Goal: Task Accomplishment & Management: Use online tool/utility

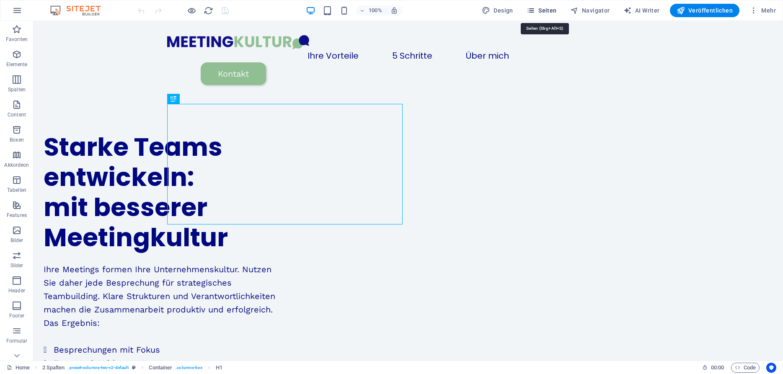
click at [547, 11] on span "Seiten" at bounding box center [542, 10] width 30 height 8
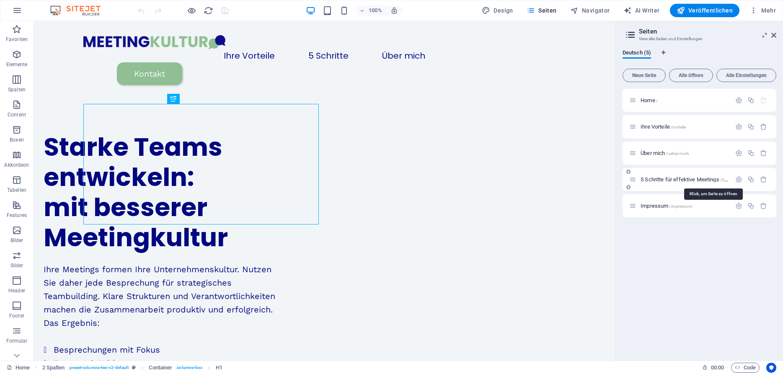
click at [659, 177] on span "5 Schritte für effektive Meetings /5-schritte-fuer-effektive-meetings" at bounding box center [712, 179] width 143 height 6
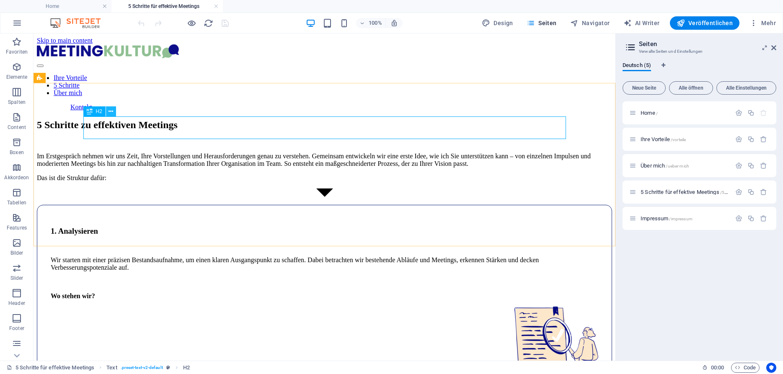
click at [109, 108] on icon at bounding box center [111, 111] width 5 height 9
click at [91, 112] on icon at bounding box center [90, 111] width 6 height 10
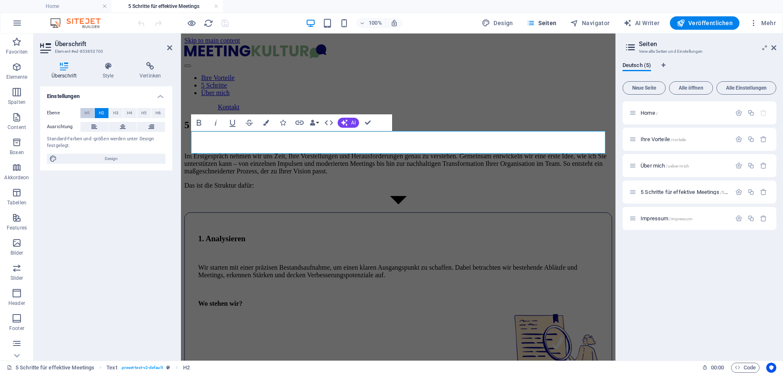
click at [90, 112] on button "H1" at bounding box center [87, 113] width 14 height 10
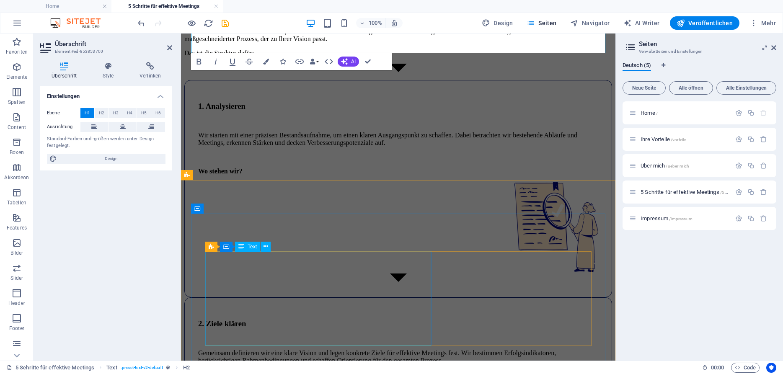
scroll to position [139, 0]
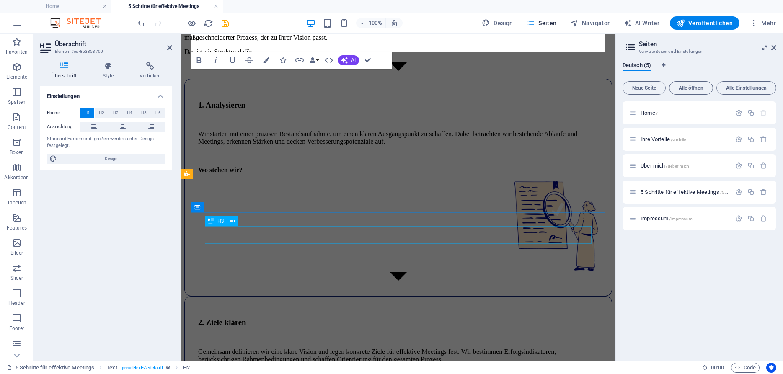
click at [292, 110] on div "1. Analysieren" at bounding box center [398, 105] width 400 height 9
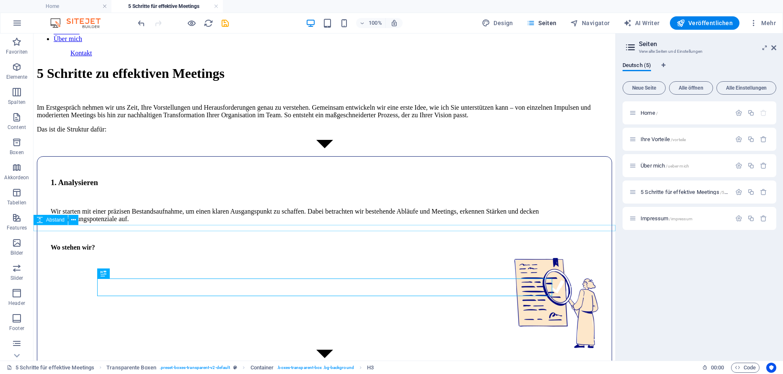
scroll to position [0, 0]
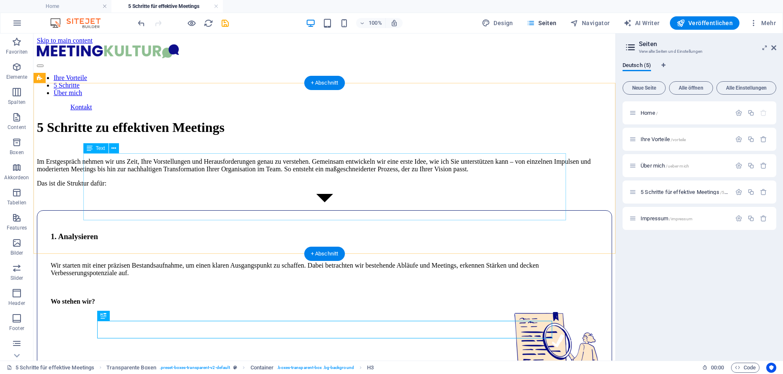
click at [233, 187] on div "Im Erstgespräch nehmen wir uns Zeit, Ihre Vorstellungen und Herausforderungen g…" at bounding box center [324, 172] width 575 height 29
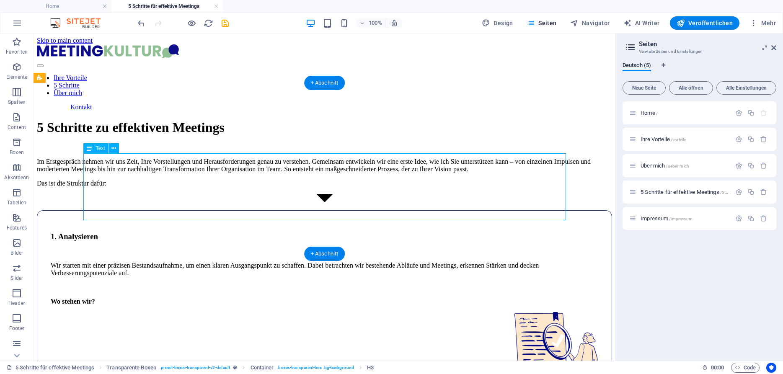
click at [233, 187] on div "Im Erstgespräch nehmen wir uns Zeit, Ihre Vorstellungen und Herausforderungen g…" at bounding box center [324, 172] width 575 height 29
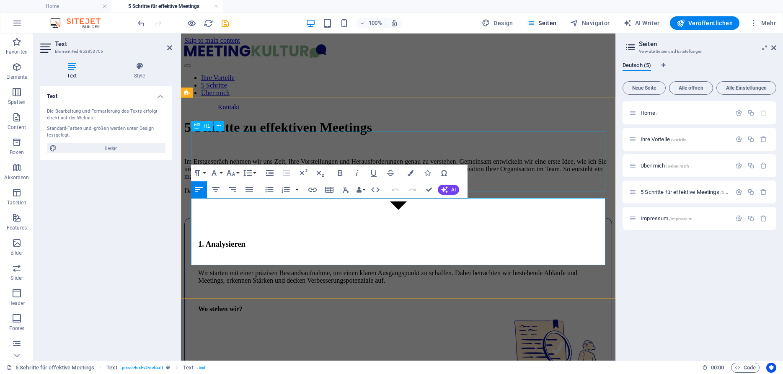
click at [379, 135] on div "5 Schritte zu effektiven Meetings" at bounding box center [398, 128] width 428 height 16
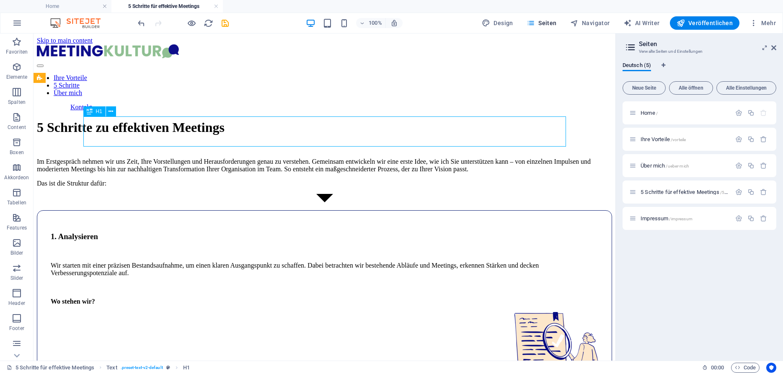
click at [119, 132] on div "5 Schritte zu effektiven Meetings" at bounding box center [324, 128] width 575 height 16
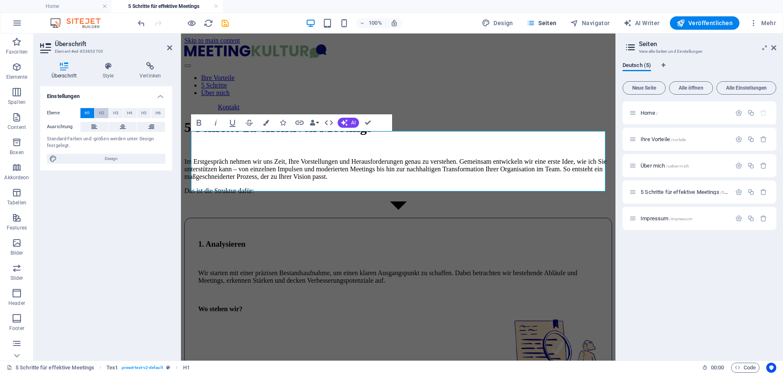
click at [102, 112] on span "H2" at bounding box center [101, 113] width 5 height 10
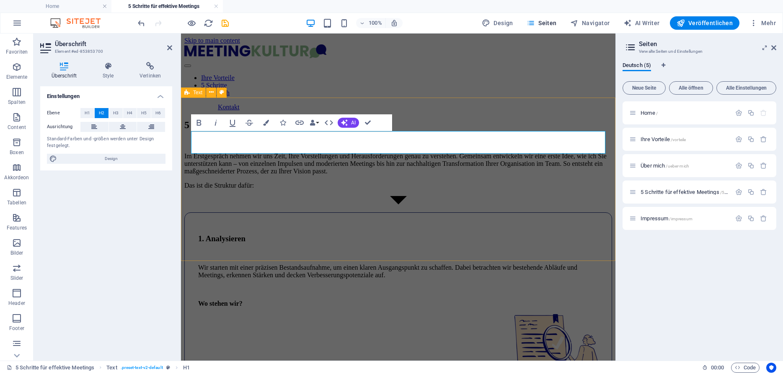
click at [457, 119] on div "5 Schritte zu effektiven Meetings Im Erstgespräch nehmen wir uns Zeit, Ihre Vor…" at bounding box center [398, 154] width 428 height 70
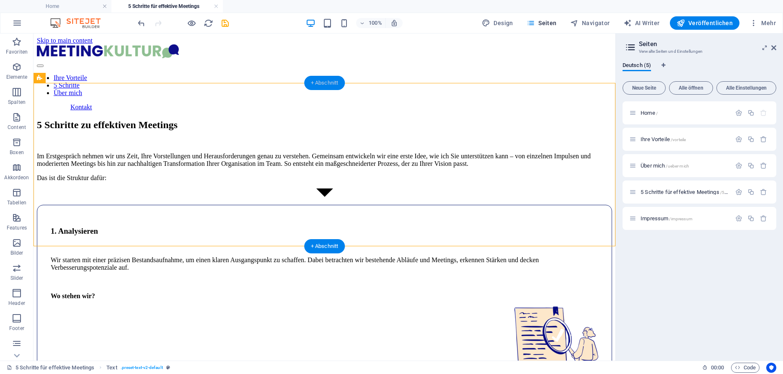
click at [324, 85] on div "+ Abschnitt" at bounding box center [324, 83] width 41 height 14
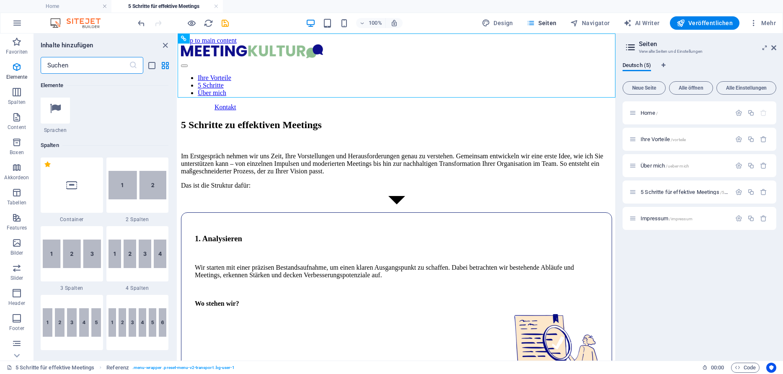
scroll to position [355, 0]
click at [149, 188] on img at bounding box center [138, 185] width 58 height 28
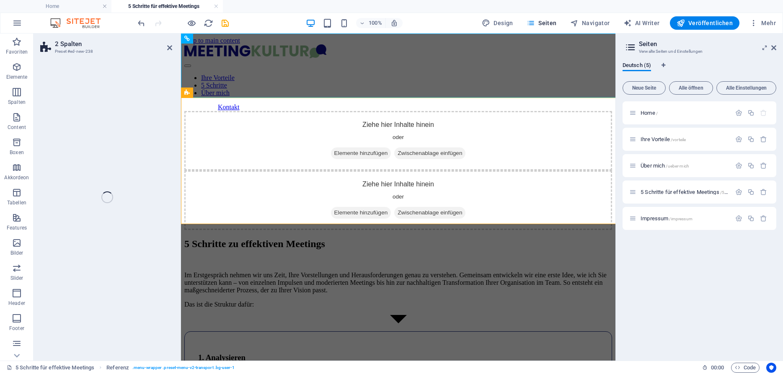
select select "rem"
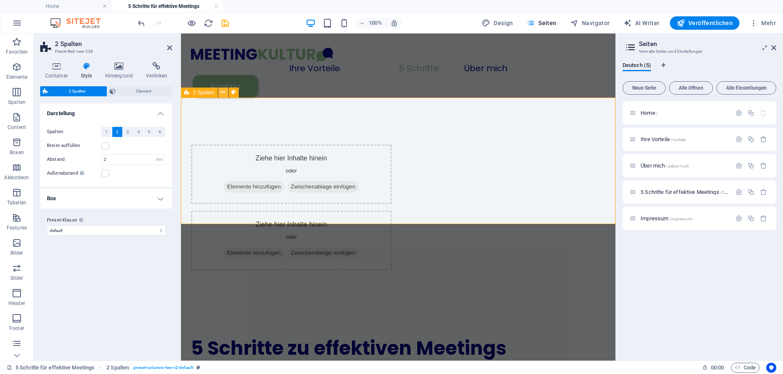
click at [223, 92] on icon at bounding box center [223, 92] width 5 height 9
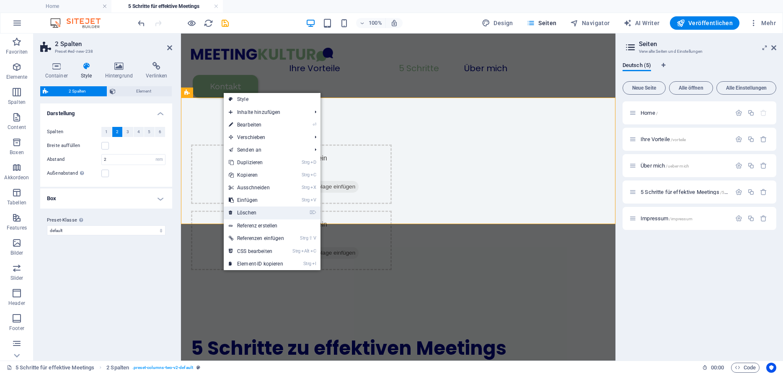
click at [253, 210] on link "⌦ Löschen" at bounding box center [256, 213] width 65 height 13
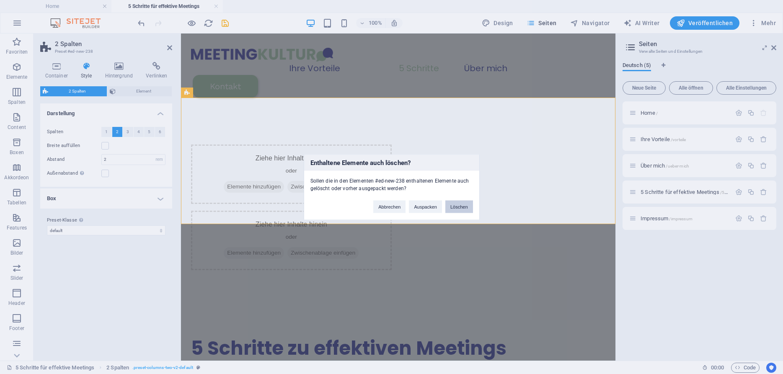
click at [459, 206] on button "Löschen" at bounding box center [459, 206] width 28 height 13
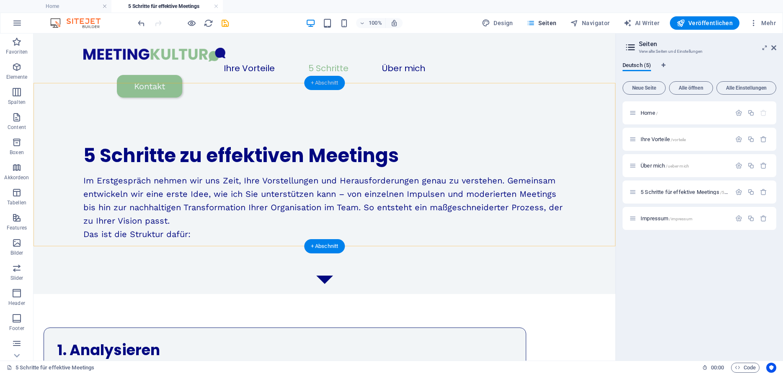
click at [335, 80] on div "+ Abschnitt" at bounding box center [324, 83] width 41 height 14
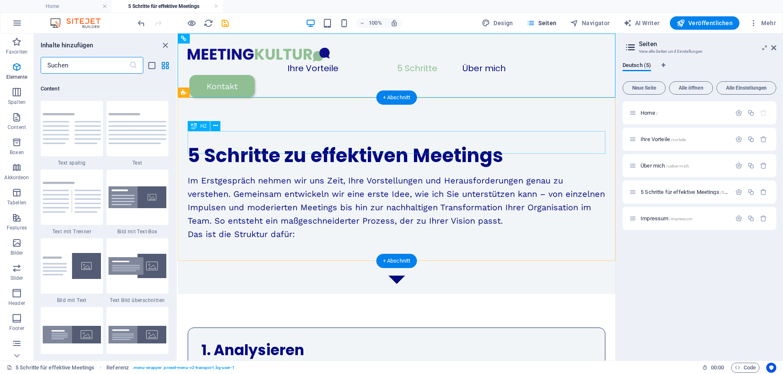
scroll to position [1466, 0]
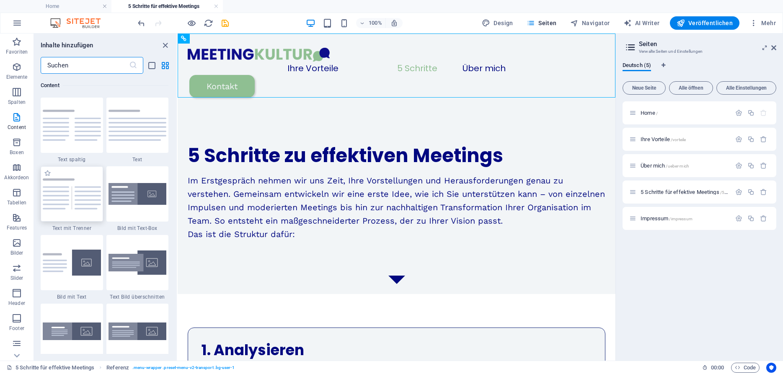
click at [88, 202] on img at bounding box center [72, 193] width 58 height 31
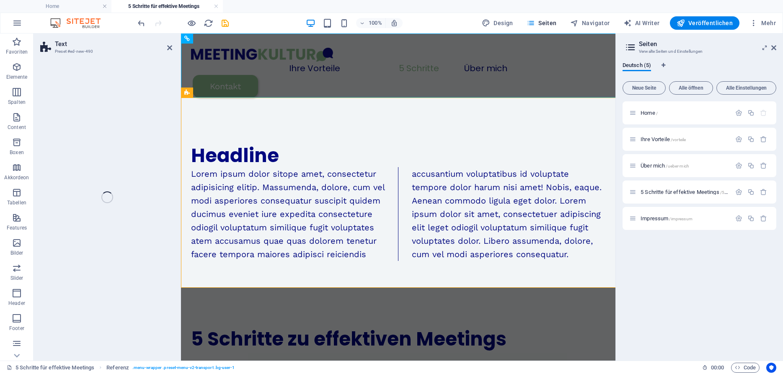
select select "rem"
select select "px"
select select "preset-text-v2-separator"
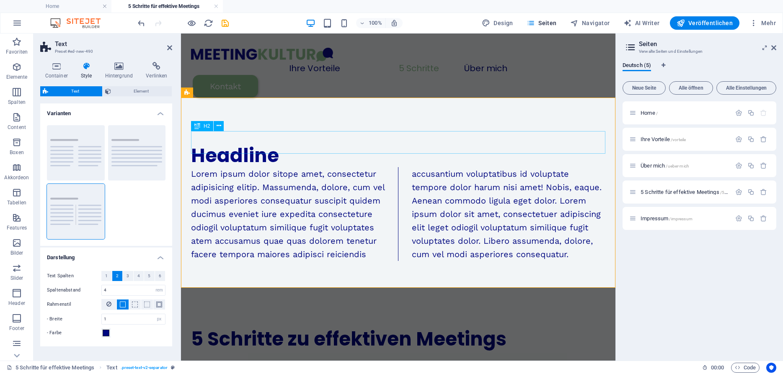
click at [233, 145] on div "Headline" at bounding box center [398, 156] width 414 height 23
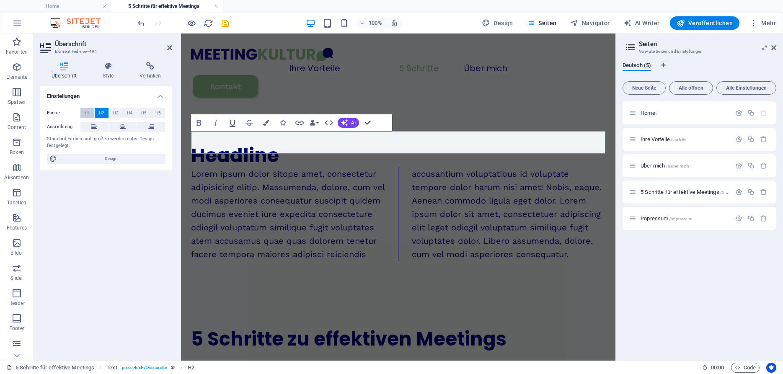
click at [86, 111] on span "H1" at bounding box center [87, 113] width 5 height 10
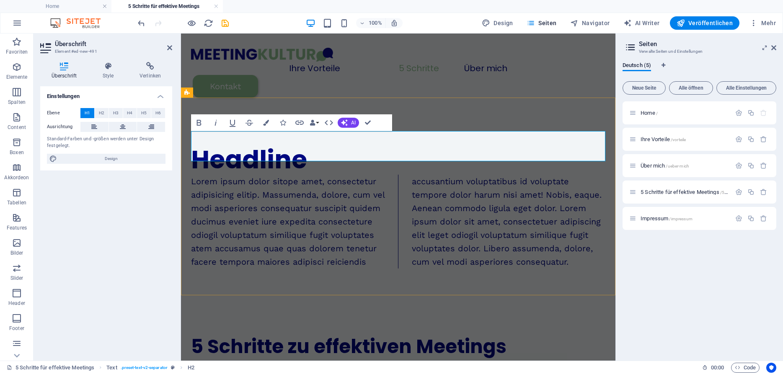
click at [275, 145] on h1 "Headline" at bounding box center [398, 160] width 414 height 30
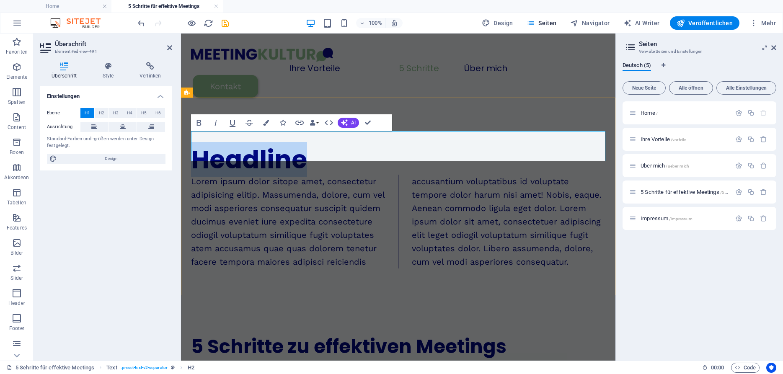
click at [275, 145] on h1 "Headline" at bounding box center [398, 160] width 414 height 30
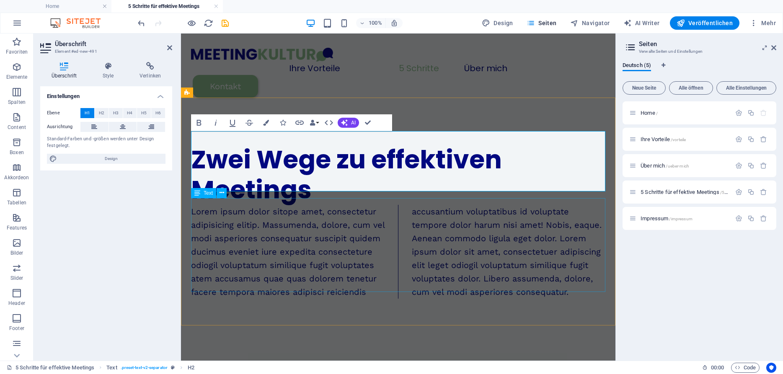
click at [330, 237] on div "Lorem ipsum dolor sitope amet, consectetur adipisicing elitip. Massumenda, dolo…" at bounding box center [398, 252] width 414 height 94
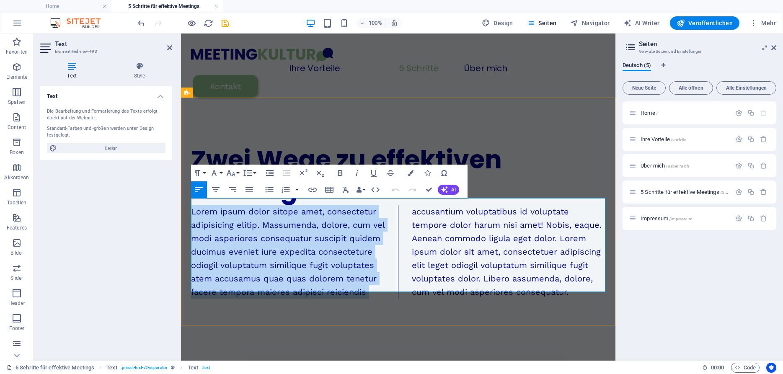
drag, startPoint x: 369, startPoint y: 285, endPoint x: 192, endPoint y: 208, distance: 193.3
click at [192, 208] on p "Lorem ipsum dolor sitope amet, consectetur adipisicing elitip. Massumenda, dolo…" at bounding box center [398, 252] width 414 height 94
click at [533, 179] on div "Zwei Wege zu effektiven Meetings" at bounding box center [398, 175] width 414 height 60
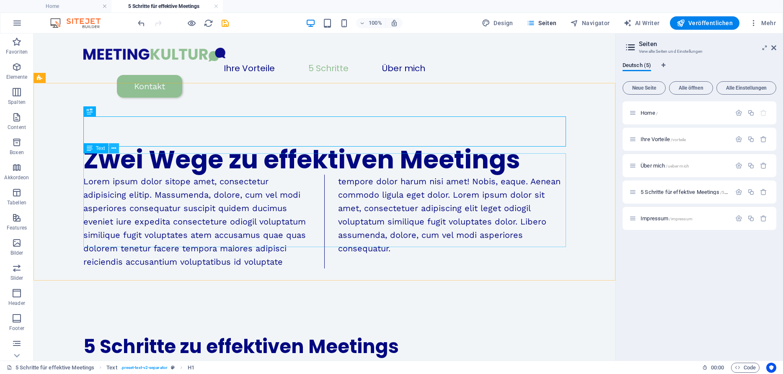
click at [115, 149] on icon at bounding box center [113, 148] width 5 height 9
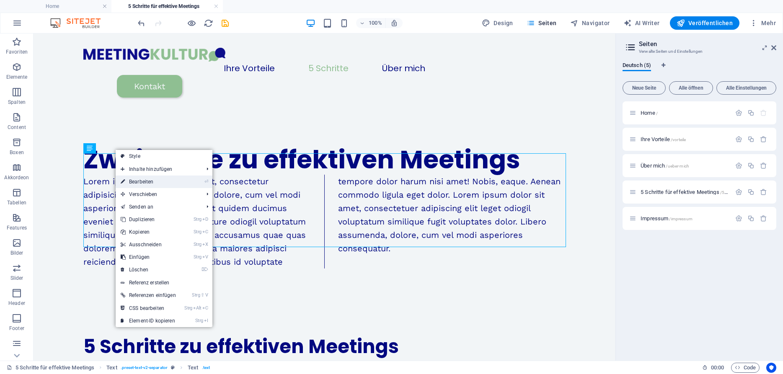
click at [143, 181] on link "⏎ Bearbeiten" at bounding box center [148, 182] width 65 height 13
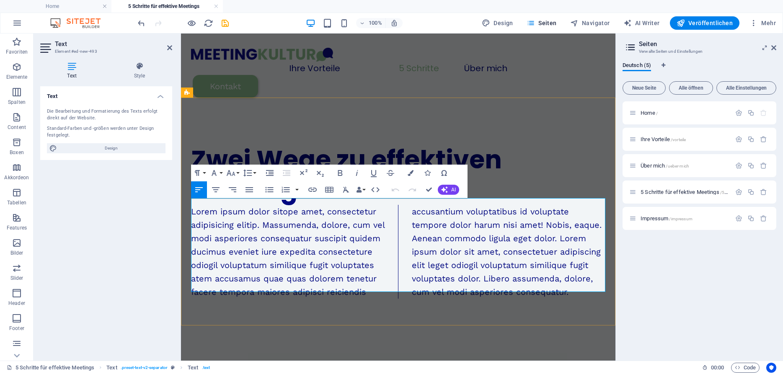
click at [336, 283] on p "Lorem ipsum dolor sitope amet, consectetur adipisicing elitip. Massumenda, dolo…" at bounding box center [398, 252] width 414 height 94
click at [372, 285] on p "Lorem ipsum dolor sitope amet, consectetur adipisicing elitip. Massumenda, dolo…" at bounding box center [398, 252] width 414 height 94
click at [340, 262] on p "Lorem ipsum dolor sitope amet, consectetur adipisicing elitip. Massumenda, dolo…" at bounding box center [398, 252] width 414 height 94
click at [170, 49] on icon at bounding box center [169, 47] width 5 height 7
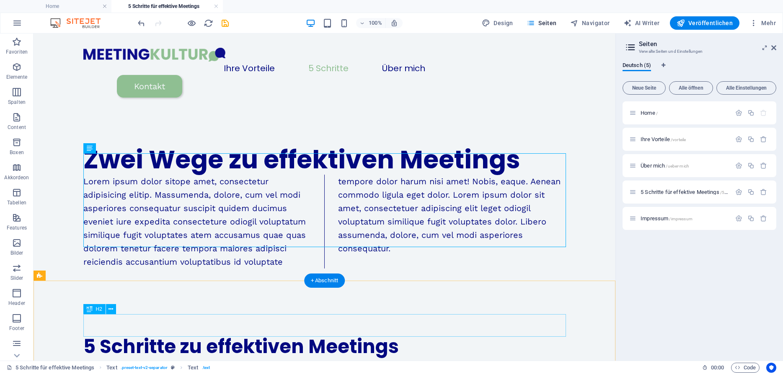
click at [197, 336] on div "5 Schritte zu effektiven Meetings" at bounding box center [324, 347] width 483 height 23
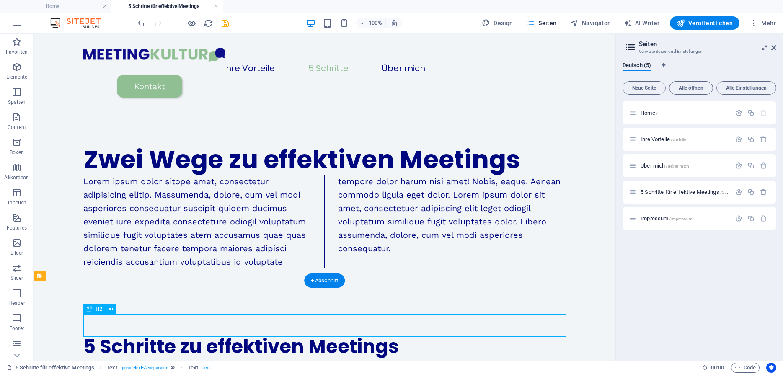
click at [197, 336] on div "5 Schritte zu effektiven Meetings" at bounding box center [324, 347] width 483 height 23
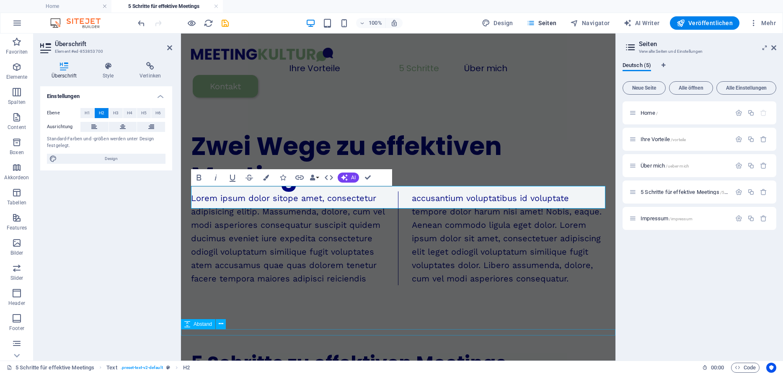
scroll to position [173, 0]
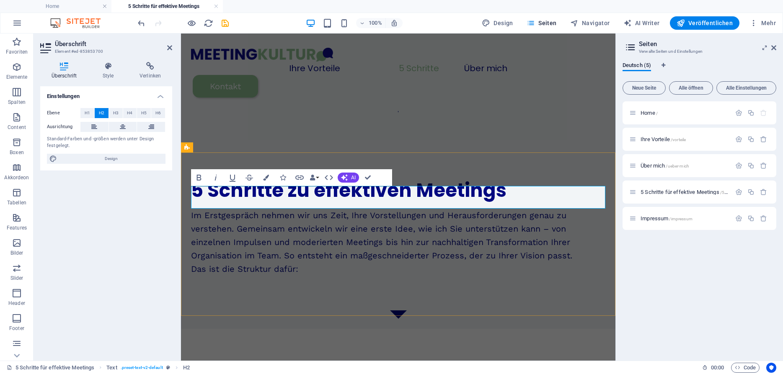
drag, startPoint x: 507, startPoint y: 195, endPoint x: 391, endPoint y: 200, distance: 116.2
click at [391, 200] on h2 "5 Schritte zu effektiven Meetings" at bounding box center [398, 190] width 414 height 23
click at [469, 198] on h2 "5 Schritte zu effektiven Meetings" at bounding box center [398, 190] width 414 height 23
drag, startPoint x: 520, startPoint y: 194, endPoint x: 313, endPoint y: 191, distance: 206.6
click at [313, 191] on h2 "5 Schritte zu effektiven Meetings" at bounding box center [398, 190] width 414 height 23
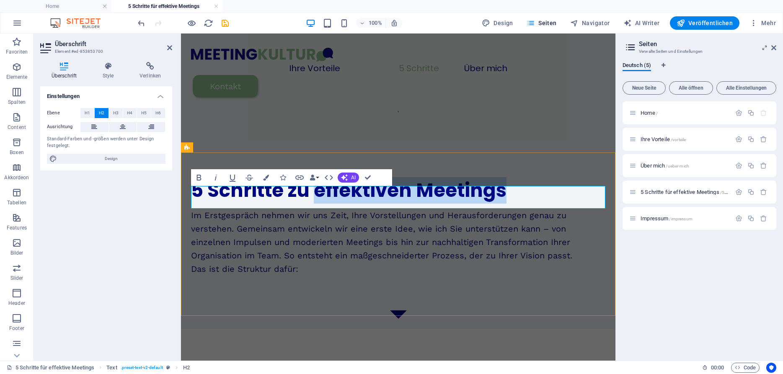
click at [473, 190] on h2 "5 Schritte zu effektiven Meetings" at bounding box center [398, 190] width 414 height 23
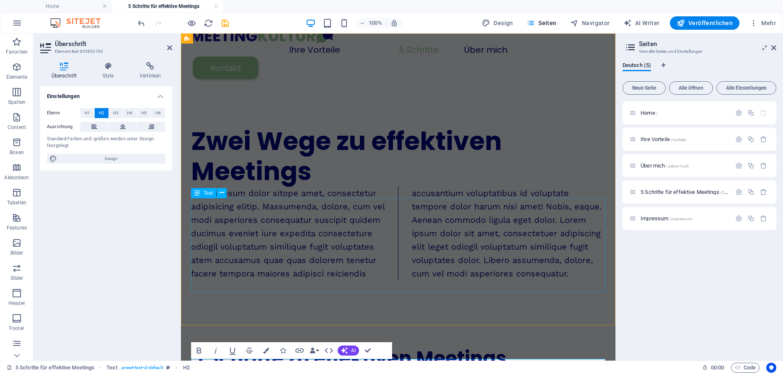
scroll to position [0, 0]
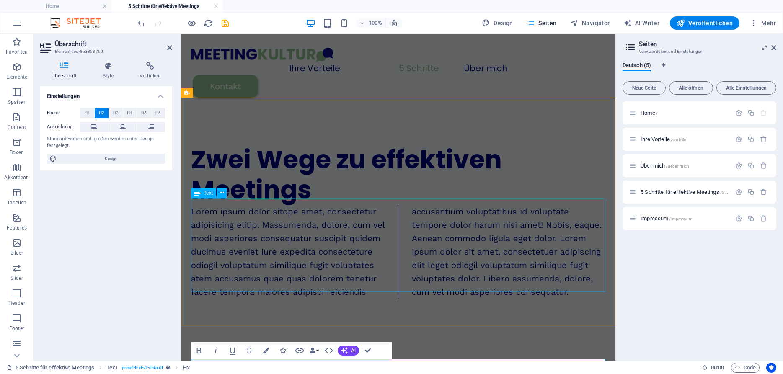
click at [287, 231] on div "Lorem ipsum dolor sitope amet, consectetur adipisicing elitip. Massumenda, dolo…" at bounding box center [398, 252] width 414 height 94
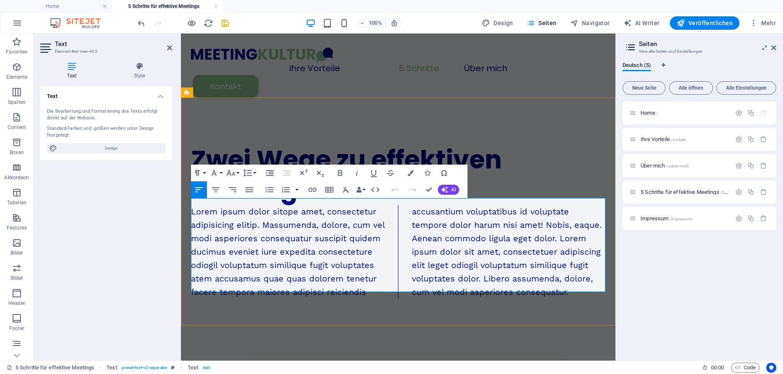
click at [241, 222] on p "Lorem ipsum dolor sitope amet, consectetur adipisicing elitip. Massumenda, dolo…" at bounding box center [398, 252] width 414 height 94
click at [526, 178] on div "Zwei Wege zu effektiven Meetings" at bounding box center [398, 175] width 414 height 60
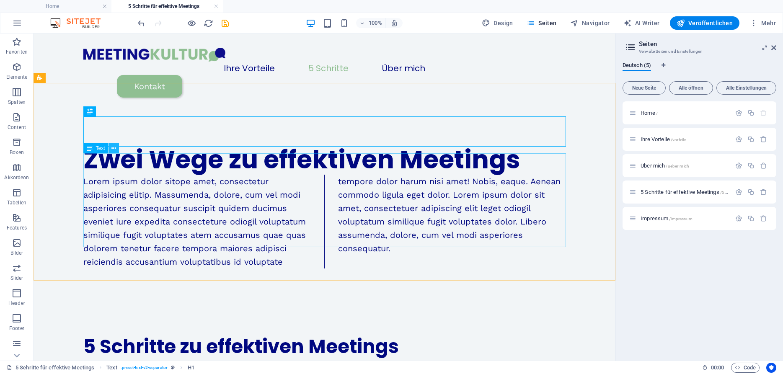
click at [116, 147] on icon at bounding box center [113, 148] width 5 height 9
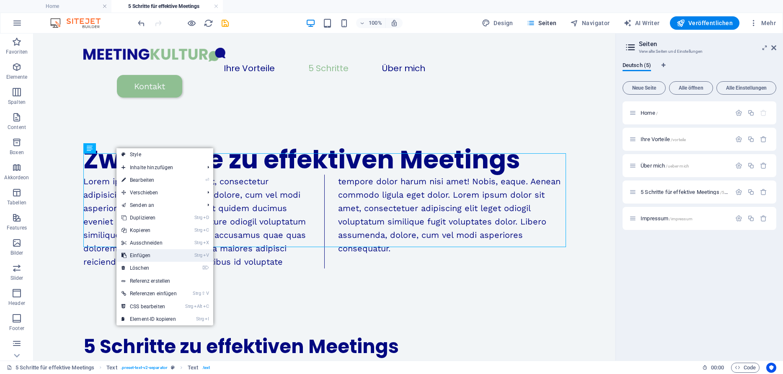
click at [149, 259] on link "Strg V Einfügen" at bounding box center [148, 255] width 65 height 13
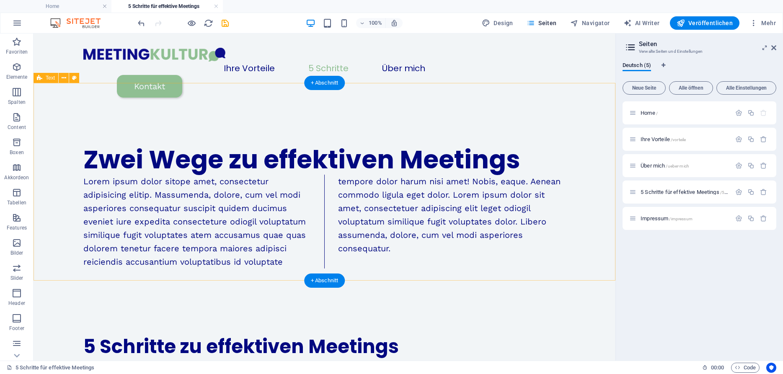
click at [132, 259] on div "Zwei Wege zu effektiven Meetings Lorem ipsum dolor sitope amet, consectetur adi…" at bounding box center [325, 206] width 582 height 191
click at [16, 96] on icon "button" at bounding box center [17, 92] width 10 height 10
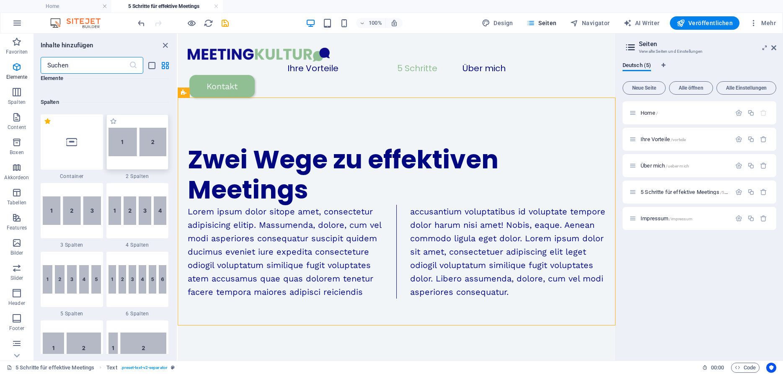
scroll to position [415, 0]
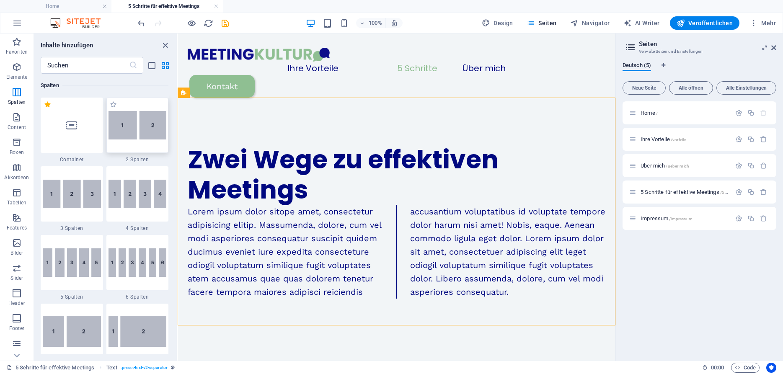
click at [147, 134] on img at bounding box center [138, 125] width 58 height 28
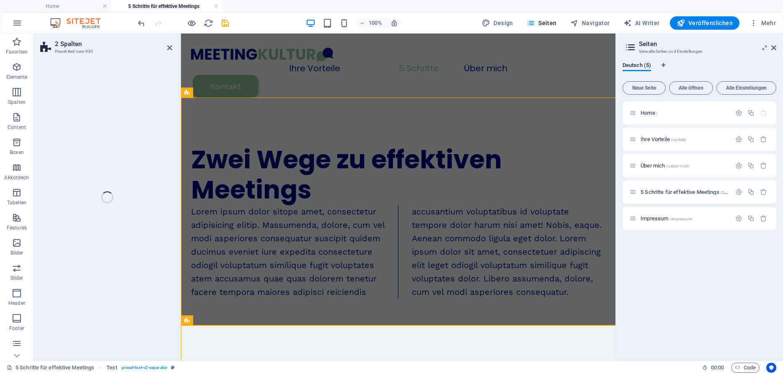
select select "rem"
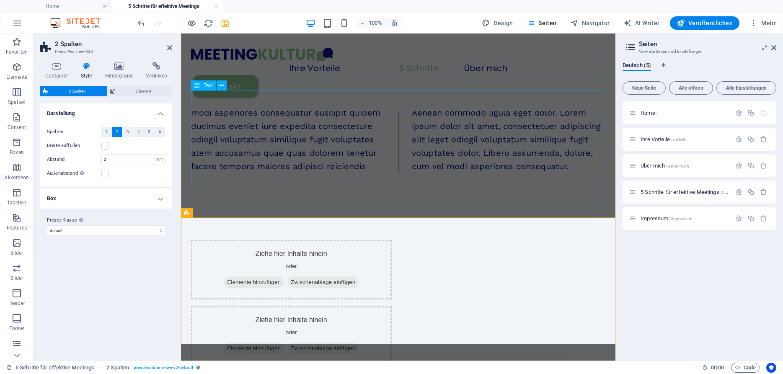
scroll to position [120, 0]
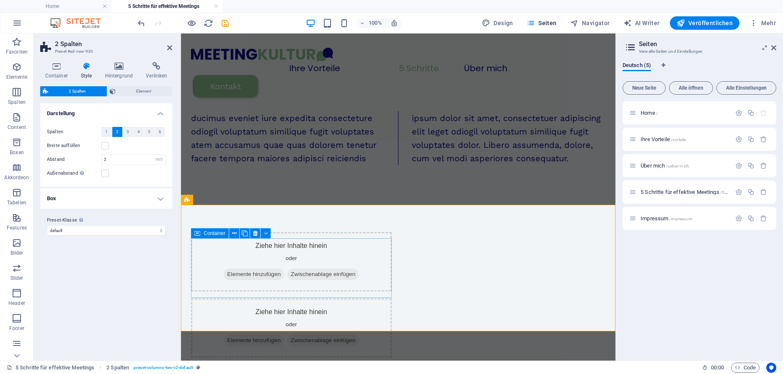
click at [227, 249] on div "Ziehe hier Inhalte hinein oder Elemente hinzufügen Zwischenablage einfügen" at bounding box center [291, 261] width 201 height 59
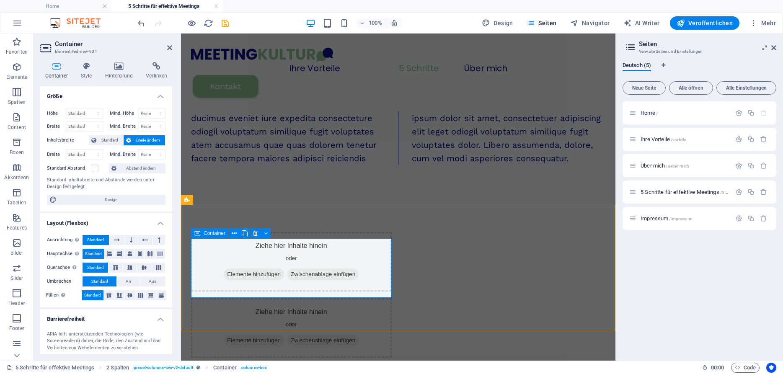
click at [269, 280] on span "Elemente hinzufügen" at bounding box center [254, 275] width 60 height 12
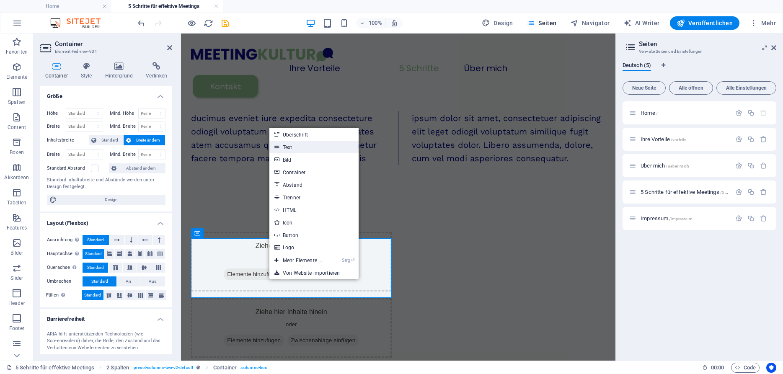
click at [295, 150] on link "Text" at bounding box center [313, 147] width 89 height 13
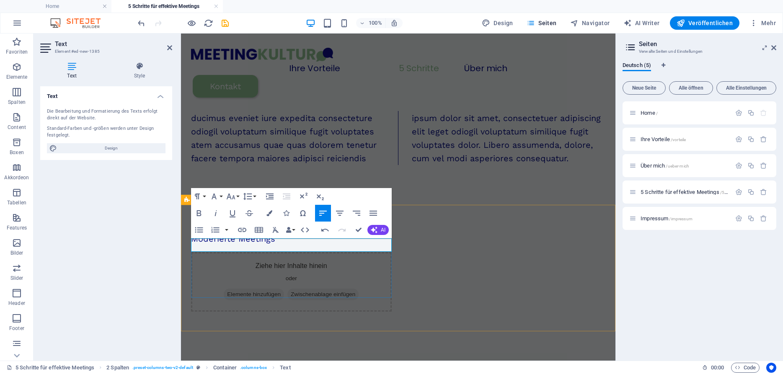
click at [262, 246] on div "Moderierte Meetings" at bounding box center [291, 238] width 201 height 13
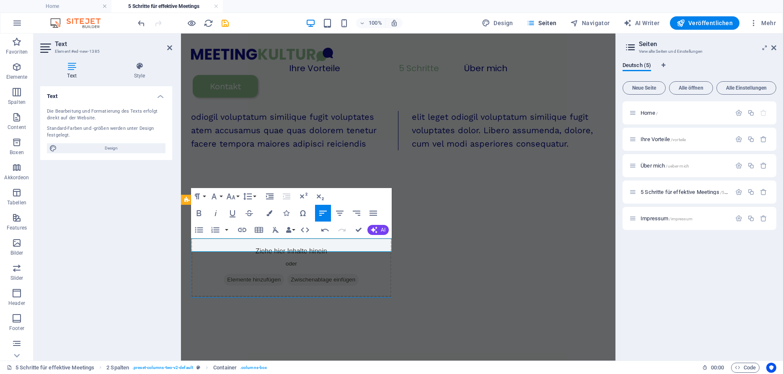
scroll to position [106, 0]
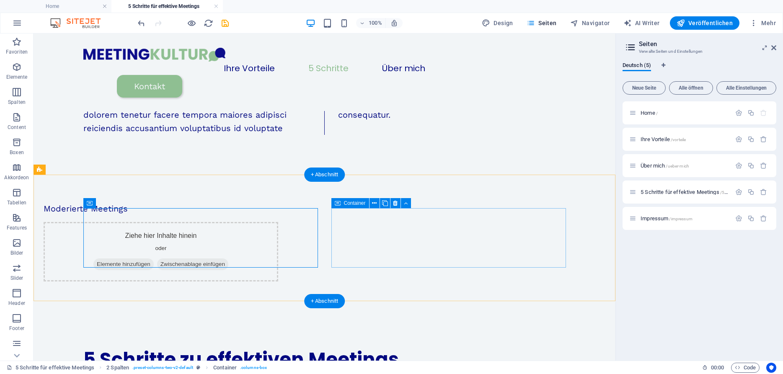
click at [154, 259] on span "Elemente hinzufügen" at bounding box center [123, 265] width 60 height 12
click at [222, 215] on div "Moderierte Meetings" at bounding box center [161, 208] width 235 height 13
click at [124, 215] on div "Moderierte Meetings" at bounding box center [161, 208] width 235 height 13
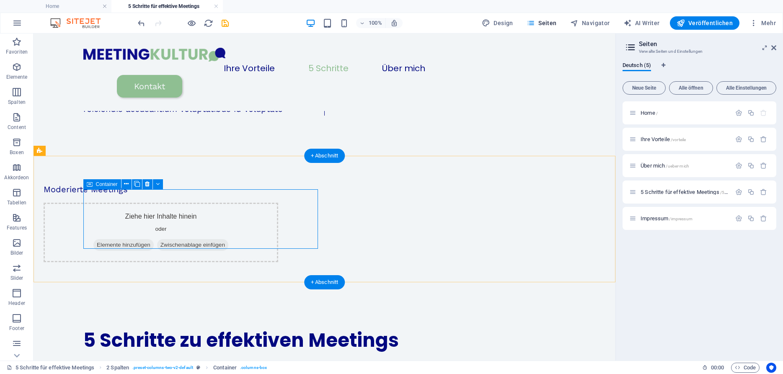
scroll to position [124, 0]
click at [123, 197] on div "Moderierte Meetings" at bounding box center [161, 189] width 235 height 13
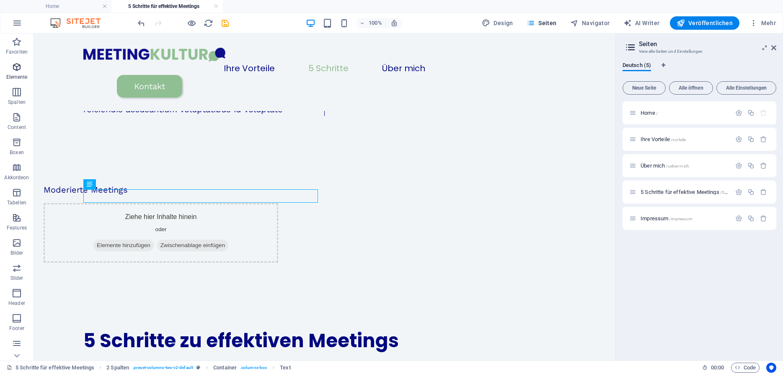
click at [17, 71] on icon "button" at bounding box center [17, 67] width 10 height 10
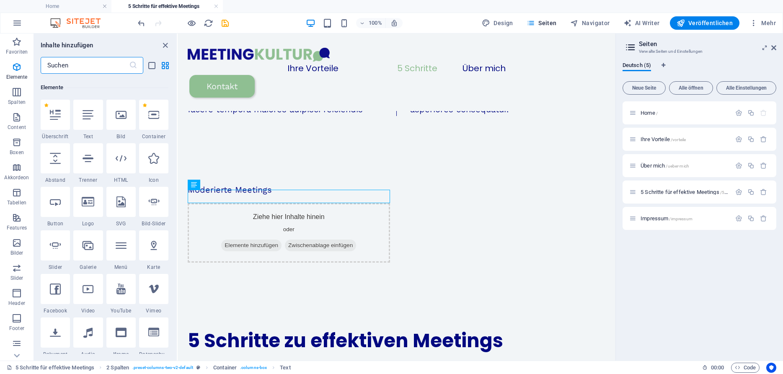
scroll to position [89, 0]
click at [66, 119] on div at bounding box center [55, 113] width 29 height 30
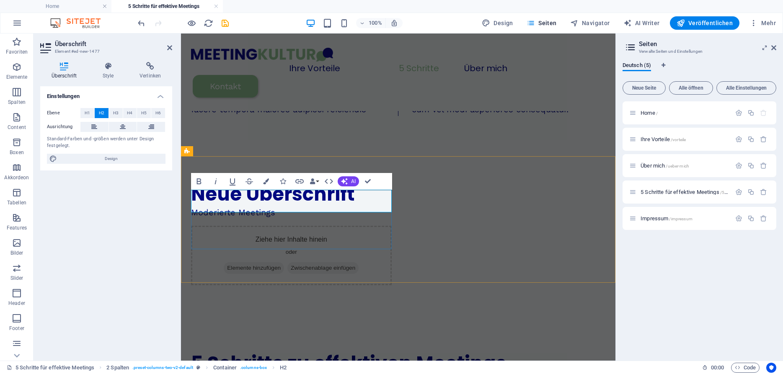
click at [297, 199] on h2 "Neue Überschrift" at bounding box center [291, 194] width 201 height 23
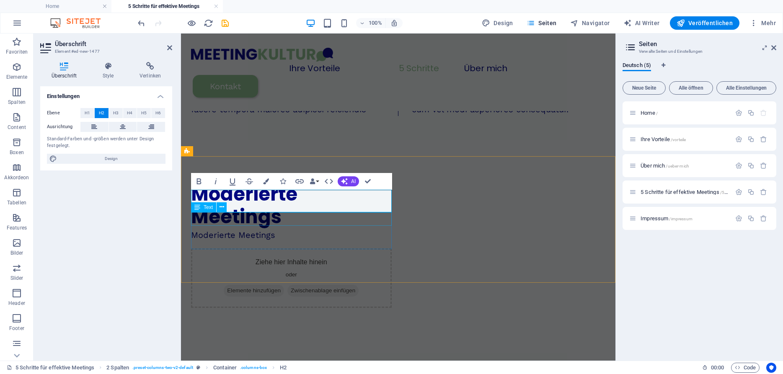
click at [238, 228] on div "Moderierte Meetings" at bounding box center [291, 234] width 201 height 13
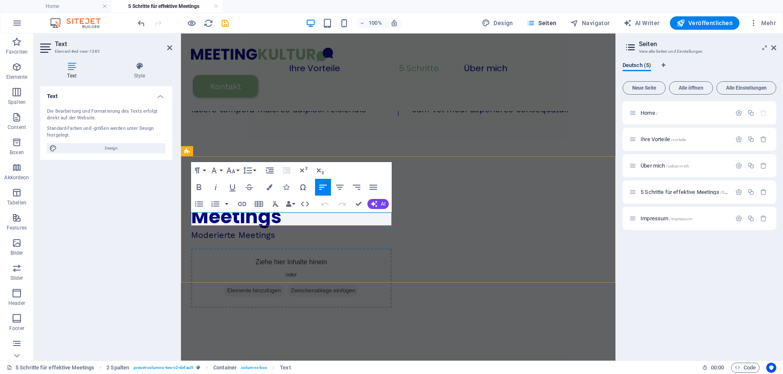
click at [277, 228] on p "Moderierte Meetings" at bounding box center [291, 234] width 201 height 13
drag, startPoint x: 277, startPoint y: 218, endPoint x: 189, endPoint y: 220, distance: 88.0
click at [189, 220] on div "Moderierte Meetings Moderierte Meetings Ziehe hier Inhalte hinein oder Elemente…" at bounding box center [398, 246] width 435 height 192
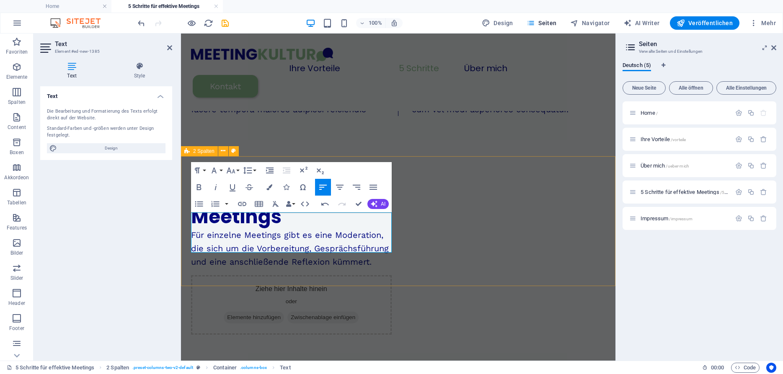
click at [444, 162] on div "Moderierte Meetings Für einzelne Meetings gibt es eine Moderation, die sich um …" at bounding box center [398, 259] width 435 height 219
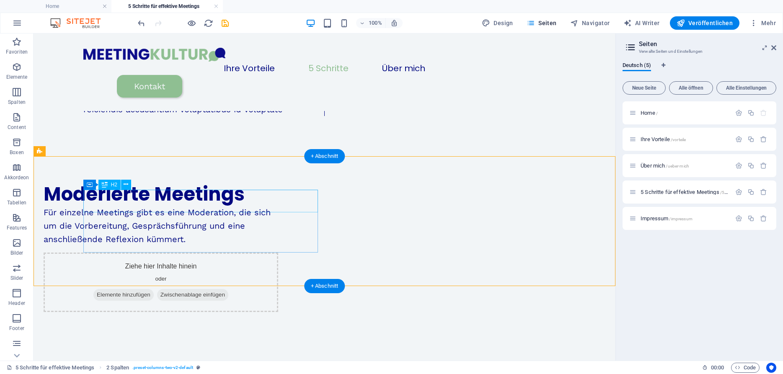
click at [146, 206] on div "Moderierte Meetings" at bounding box center [161, 194] width 235 height 23
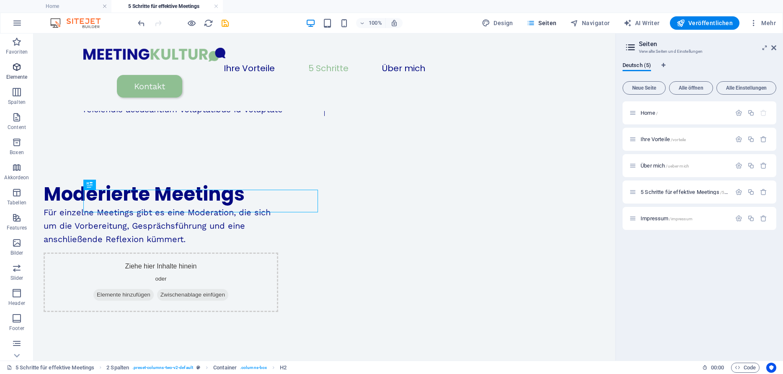
click at [18, 69] on icon "button" at bounding box center [17, 67] width 10 height 10
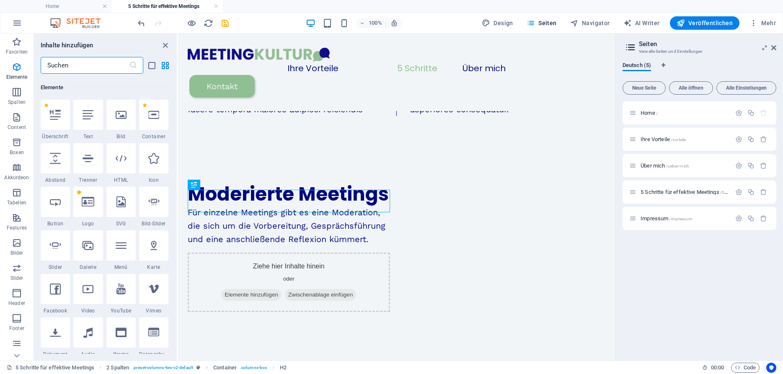
scroll to position [89, 0]
click at [63, 157] on div at bounding box center [55, 156] width 29 height 30
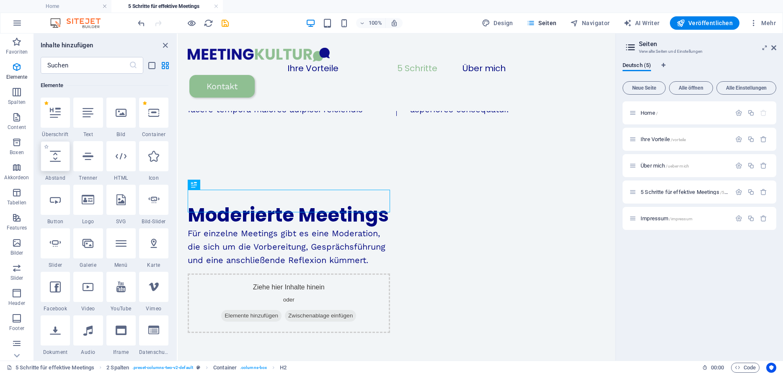
select select "px"
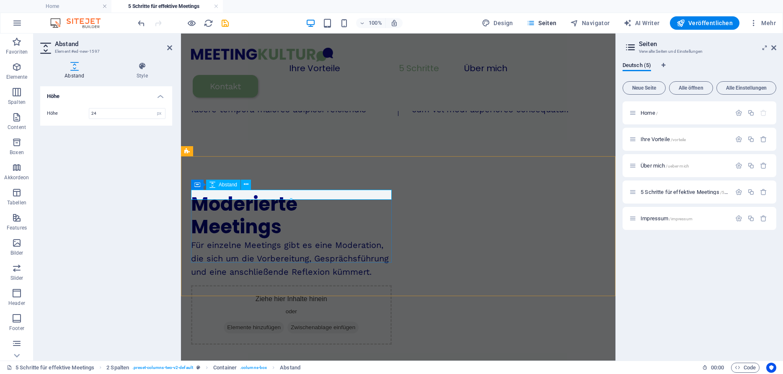
type input "24"
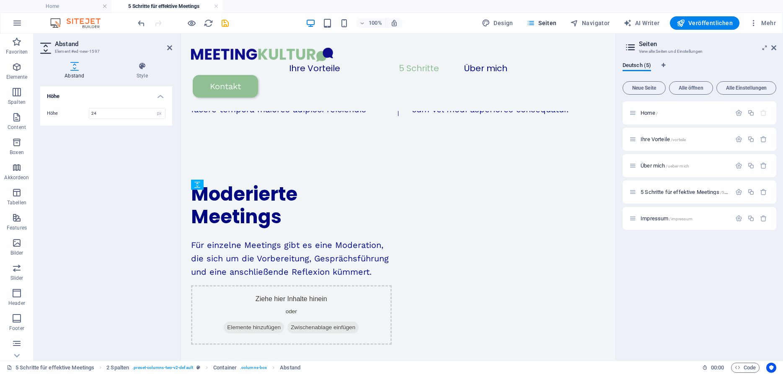
drag, startPoint x: 247, startPoint y: 194, endPoint x: 245, endPoint y: 212, distance: 19.0
click at [245, 212] on div "Moderierte Meetings Für einzelne Meetings gibt es eine Moderation, die sich um …" at bounding box center [291, 231] width 201 height 96
click at [359, 239] on div "Für einzelne Meetings gibt es eine Moderation, die sich um die Vorbereitung, Ge…" at bounding box center [291, 258] width 201 height 40
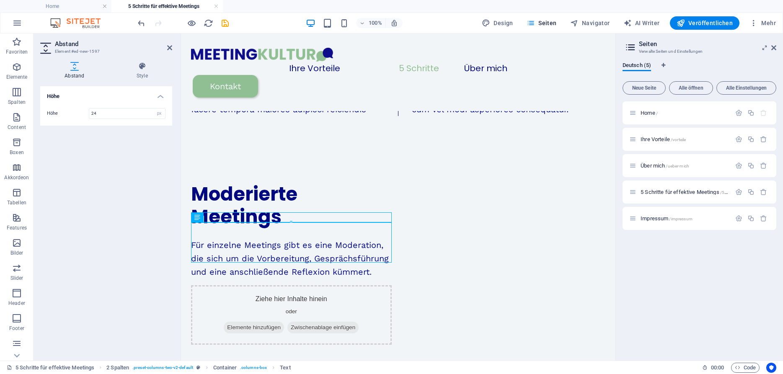
scroll to position [124, 0]
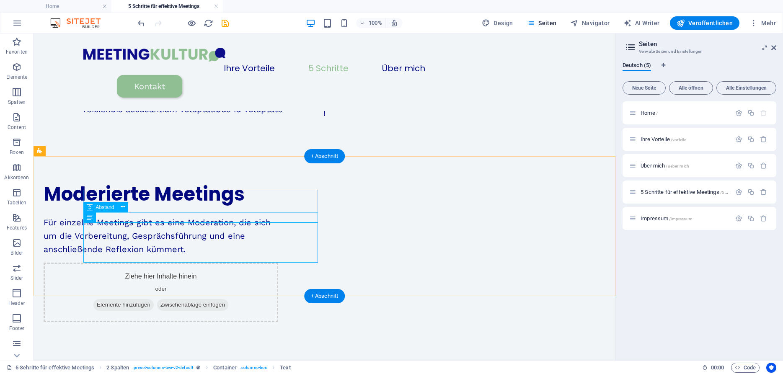
click at [263, 216] on div at bounding box center [161, 211] width 235 height 10
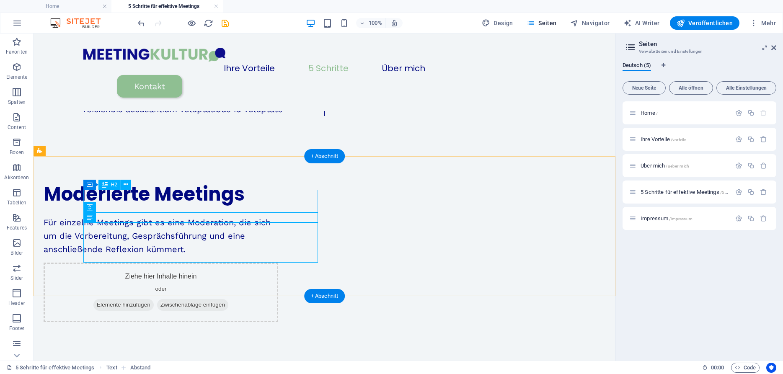
click at [267, 206] on div "Moderierte Meetings" at bounding box center [161, 194] width 235 height 23
click at [278, 263] on div "Ziehe hier Inhalte hinein oder Elemente hinzufügen Zwischenablage einfügen" at bounding box center [161, 292] width 235 height 59
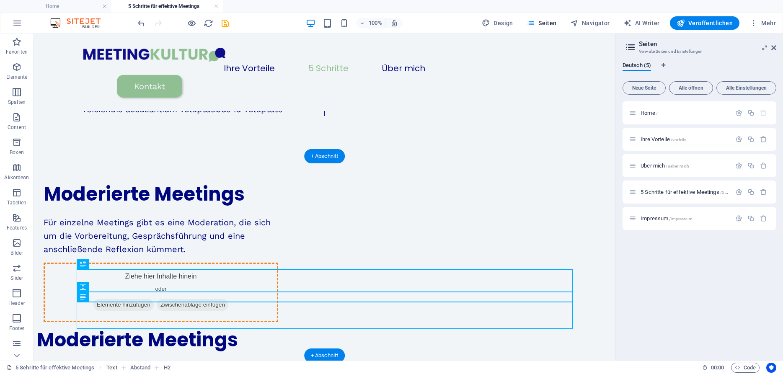
drag, startPoint x: 298, startPoint y: 281, endPoint x: 398, endPoint y: 221, distance: 116.3
click at [398, 221] on div "Moderierte Meetings Für einzelne Meetings gibt es eine Moderation, die sich um …" at bounding box center [285, 282] width 516 height 279
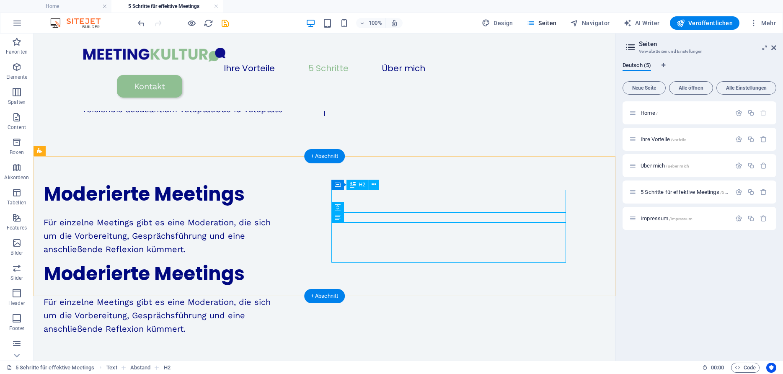
click at [278, 263] on div "Moderierte Meetings" at bounding box center [161, 274] width 235 height 23
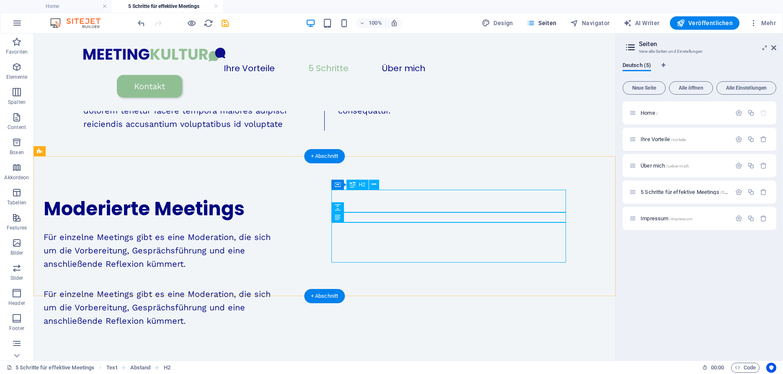
scroll to position [169, 0]
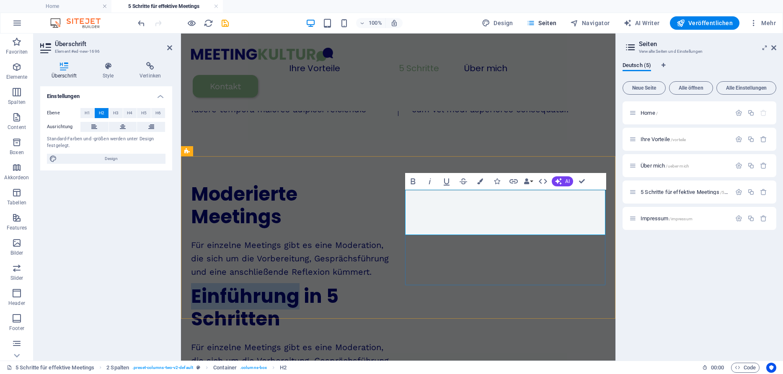
drag, startPoint x: 511, startPoint y: 202, endPoint x: 409, endPoint y: 202, distance: 102.2
click at [392, 285] on h2 "Einführung in 5 Schritten" at bounding box center [291, 307] width 201 height 45
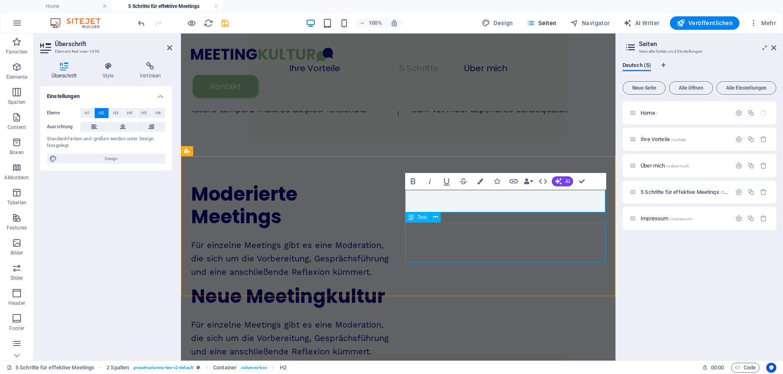
click at [392, 318] on div "Für einzelne Meetings gibt es eine Moderation, die sich um die Vorbereitung, Ge…" at bounding box center [291, 338] width 201 height 40
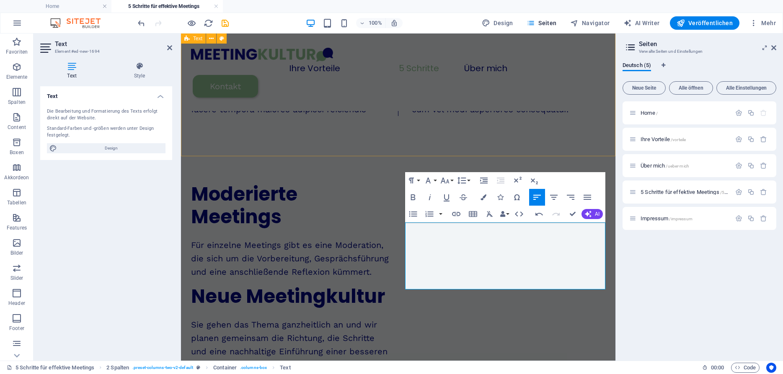
click at [473, 139] on div "Zwei Wege zu effektiven Meetings Lorem ipsum dolor sitope amet, consectetur adi…" at bounding box center [398, 6] width 435 height 285
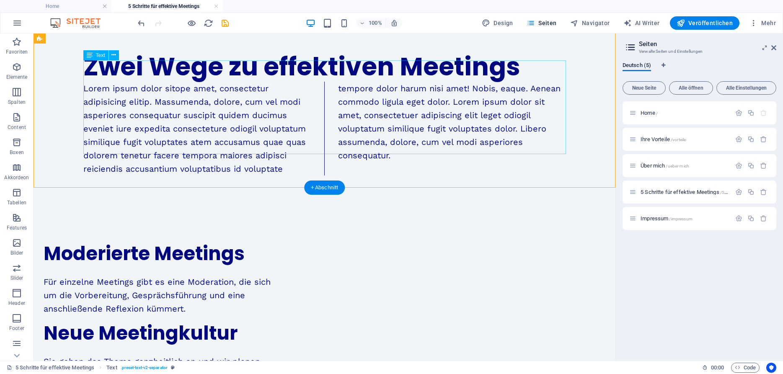
scroll to position [0, 0]
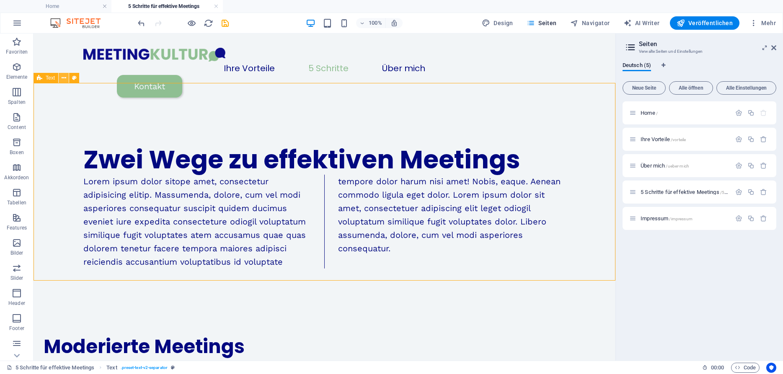
click at [62, 79] on icon at bounding box center [64, 78] width 5 height 9
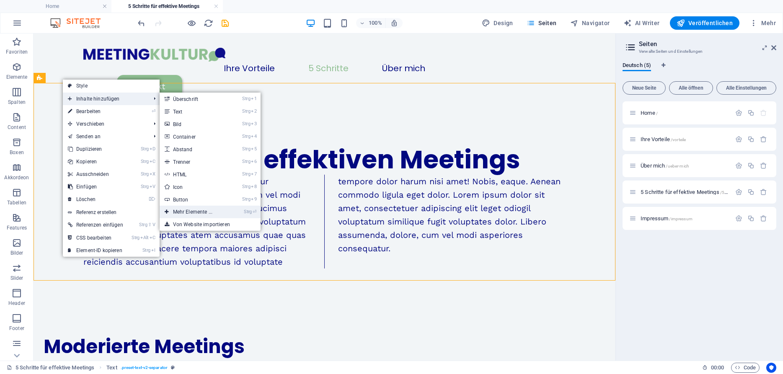
click at [229, 217] on link "Strg ⏎ Mehr Elemente ..." at bounding box center [195, 212] width 70 height 13
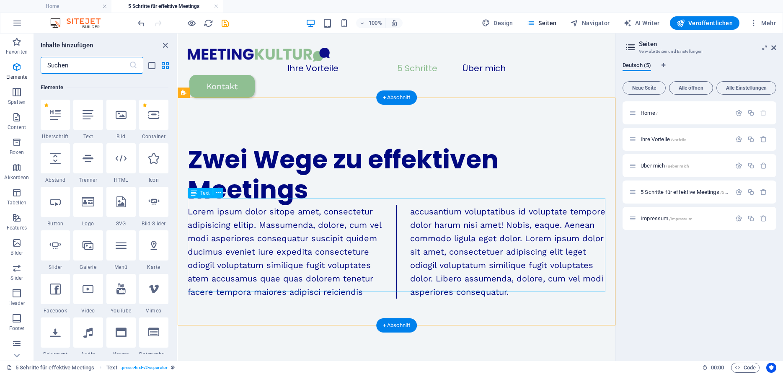
scroll to position [89, 0]
click at [262, 224] on div "Lorem ipsum dolor sitope amet, consectetur adipisicing elitip. Massumenda, dolo…" at bounding box center [397, 252] width 418 height 94
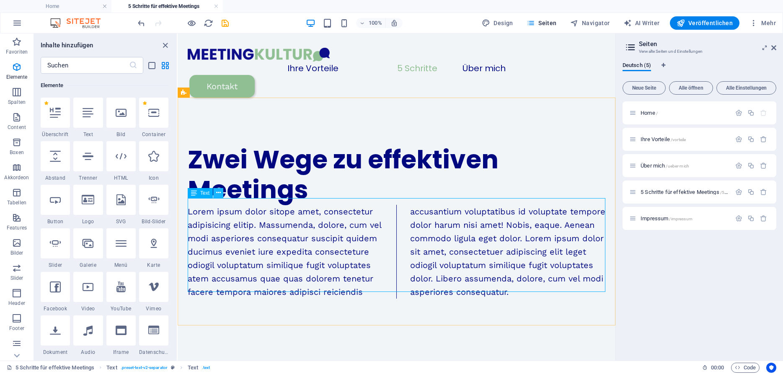
click at [216, 194] on icon at bounding box center [218, 193] width 5 height 9
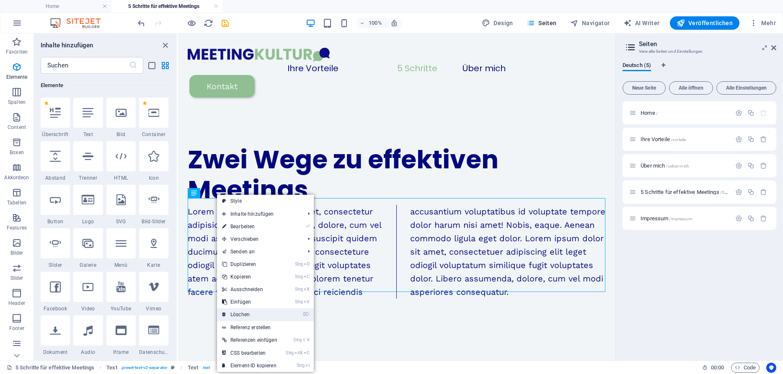
click at [252, 310] on link "⌦ Löschen" at bounding box center [249, 314] width 65 height 13
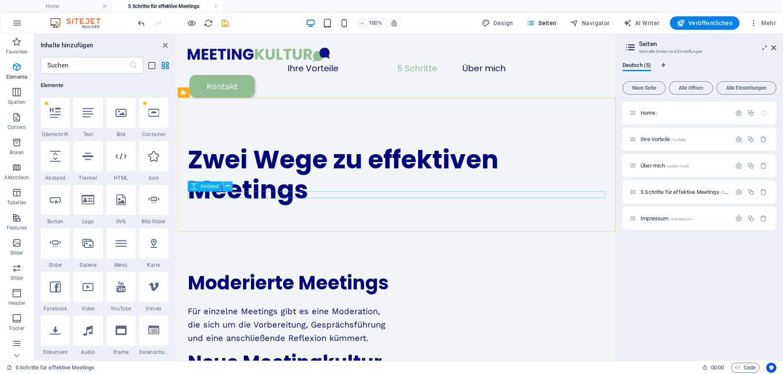
click at [229, 185] on icon at bounding box center [227, 186] width 5 height 9
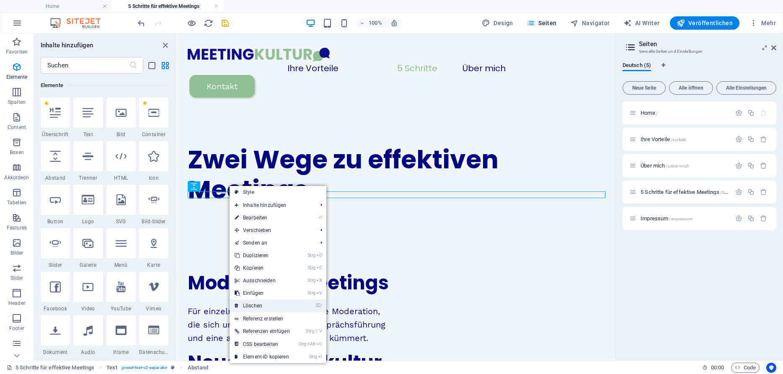
click at [262, 302] on link "⌦ Löschen" at bounding box center [262, 306] width 65 height 13
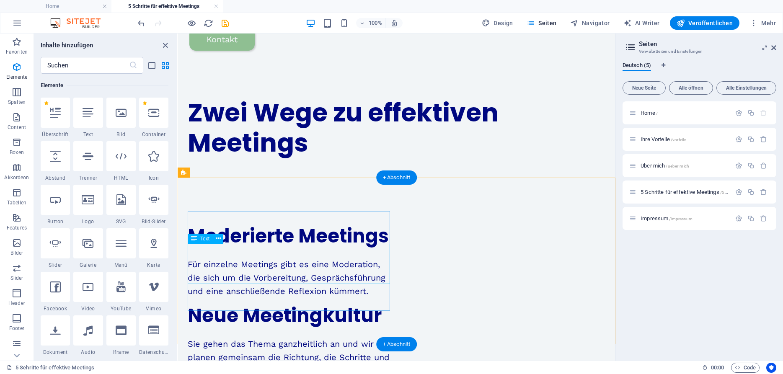
scroll to position [47, 0]
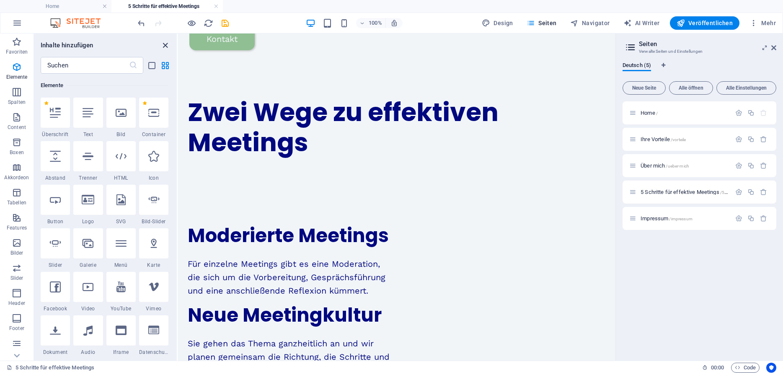
click at [167, 44] on icon "close panel" at bounding box center [165, 46] width 10 height 10
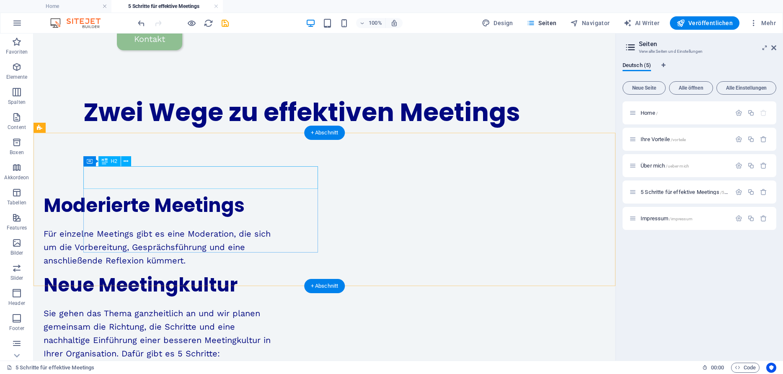
click at [225, 194] on div "Moderierte Meetings" at bounding box center [161, 205] width 235 height 23
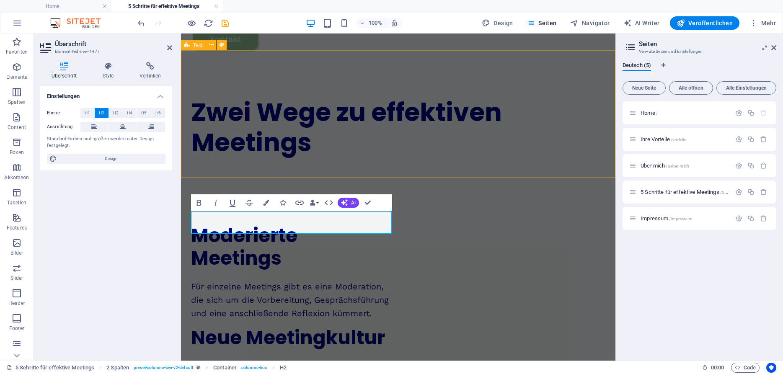
click at [388, 147] on div "Zwei Wege zu effektiven Meetings" at bounding box center [398, 127] width 435 height 127
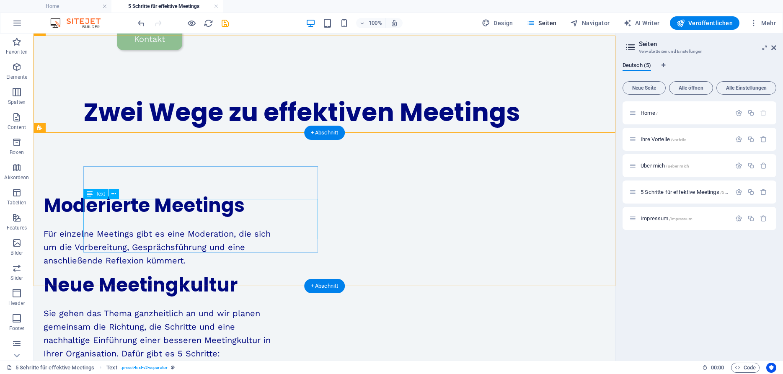
click at [181, 227] on div "Für einzelne Meetings gibt es eine Moderation, die sich um die Vorbereitung, Ge…" at bounding box center [161, 247] width 235 height 40
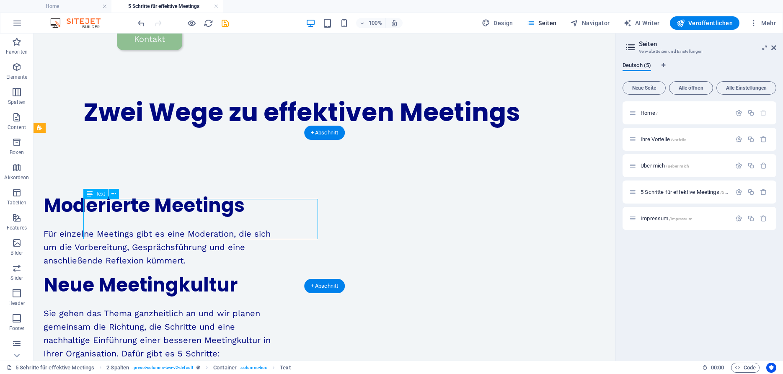
click at [181, 227] on div "Für einzelne Meetings gibt es eine Moderation, die sich um die Vorbereitung, Ge…" at bounding box center [161, 247] width 235 height 40
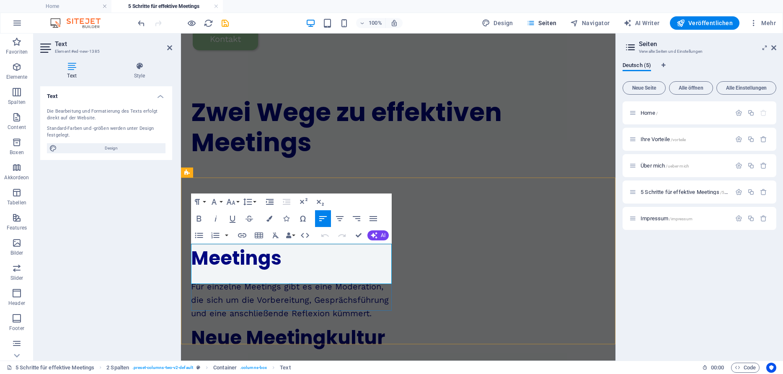
click at [289, 280] on p "Für einzelne Meetings gibt es eine Moderation, die sich um die Vorbereitung, Ge…" at bounding box center [291, 300] width 201 height 40
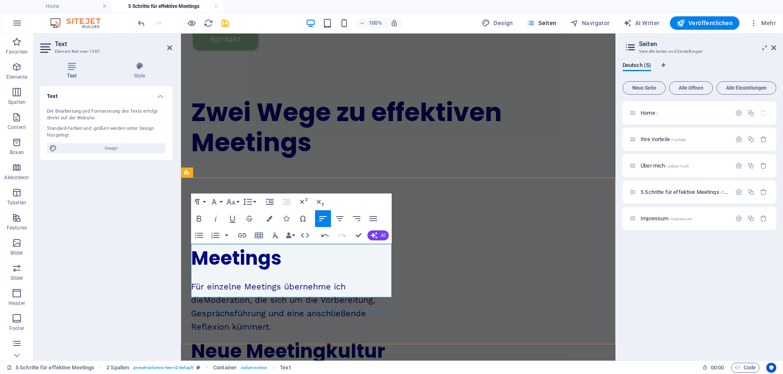
click at [259, 280] on p "Für einzelne Meetings übernehme ich die Moderation, die sich um die Vorbereitun…" at bounding box center [291, 307] width 201 height 54
click at [264, 292] on p "Für einzelne Meetings übernehme ich die Moderation, kümmere mich um Vorbereitun…" at bounding box center [291, 307] width 201 height 54
click at [292, 280] on p "Für einzelne Meetings übernehme ich die Moderation, kümmere mich um Vorbereitun…" at bounding box center [291, 307] width 201 height 54
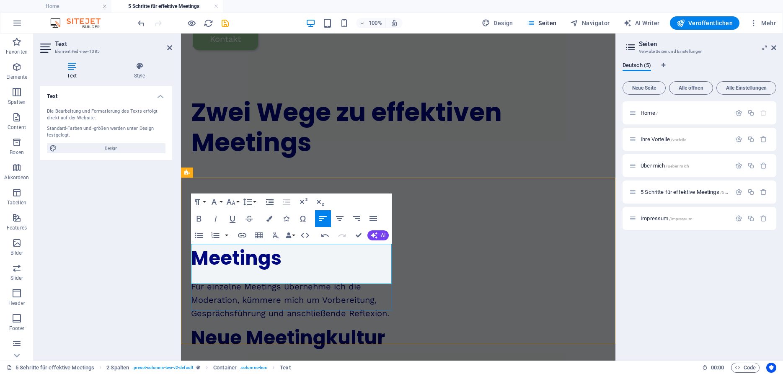
click at [391, 280] on p "Für einzelne Meetings übernehme ich die Moderation, kümmere mich um Vorbereitun…" at bounding box center [291, 300] width 201 height 40
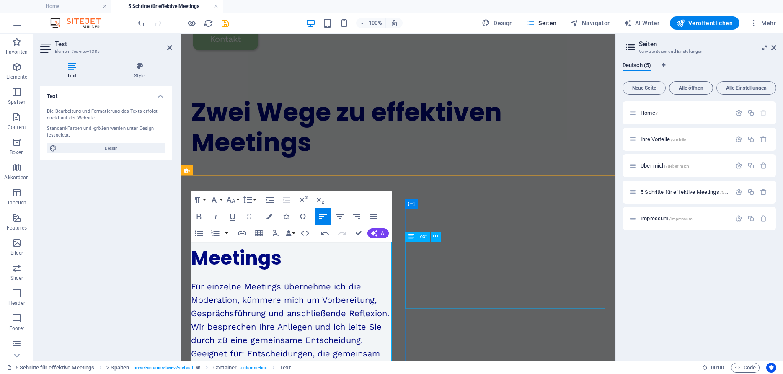
scroll to position [49, 0]
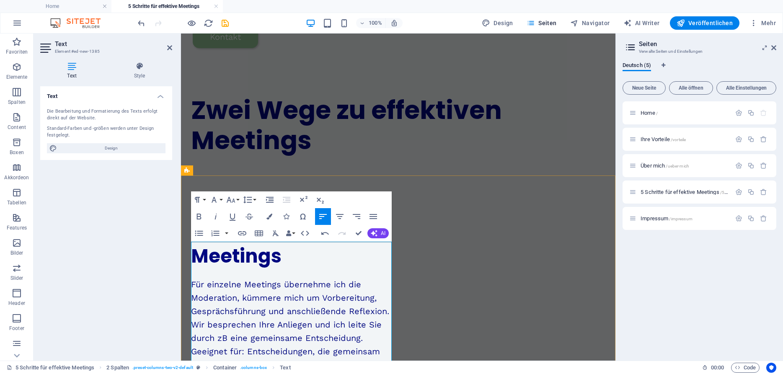
click at [249, 345] on p "Geeignet für: Entscheidungen, die gemeinsam im Team getroffen werden" at bounding box center [291, 358] width 201 height 27
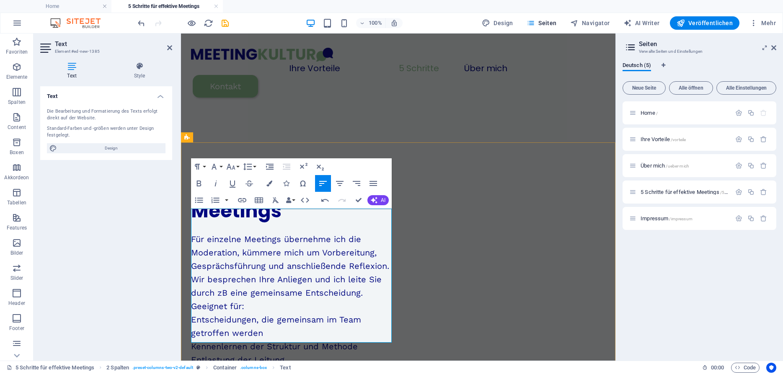
scroll to position [83, 0]
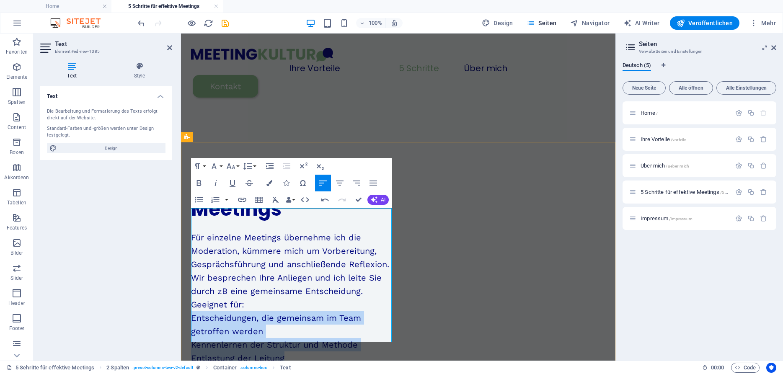
drag, startPoint x: 287, startPoint y: 334, endPoint x: 192, endPoint y: 296, distance: 101.9
click at [192, 296] on div "Für einzelne Meetings übernehme ich die Moderation, kümmere mich um Vorbereitun…" at bounding box center [291, 298] width 201 height 134
click at [203, 199] on icon "button" at bounding box center [199, 199] width 8 height 5
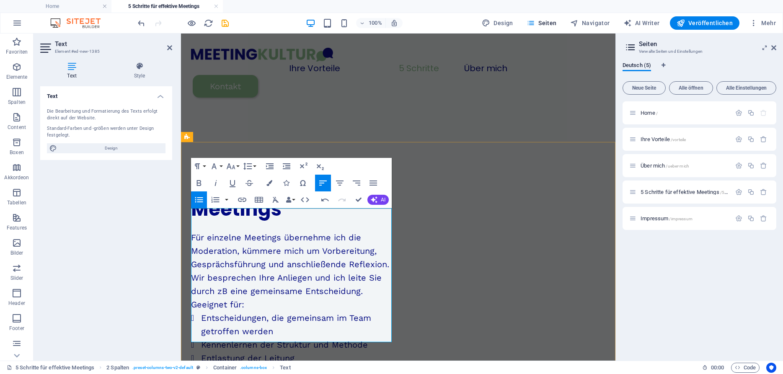
click at [261, 298] on p "Geeignet für:" at bounding box center [291, 304] width 201 height 13
drag, startPoint x: 246, startPoint y: 284, endPoint x: 189, endPoint y: 285, distance: 57.0
click at [189, 285] on div "Moderierte Meetings Für einzelne Meetings übernehme ich die Moderation, kümmere…" at bounding box center [398, 323] width 435 height 363
click at [201, 181] on icon "button" at bounding box center [199, 183] width 5 height 6
click at [310, 311] on li "Entscheidungen, die gemeinsam im Team getroffen werden" at bounding box center [296, 324] width 191 height 27
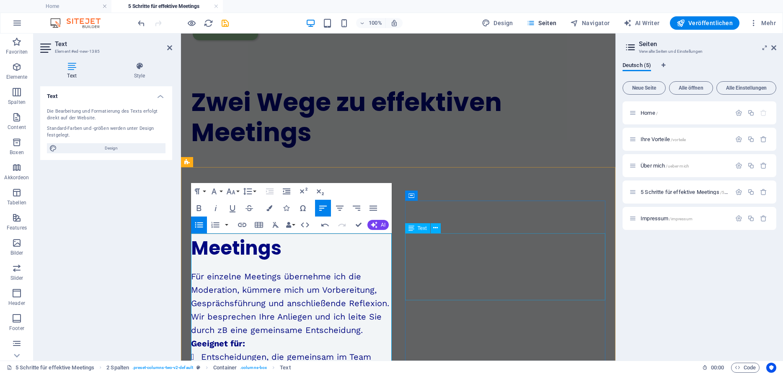
scroll to position [58, 0]
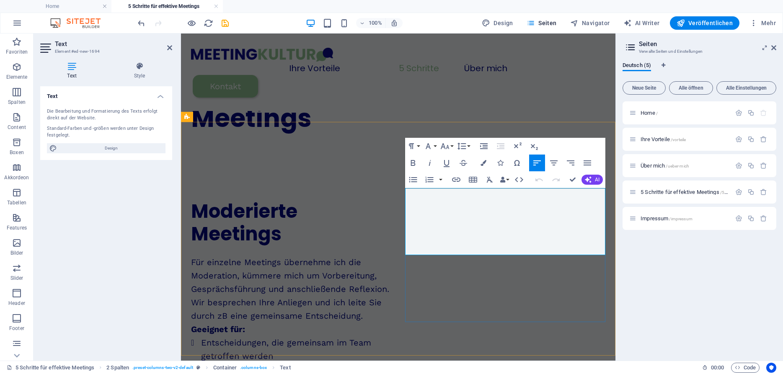
scroll to position [103, 0]
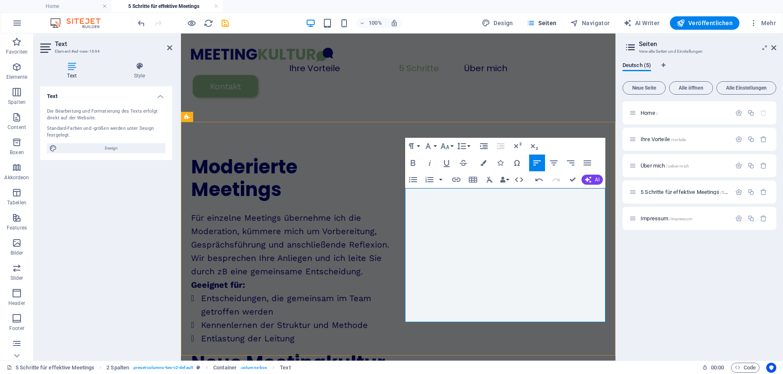
drag, startPoint x: 463, startPoint y: 314, endPoint x: 406, endPoint y: 272, distance: 71.4
drag, startPoint x: 414, startPoint y: 178, endPoint x: 246, endPoint y: 179, distance: 167.6
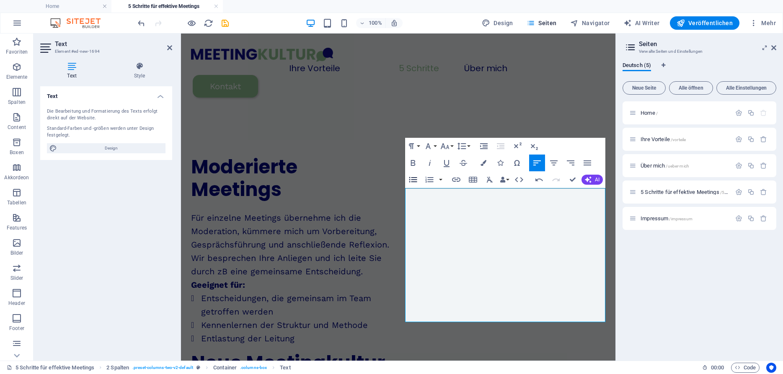
click at [414, 178] on icon "button" at bounding box center [413, 179] width 8 height 5
drag, startPoint x: 463, startPoint y: 261, endPoint x: 403, endPoint y: 260, distance: 59.9
click at [403, 260] on div "Moderierte Meetings Für einzelne Meetings übernehme ich die Moderation, kümmere…" at bounding box center [398, 337] width 435 height 430
click at [411, 161] on icon "button" at bounding box center [413, 163] width 5 height 6
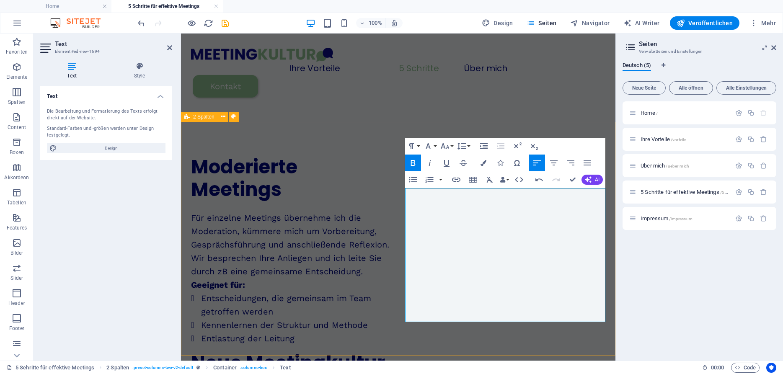
click at [503, 332] on div "Moderierte Meetings Für einzelne Meetings übernehme ich die Moderation, kümmere…" at bounding box center [398, 337] width 435 height 430
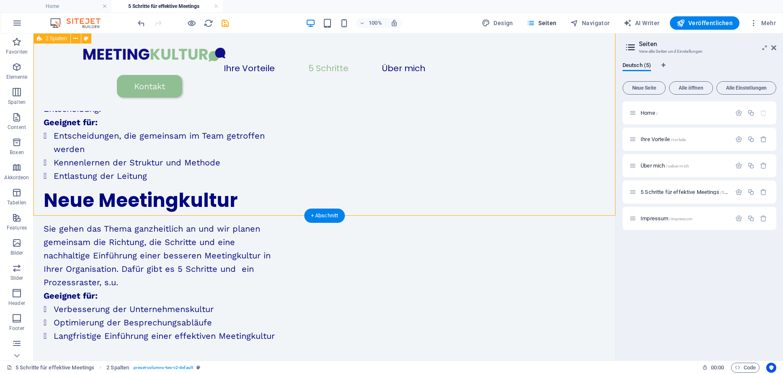
scroll to position [198, 0]
click at [278, 222] on div "Sie gehen das Thema ganzheitlich an und wir planen gemeinsam die Richtung, die …" at bounding box center [161, 282] width 235 height 121
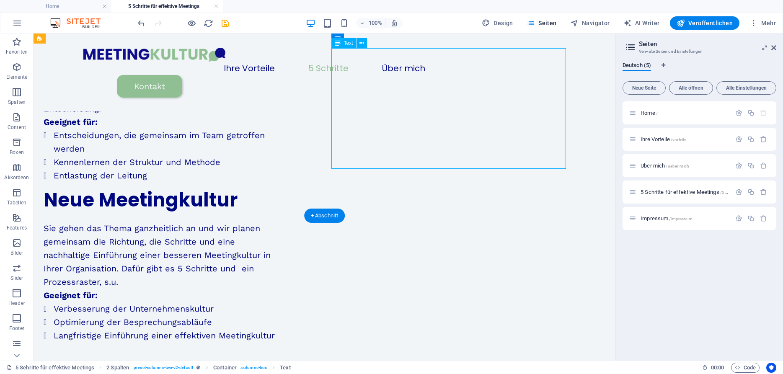
click at [278, 222] on div "Sie gehen das Thema ganzheitlich an und wir planen gemeinsam die Richtung, die …" at bounding box center [161, 282] width 235 height 121
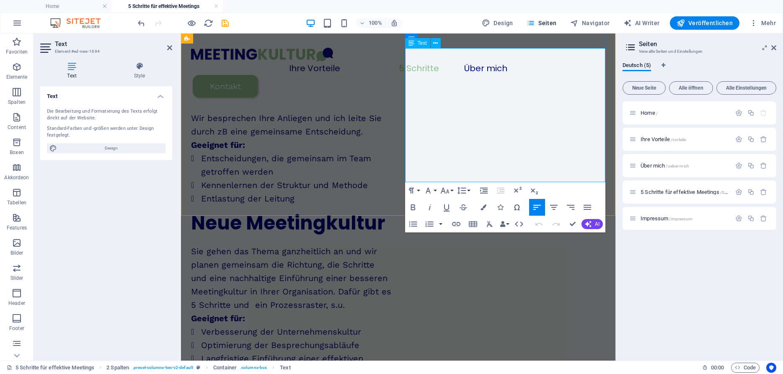
click at [392, 352] on li "Langfristige Einführung einer effektiven Meetingkultur" at bounding box center [296, 365] width 191 height 27
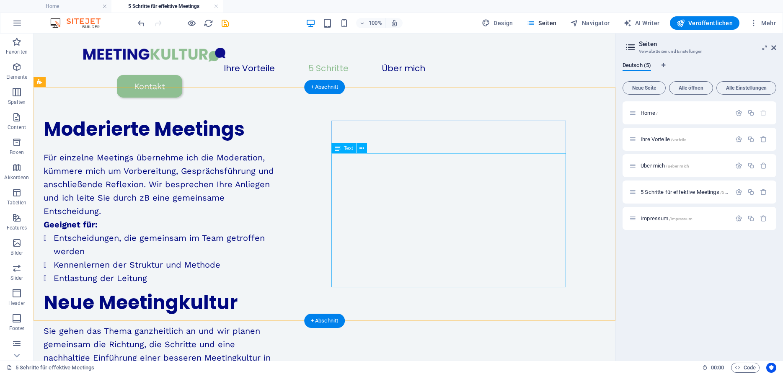
scroll to position [93, 0]
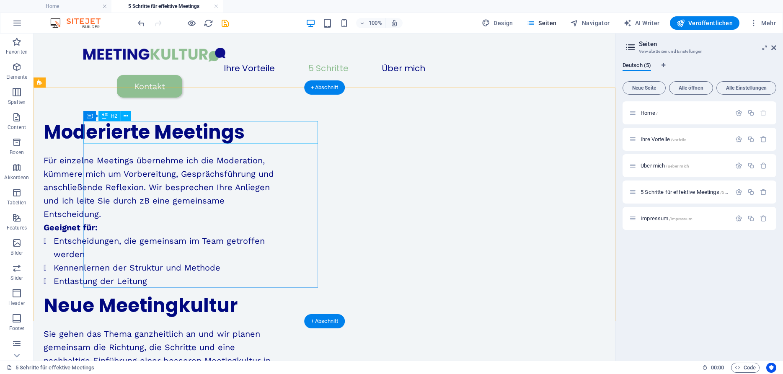
click at [97, 131] on div "Moderierte Meetings" at bounding box center [161, 132] width 235 height 23
click at [132, 214] on div "Für einzelne Meetings übernehme ich die Moderation, kümmere mich um Vorbereitun…" at bounding box center [161, 221] width 235 height 134
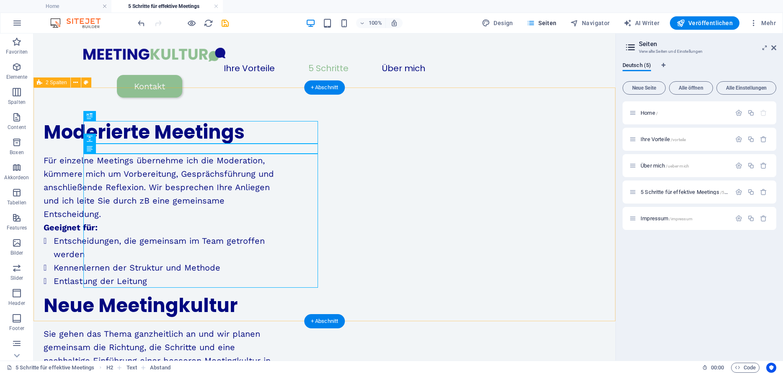
click at [55, 172] on div "Moderierte Meetings Für einzelne Meetings übernehme ich die Moderation, kümmere…" at bounding box center [325, 291] width 582 height 407
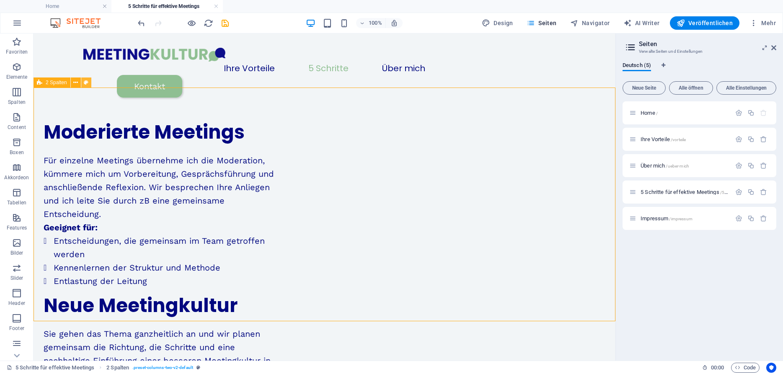
click at [84, 83] on icon at bounding box center [86, 82] width 5 height 9
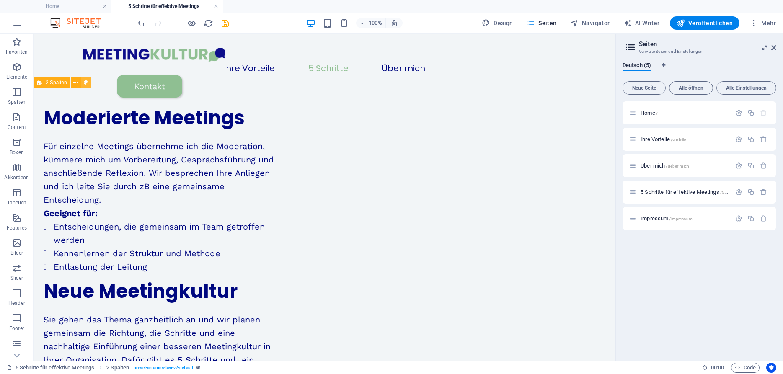
select select "rem"
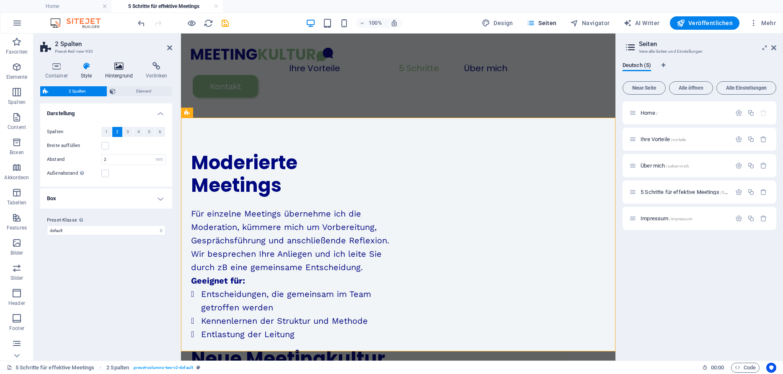
click at [121, 65] on icon at bounding box center [119, 66] width 38 height 8
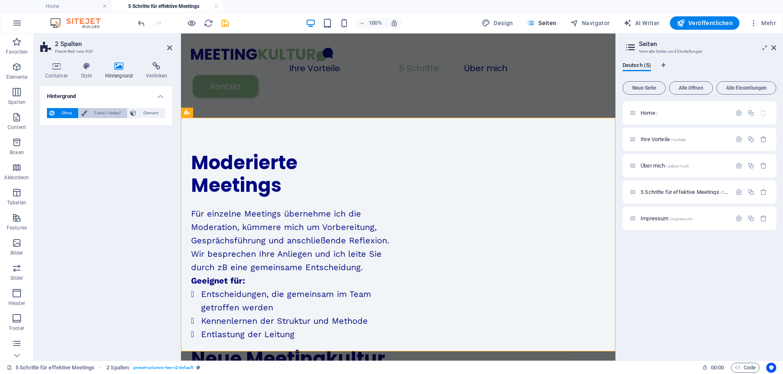
click at [116, 113] on span "Farbe / Verlauf" at bounding box center [107, 113] width 35 height 10
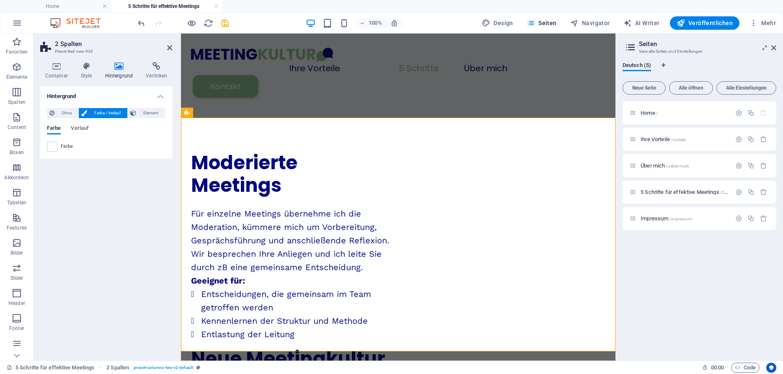
click at [65, 149] on span "Farbe" at bounding box center [67, 146] width 13 height 7
drag, startPoint x: 65, startPoint y: 146, endPoint x: 53, endPoint y: 148, distance: 12.0
click at [53, 148] on div "Farbe" at bounding box center [106, 147] width 118 height 10
click at [53, 148] on span at bounding box center [52, 146] width 9 height 9
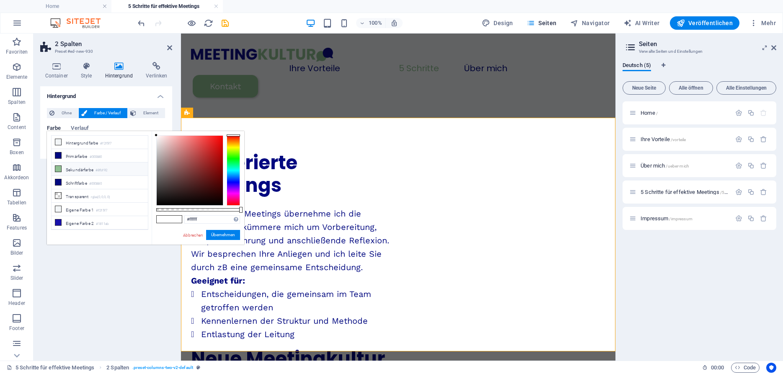
click at [83, 168] on li "Sekundärfarbe #8fbf92" at bounding box center [100, 169] width 96 height 13
type input "#8fbf92"
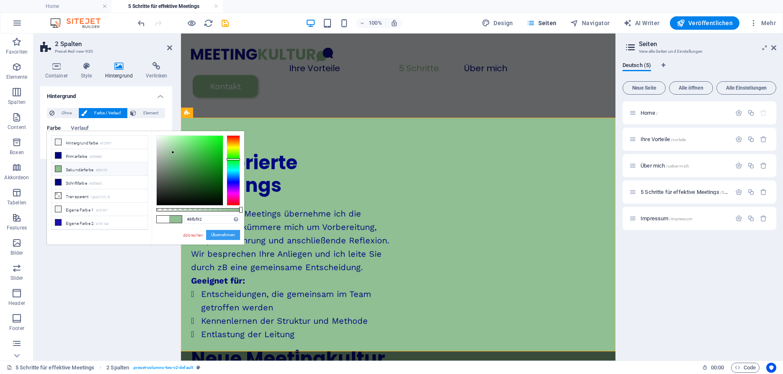
click at [218, 233] on button "Übernehmen" at bounding box center [223, 235] width 34 height 10
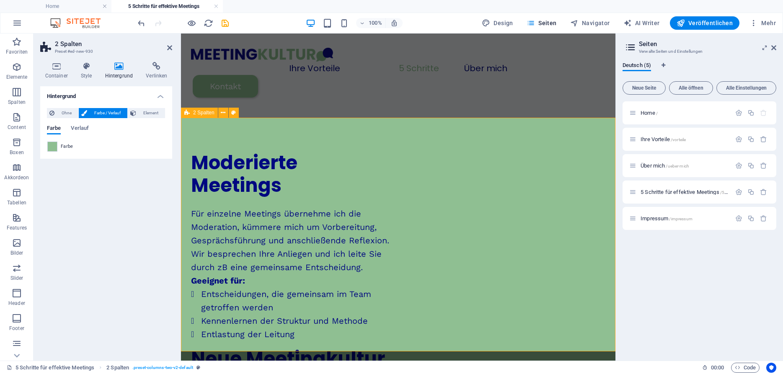
scroll to position [0, 0]
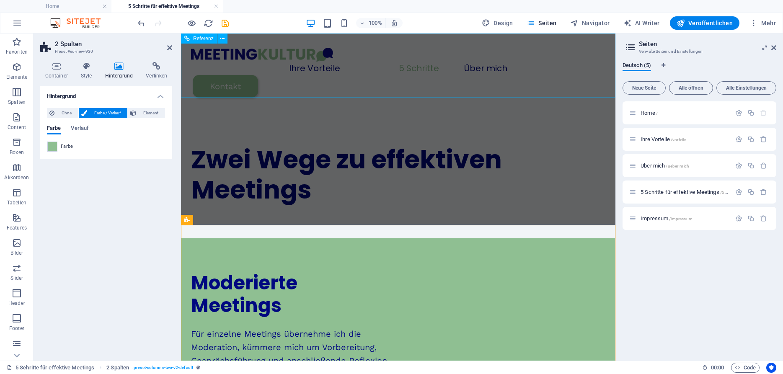
click at [452, 84] on div "Ihre Vorteile 5 Schritte Über mich Kontakt" at bounding box center [398, 73] width 435 height 78
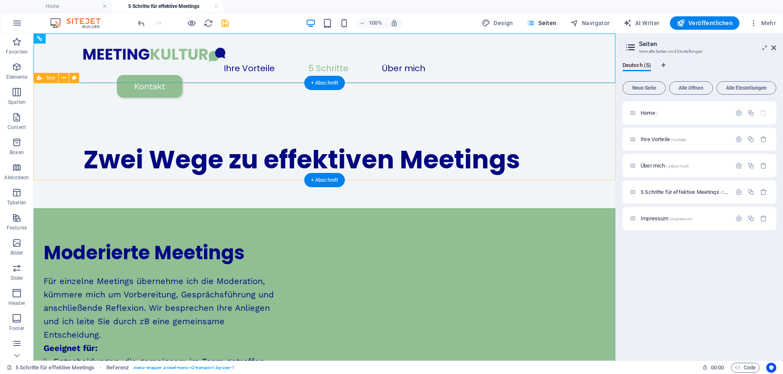
click at [372, 161] on div "Zwei Wege zu effektiven Meetings" at bounding box center [325, 159] width 582 height 97
click at [365, 145] on div "Zwei Wege zu effektiven Meetings" at bounding box center [324, 160] width 483 height 30
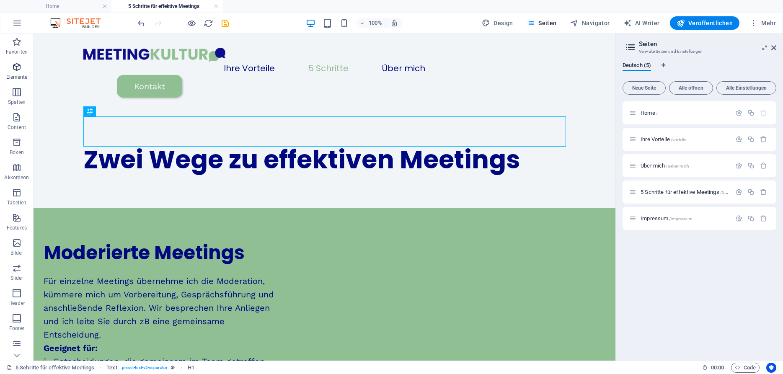
click at [18, 78] on p "Elemente" at bounding box center [16, 77] width 21 height 7
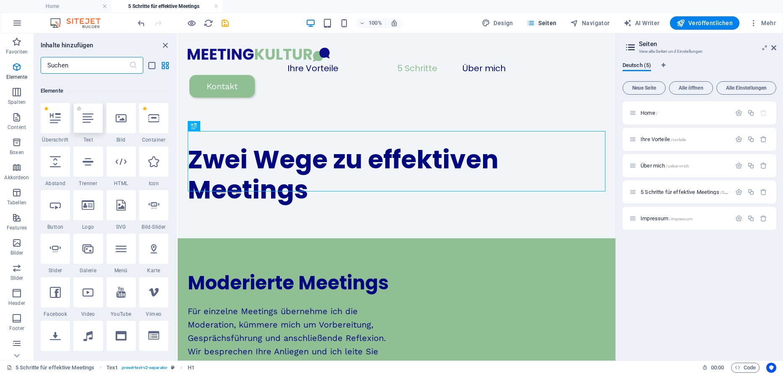
scroll to position [89, 0]
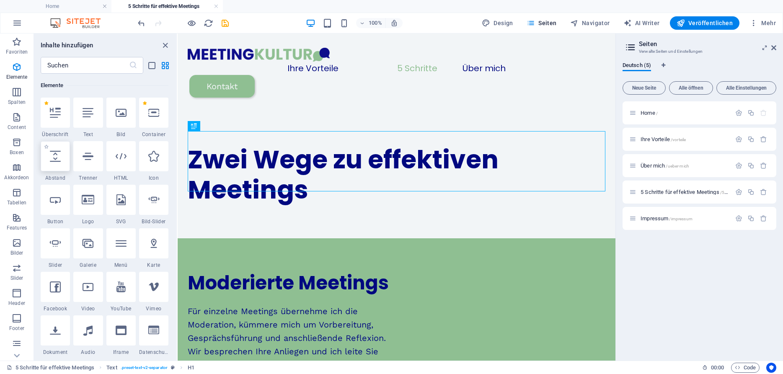
click at [61, 152] on icon at bounding box center [55, 156] width 11 height 11
select select "px"
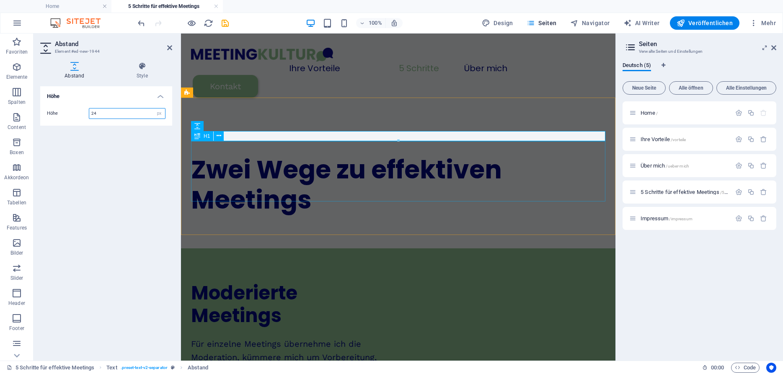
type input "24"
click at [236, 182] on div "Zwei Wege zu effektiven Meetings" at bounding box center [398, 185] width 414 height 60
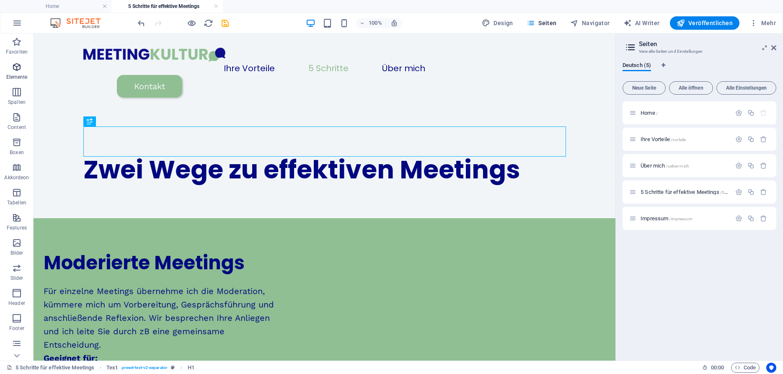
click at [15, 75] on p "Elemente" at bounding box center [16, 77] width 21 height 7
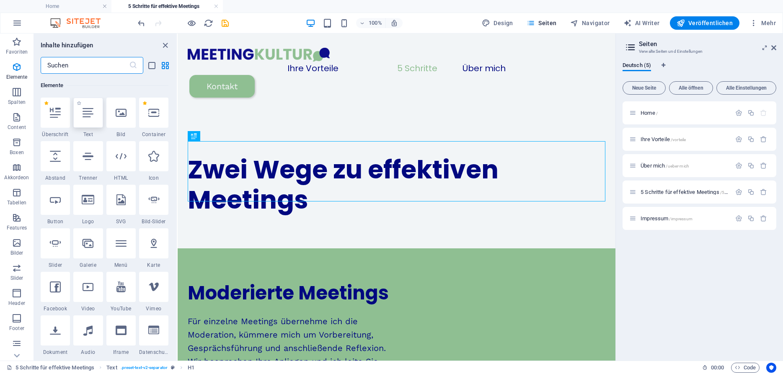
click at [91, 127] on div at bounding box center [87, 113] width 29 height 30
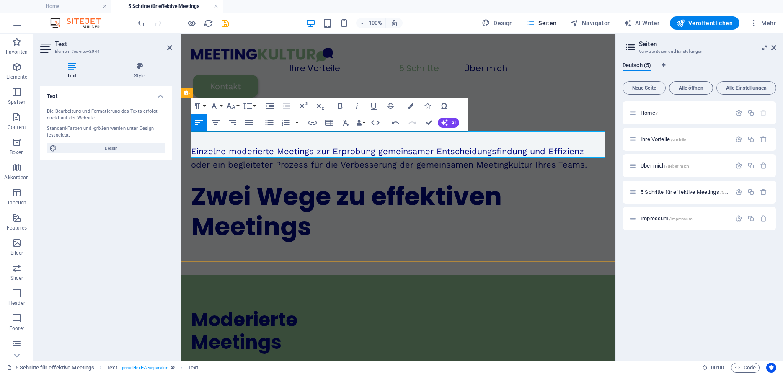
click at [317, 151] on p "Einzelne moderierte Meetings zur Erprobung gemeinsamer Entscheidungsfindung und…" at bounding box center [398, 158] width 414 height 27
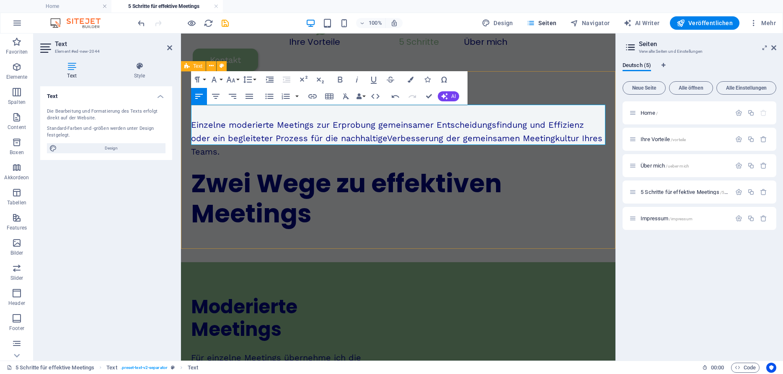
scroll to position [28, 0]
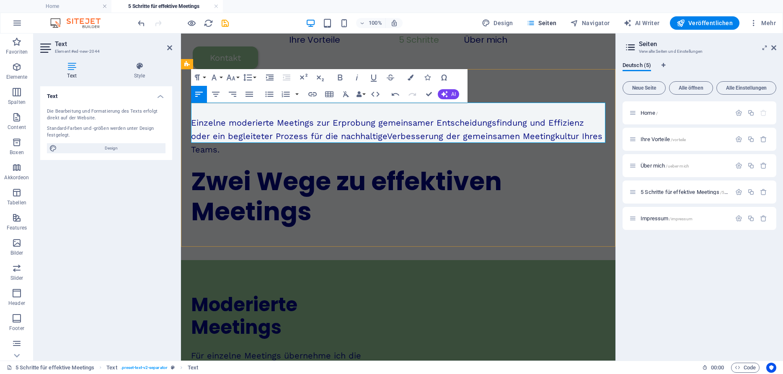
click at [256, 142] on p "Einzelne moderierte Meetings zur Erprobung gemeinsamer Entscheidungsfindung und…" at bounding box center [398, 136] width 414 height 40
click at [221, 137] on p "Einzelne moderierte Meetings zur Erprobung gemeinsamer Entscheidungsfindung und…" at bounding box center [398, 136] width 414 height 40
click at [260, 127] on p "Einzelne moderierte Meetings zur Erprobung gemeinsamer Entscheidungsfindung und…" at bounding box center [398, 136] width 414 height 40
click at [344, 166] on div "Zwei Wege zu effektiven Meetings" at bounding box center [398, 196] width 414 height 60
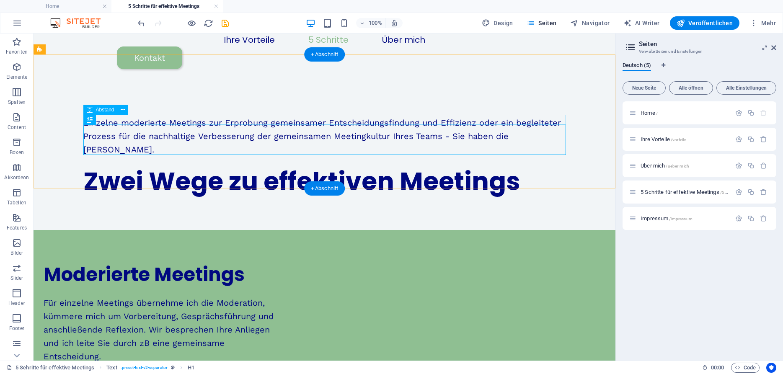
click at [316, 156] on div at bounding box center [324, 161] width 483 height 10
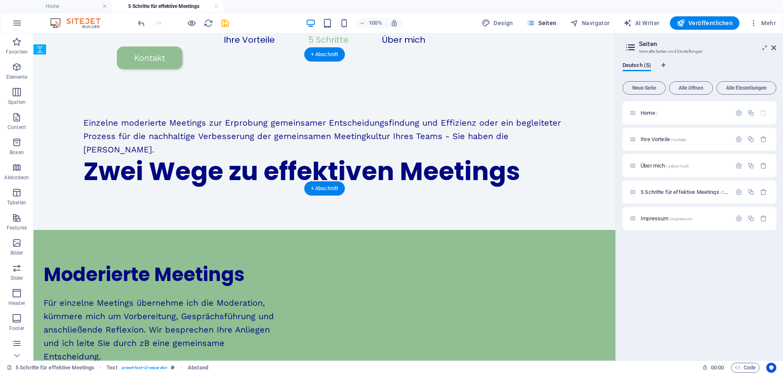
drag, startPoint x: 299, startPoint y: 121, endPoint x: 297, endPoint y: 144, distance: 23.1
click at [297, 144] on div "Einzelne moderierte Meetings zur Erprobung gemeinsamer Entscheidungsfindung und…" at bounding box center [324, 156] width 503 height 147
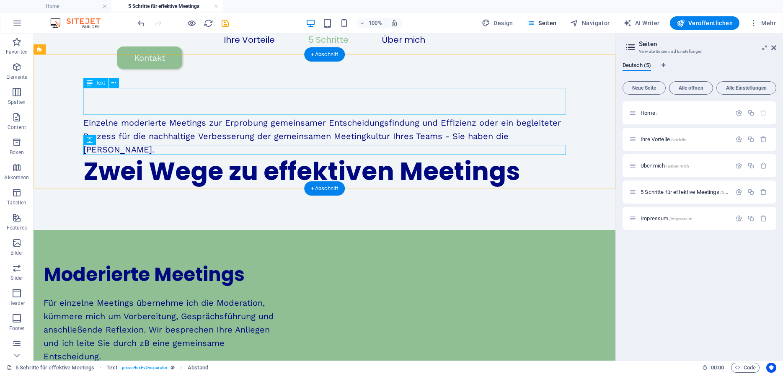
click at [308, 116] on div "Einzelne moderierte Meetings zur Erprobung gemeinsamer Entscheidungsfindung und…" at bounding box center [324, 136] width 483 height 40
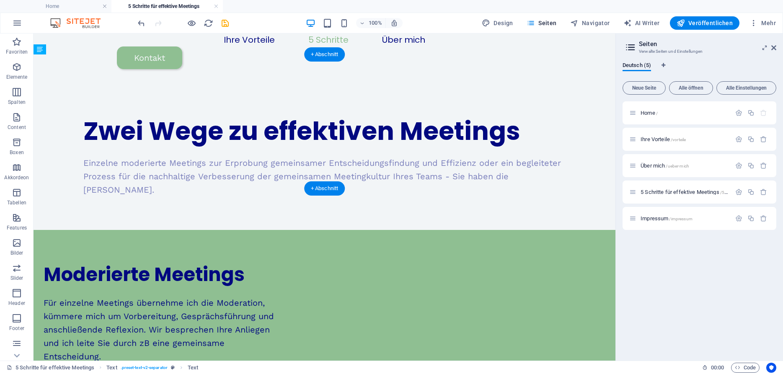
drag, startPoint x: 308, startPoint y: 102, endPoint x: 303, endPoint y: 150, distance: 48.4
click at [303, 150] on div "Einzelne moderierte Meetings zur Erprobung gemeinsamer Entscheidungsfindung und…" at bounding box center [324, 156] width 503 height 147
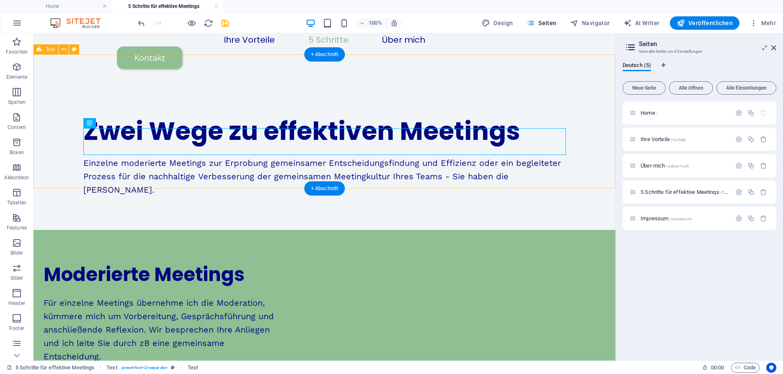
click at [584, 188] on div "Zwei Wege zu effektiven Meetings Einzelne moderierte Meetings zur Erprobung gem…" at bounding box center [325, 156] width 582 height 147
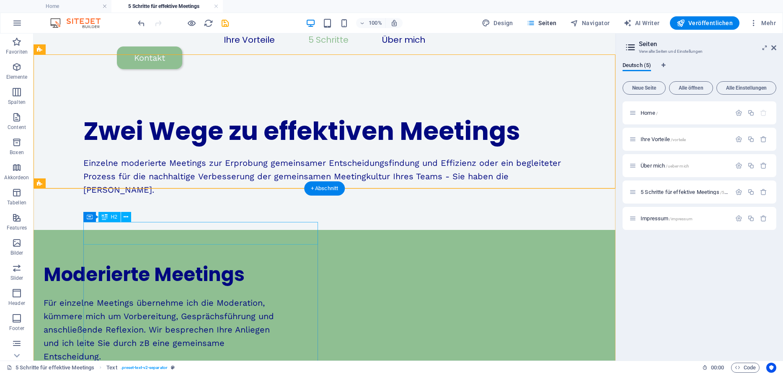
click at [132, 264] on div "Moderierte Meetings" at bounding box center [161, 275] width 235 height 23
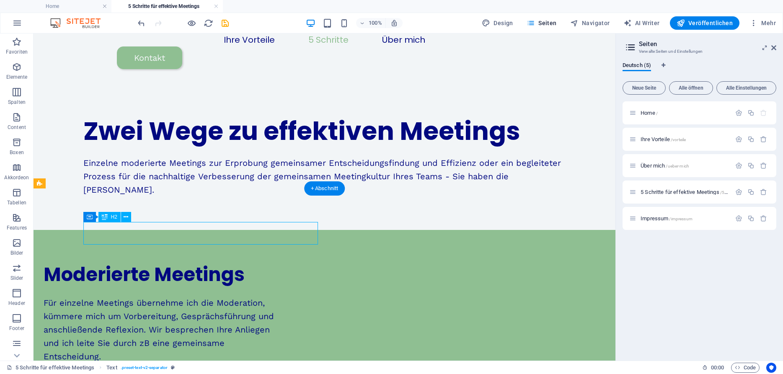
click at [132, 264] on div "Moderierte Meetings" at bounding box center [161, 275] width 235 height 23
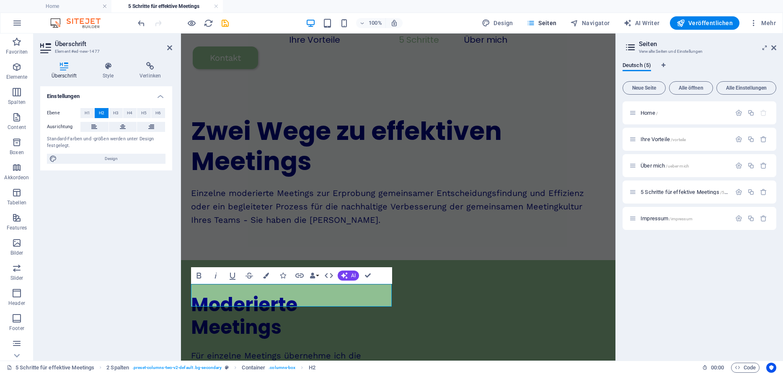
scroll to position [24, 0]
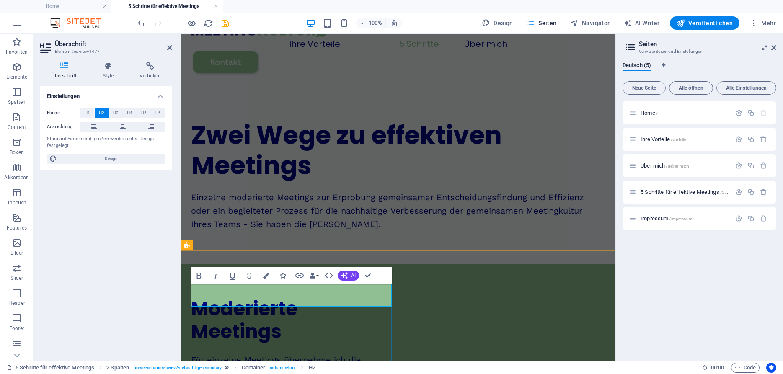
click at [196, 298] on h2 "Moderierte Meetings" at bounding box center [291, 320] width 201 height 45
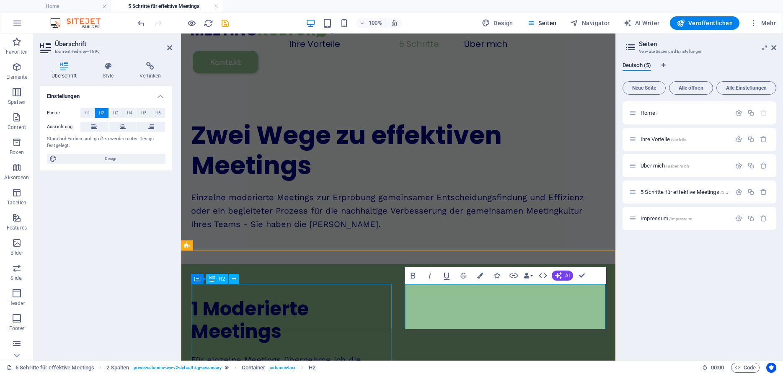
click at [391, 298] on div "1 Moderierte Meetings" at bounding box center [291, 320] width 201 height 45
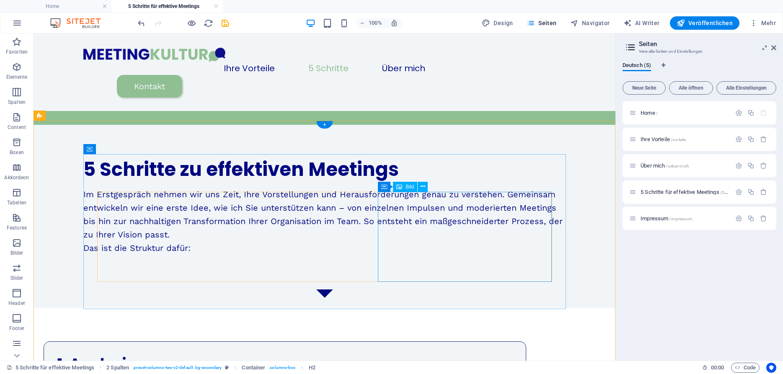
scroll to position [513, 0]
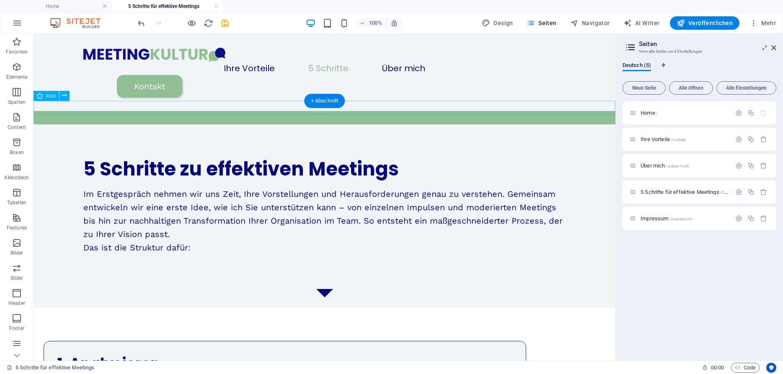
click at [348, 288] on figure at bounding box center [325, 294] width 582 height 13
click at [64, 96] on icon at bounding box center [64, 95] width 5 height 9
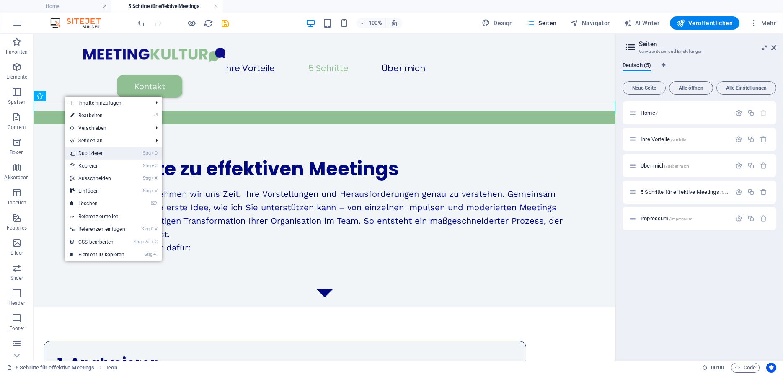
click at [99, 151] on link "Strg D Duplizieren" at bounding box center [97, 153] width 65 height 13
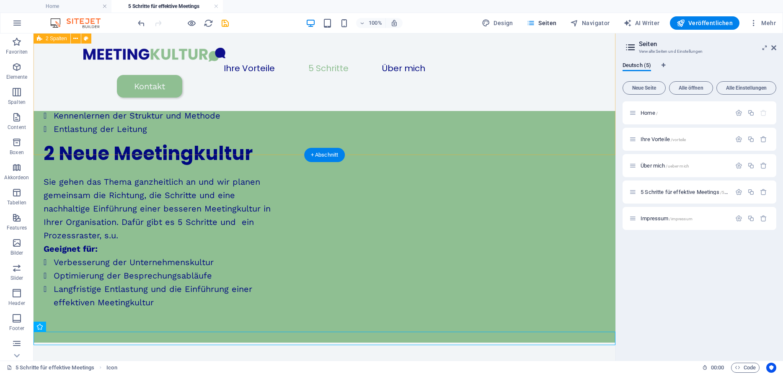
scroll to position [296, 0]
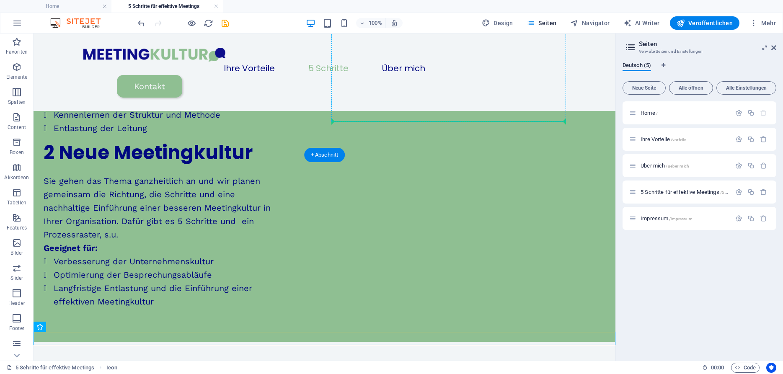
drag, startPoint x: 357, startPoint y: 339, endPoint x: 418, endPoint y: 121, distance: 226.6
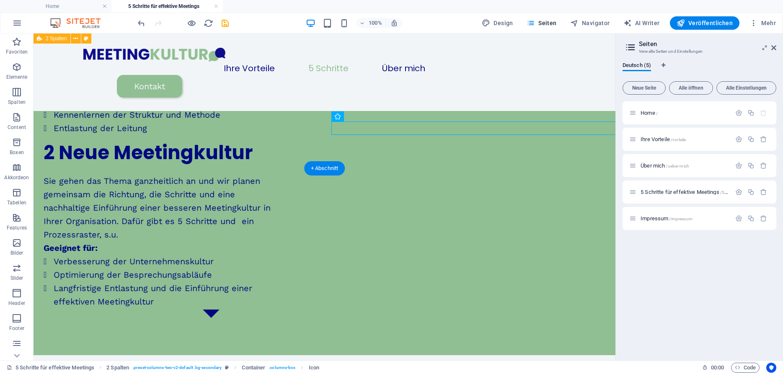
click at [574, 139] on div "1 Moderierte Meetings Für einzelne Meetings übernehme ich die Moderation, kümme…" at bounding box center [325, 145] width 582 height 421
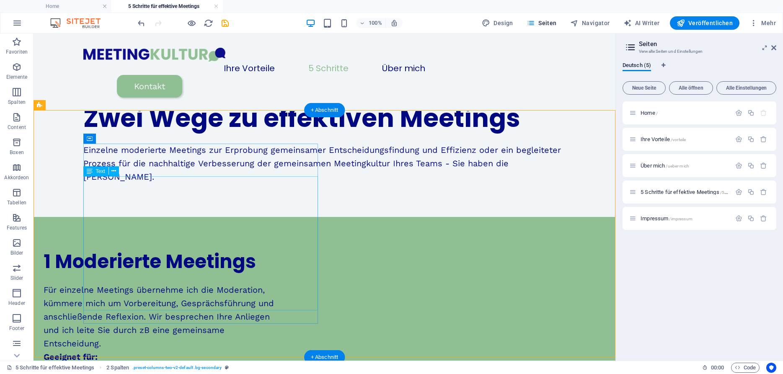
scroll to position [0, 0]
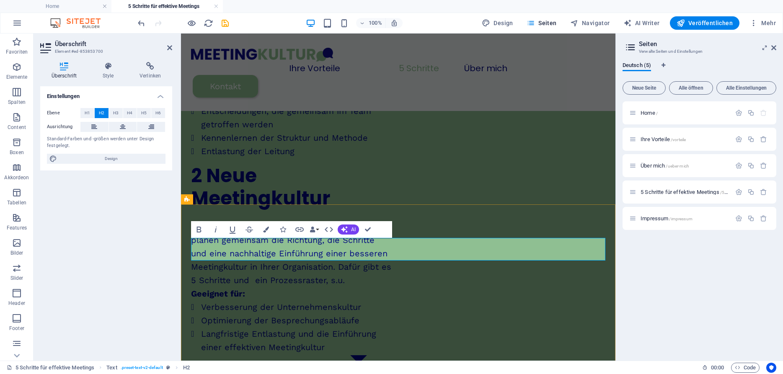
drag, startPoint x: 513, startPoint y: 249, endPoint x: 289, endPoint y: 248, distance: 224.2
drag, startPoint x: 289, startPoint y: 248, endPoint x: 528, endPoint y: 247, distance: 238.4
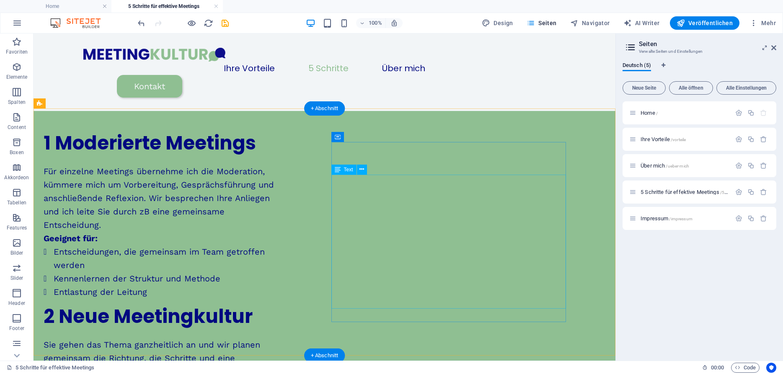
scroll to position [0, 0]
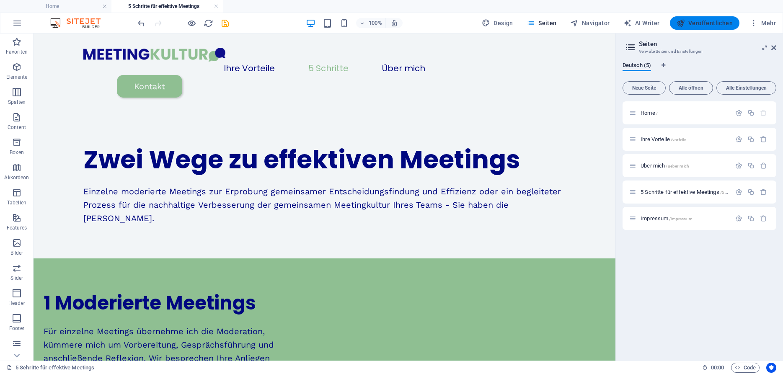
click at [713, 21] on span "Veröffentlichen" at bounding box center [705, 23] width 56 height 8
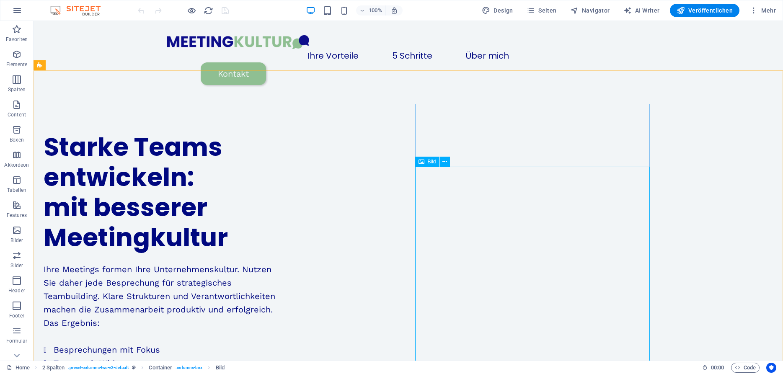
click at [433, 165] on div "Bild" at bounding box center [427, 162] width 24 height 10
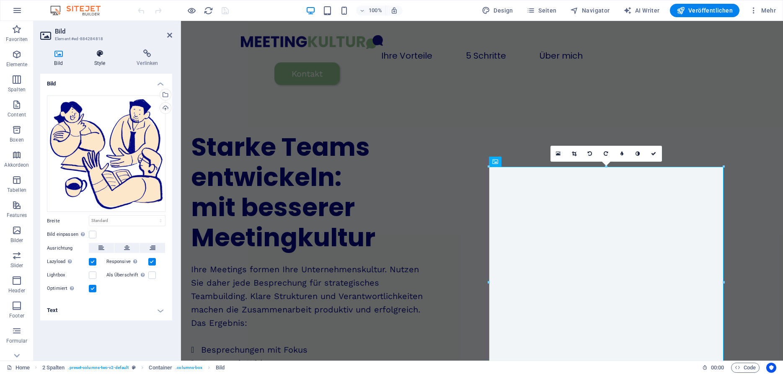
click at [101, 59] on h4 "Style" at bounding box center [101, 58] width 43 height 18
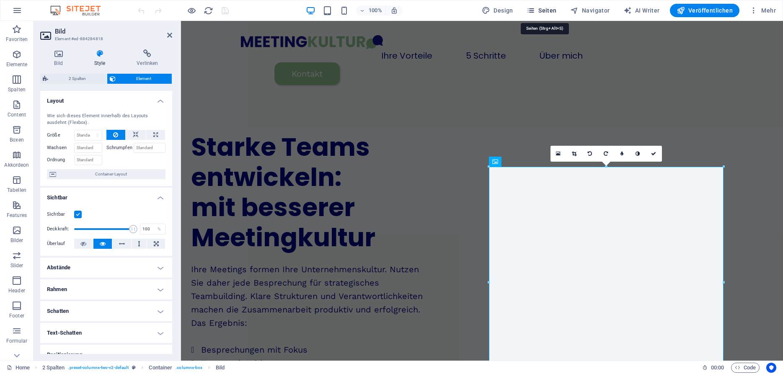
click at [557, 12] on span "Seiten" at bounding box center [542, 10] width 30 height 8
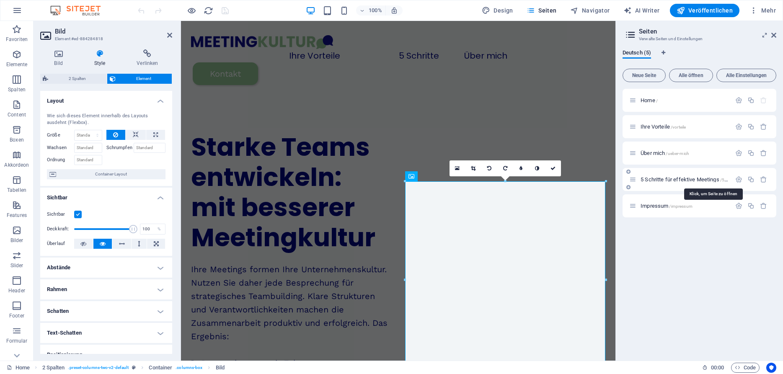
click at [651, 178] on span "5 Schritte für effektive Meetings /5-schritte-fuer-effektive-meetings" at bounding box center [712, 179] width 143 height 6
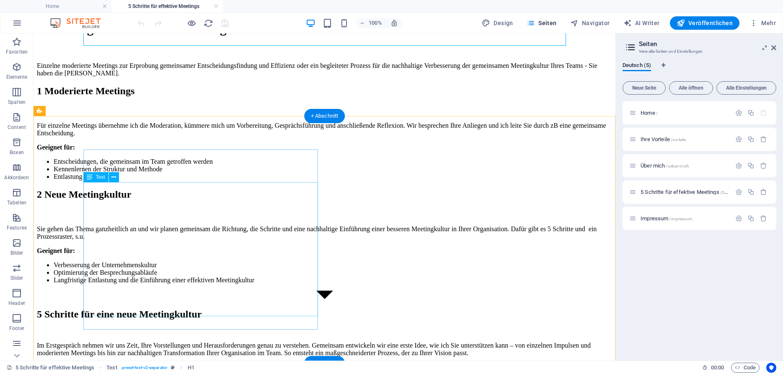
scroll to position [101, 0]
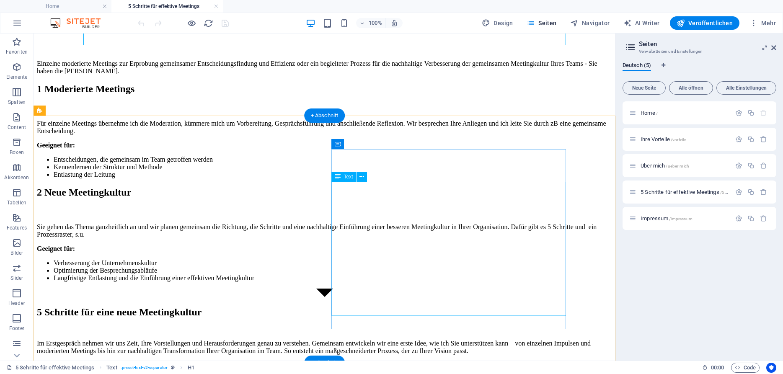
click at [531, 230] on div "Sie gehen das Thema ganzheitlich an und wir planen gemeinsam die Richtung, die …" at bounding box center [324, 252] width 575 height 59
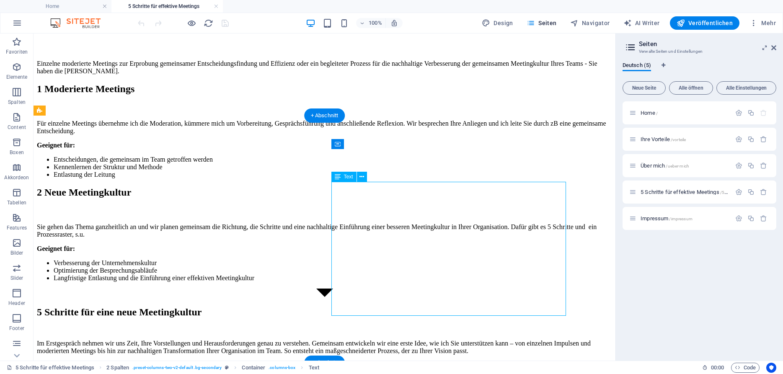
click at [531, 230] on div "Sie gehen das Thema ganzheitlich an und wir planen gemeinsam die Richtung, die …" at bounding box center [324, 252] width 575 height 59
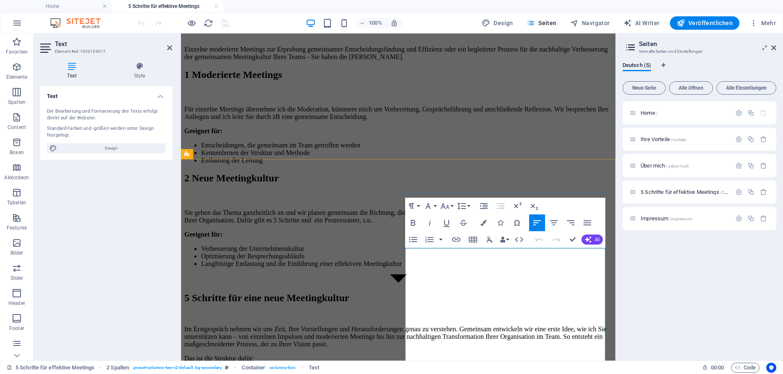
click at [482, 224] on p "Sie gehen das Thema ganzheitlich an und wir planen gemeinsam die Richtung, die …" at bounding box center [398, 216] width 428 height 15
click at [492, 224] on p "Sie gehen das Thema ganzheitlich an und wir planen gemeinsam die Richtung, die …" at bounding box center [398, 216] width 428 height 15
click at [567, 224] on p "Sie gehen das Thema ganzheitlich an und wir planen gemeinsam die Richtung, die …" at bounding box center [398, 216] width 428 height 15
click at [424, 224] on p "Sie gehen das Thema ganzheitlich an und wir planen gemeinsam die Richtung und d…" at bounding box center [398, 216] width 428 height 15
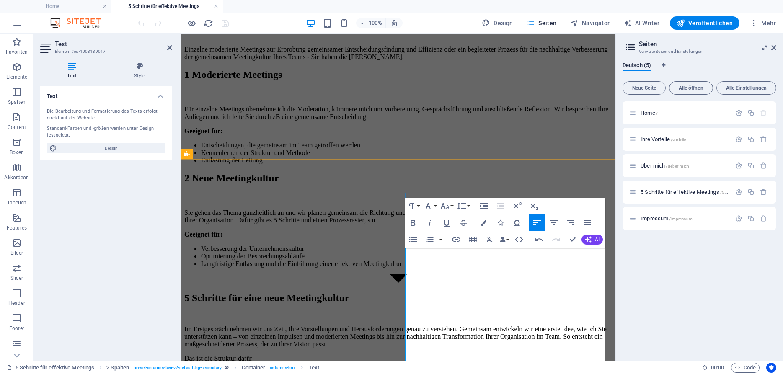
click at [424, 224] on p "Sie gehen das Thema ganzheitlich an und wir planen gemeinsam die Richtung und d…" at bounding box center [398, 216] width 428 height 15
click at [421, 224] on p "Sie gehen das Thema ganzheitlich an und wir planen gemeinsam die Richtung und d…" at bounding box center [398, 216] width 428 height 15
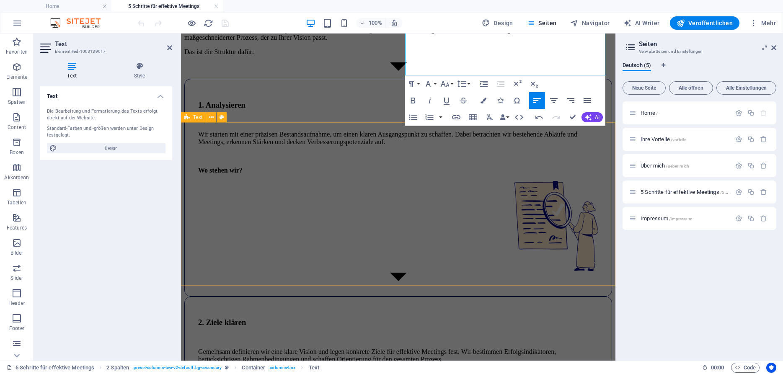
scroll to position [423, 0]
click at [409, 55] on div "Im Erstgespräch nehmen wir uns Zeit, Ihre Vorstellungen und Herausforderungen g…" at bounding box center [398, 36] width 428 height 37
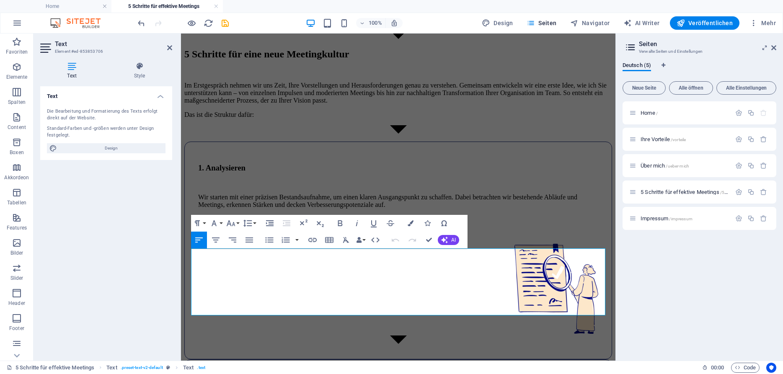
scroll to position [359, 0]
click at [345, 105] on p "Im Erstgespräch nehmen wir uns Zeit, Ihre Vorstellungen und Herausforderungen g…" at bounding box center [398, 93] width 428 height 23
drag, startPoint x: 326, startPoint y: 256, endPoint x: 190, endPoint y: 253, distance: 136.2
click at [190, 119] on div "5 Schritte für eine neue Meetingkultur Im Erstgespräch nehmen wir uns Zeit, Ihr…" at bounding box center [398, 84] width 428 height 70
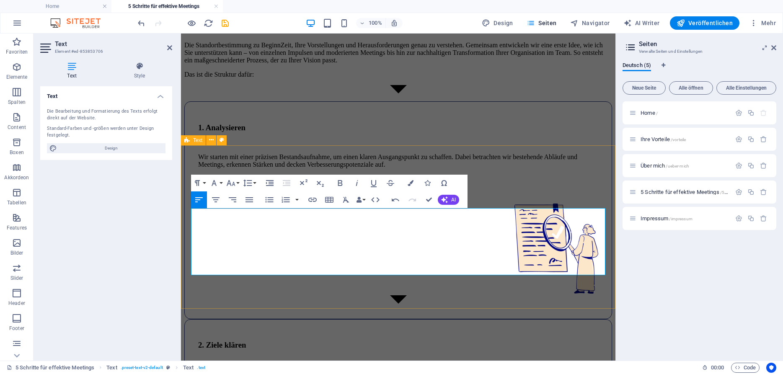
scroll to position [399, 0]
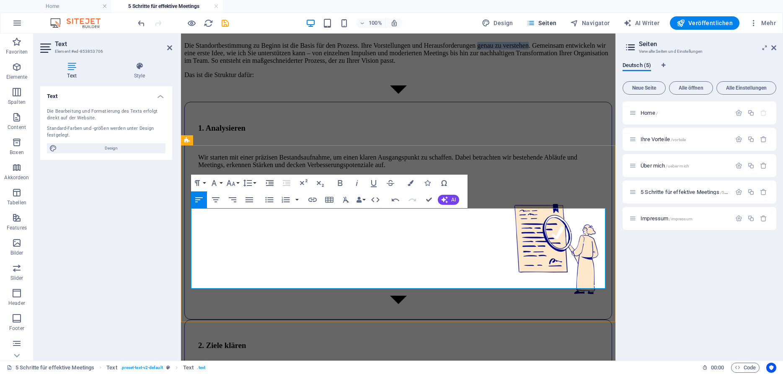
drag, startPoint x: 272, startPoint y: 228, endPoint x: 353, endPoint y: 227, distance: 80.9
click at [353, 65] on p "Die Standortbestimmung zu Beginn ist die Basis für den Prozess. Ihre Vorstellun…" at bounding box center [398, 53] width 428 height 23
click at [464, 65] on p "Die Standortbestimmung zu Beginn ist die Basis für den Prozess. Ihre Vorstellun…" at bounding box center [398, 53] width 428 height 23
click at [461, 65] on p "Die Standortbestimmung zu Beginn ist die Basis für den Prozess. Ihre Vorstellun…" at bounding box center [398, 53] width 428 height 23
click at [493, 65] on p "Die Standortbestimmung zu Beginn ist die Basis für den Prozess. Aus Ihre Vorste…" at bounding box center [398, 53] width 428 height 23
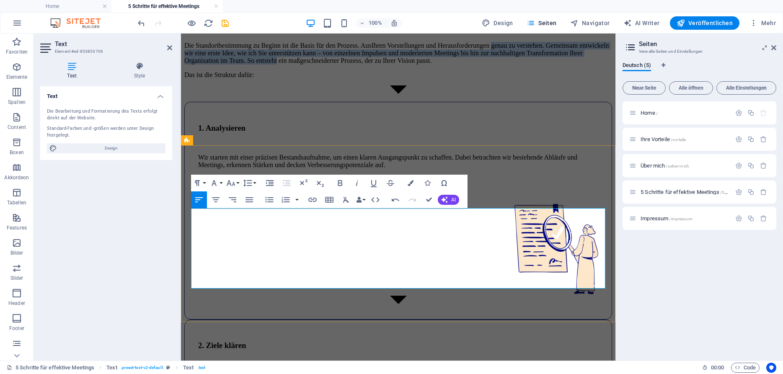
drag, startPoint x: 272, startPoint y: 227, endPoint x: 420, endPoint y: 253, distance: 149.9
click at [420, 65] on p "Die Standortbestimmung zu Beginn ist die Basis für den Prozess. Aus Ihren Vorst…" at bounding box center [398, 53] width 428 height 23
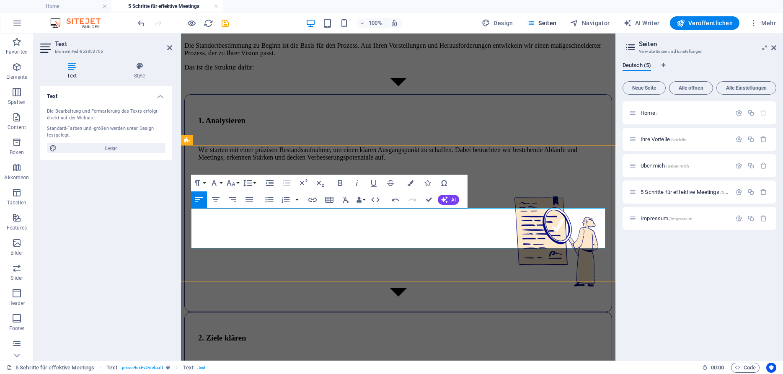
click at [441, 57] on p "Die Standortbestimmung zu Beginn ist die Basis für den Prozess. Aus Ihren Vorst…" at bounding box center [398, 49] width 428 height 15
click at [589, 57] on p "Die Standortbestimmung zu Beginn ist die Basis für den Prozess. Aus Ihren Vorst…" at bounding box center [398, 49] width 428 height 15
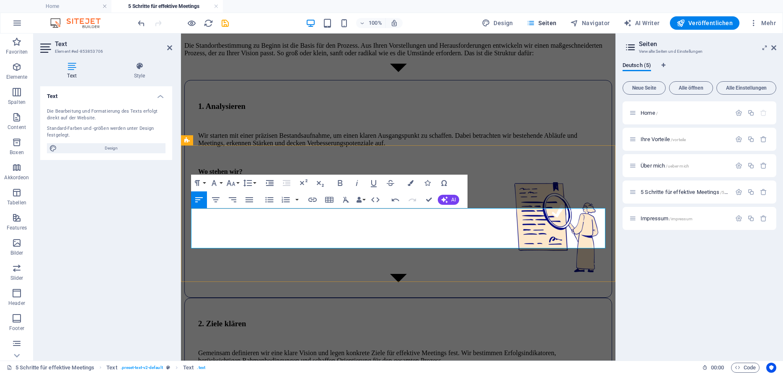
click at [437, 57] on p "Die Standortbestimmung zu Beginn ist die Basis für den Prozess. Aus Ihren Vorst…" at bounding box center [398, 49] width 428 height 15
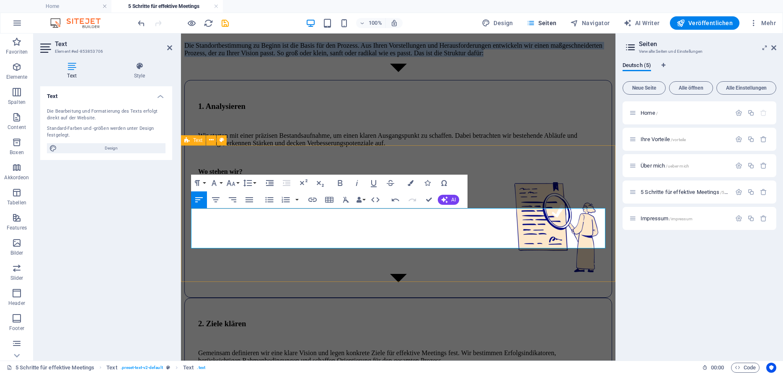
drag, startPoint x: 510, startPoint y: 243, endPoint x: 189, endPoint y: 216, distance: 322.1
click at [189, 57] on div "5 Schritte für eine neue Meetingkultur Die Standortbestimmung zu Beginn ist die…" at bounding box center [398, 33] width 428 height 48
copy p "Die Standortbestimmung zu Beginn ist die Basis für den Prozess. Aus Ihren Vorst…"
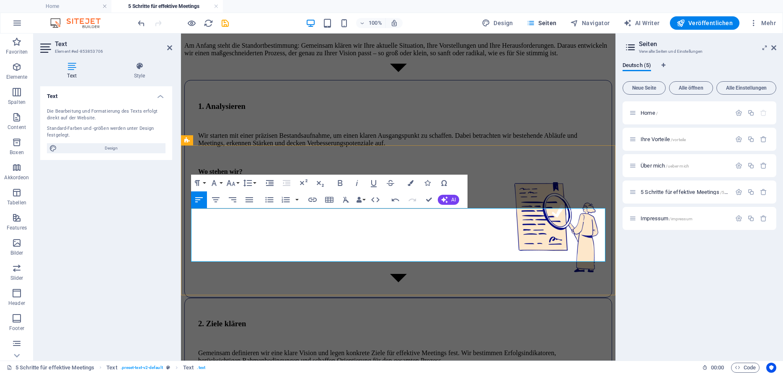
click at [279, 57] on p "Am Anfang steht die Standortbestimmung: Gemeinsam klären wir Ihre aktuelle Situ…" at bounding box center [398, 49] width 428 height 15
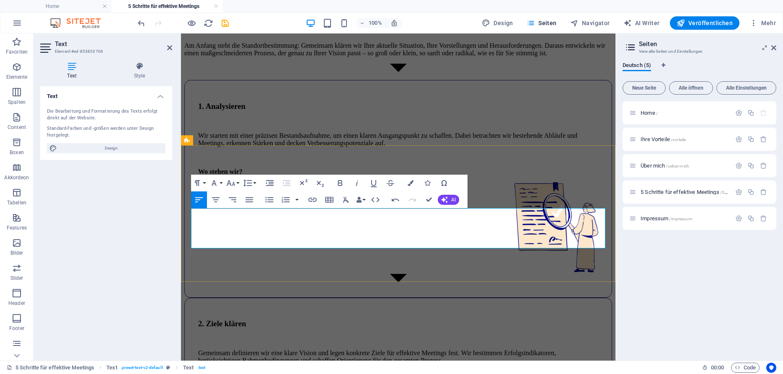
click at [401, 57] on p "Am Anfang steht die Standortbestimmung: Gemeinsam klären wir Ihre aktuelle Situ…" at bounding box center [398, 49] width 428 height 15
click at [547, 57] on p "Am Anfang steht die Standortbestimmung: Gemeinsam klären wir Ihre aktuelle Situ…" at bounding box center [398, 49] width 428 height 15
click at [285, 57] on p "Am Anfang steht die Standortbestimmung: Gemeinsam klären wir Ihre aktuelle Situ…" at bounding box center [398, 49] width 428 height 15
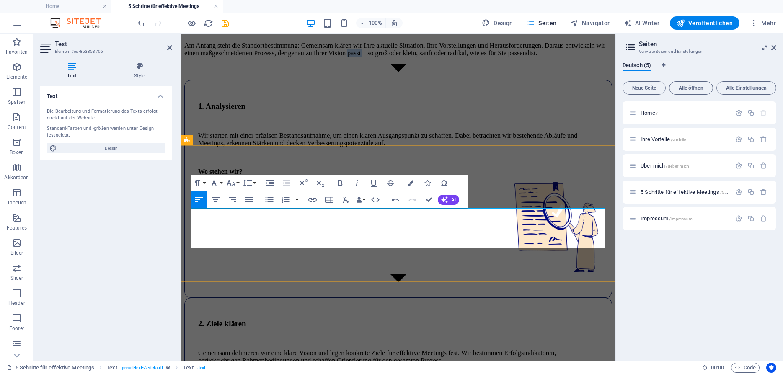
click at [285, 57] on p "Am Anfang steht die Standortbestimmung: Gemeinsam klären wir Ihre aktuelle Situ…" at bounding box center [398, 49] width 428 height 15
click at [226, 57] on p "Am Anfang steht die Standortbestimmung: Gemeinsam klären wir Ihre aktuelle Situ…" at bounding box center [398, 49] width 428 height 15
click at [234, 57] on p "Am Anfang steht die Standortbestimmung: Gemeinsam klären wir Ihre aktuelle Situ…" at bounding box center [398, 49] width 428 height 15
click at [200, 57] on p "Am Anfang steht die Standortbestimmung: Gemeinsam klären wir Ihre aktuelle Situ…" at bounding box center [398, 49] width 428 height 15
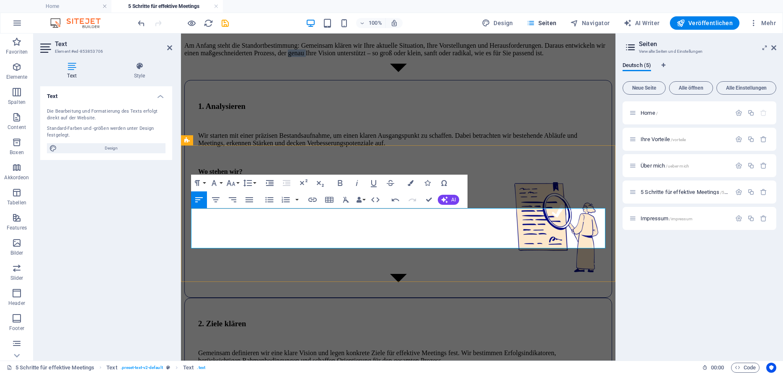
click at [200, 57] on p "Am Anfang steht die Standortbestimmung: Gemeinsam klären wir Ihre aktuelle Situ…" at bounding box center [398, 49] width 428 height 15
click at [561, 57] on div "5 Schritte für eine neue Meetingkultur Am Anfang steht die Standortbestimmung: …" at bounding box center [398, 33] width 428 height 48
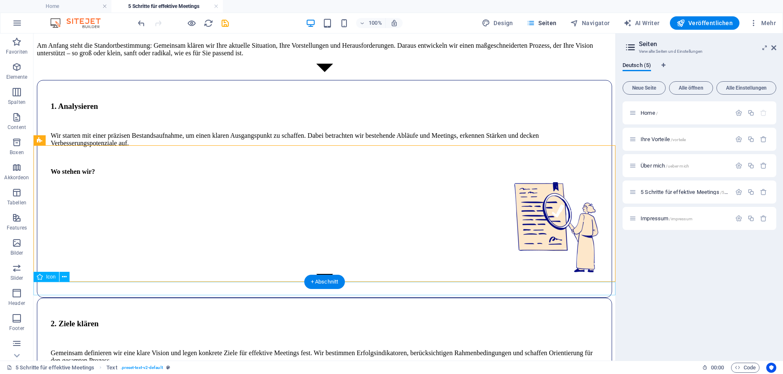
scroll to position [319, 0]
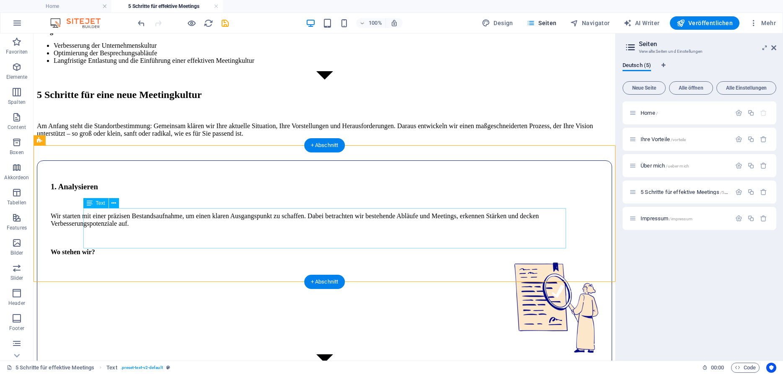
click at [362, 137] on div "Am Anfang steht die Standortbestimmung: Gemeinsam klären wir Ihre aktuelle Situ…" at bounding box center [324, 129] width 575 height 15
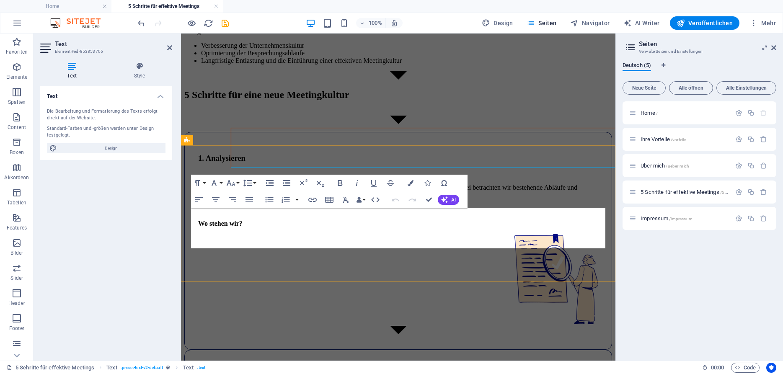
scroll to position [399, 0]
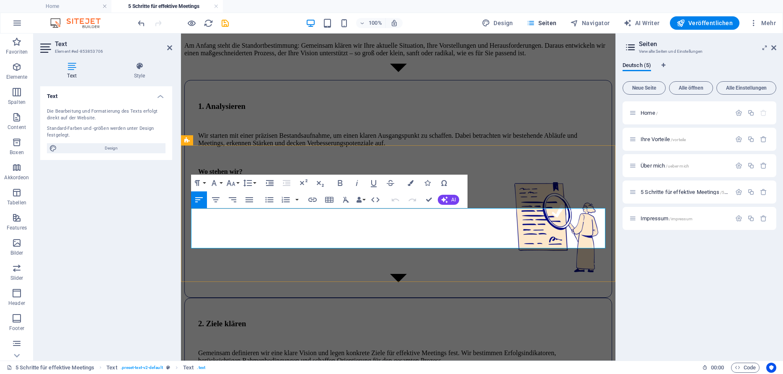
click at [568, 57] on p "Am Anfang steht die Standortbestimmung: Gemeinsam klären wir Ihre aktuelle Situ…" at bounding box center [398, 49] width 428 height 15
click at [531, 74] on figure at bounding box center [398, 69] width 428 height 10
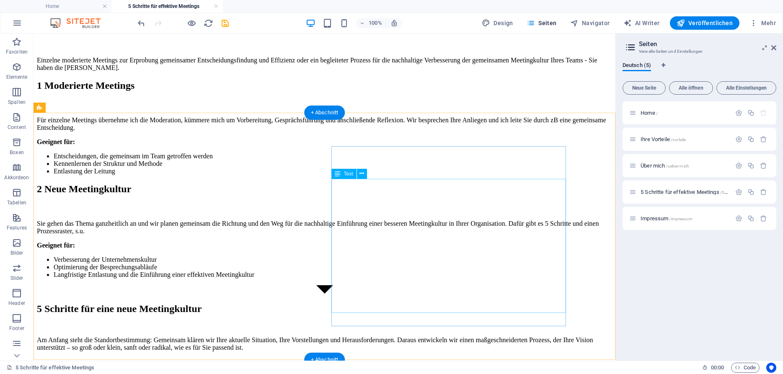
scroll to position [104, 0]
click at [401, 220] on div "Sie gehen das Thema ganzheitlich an und wir planen gemeinsam die Richtung und d…" at bounding box center [324, 249] width 575 height 59
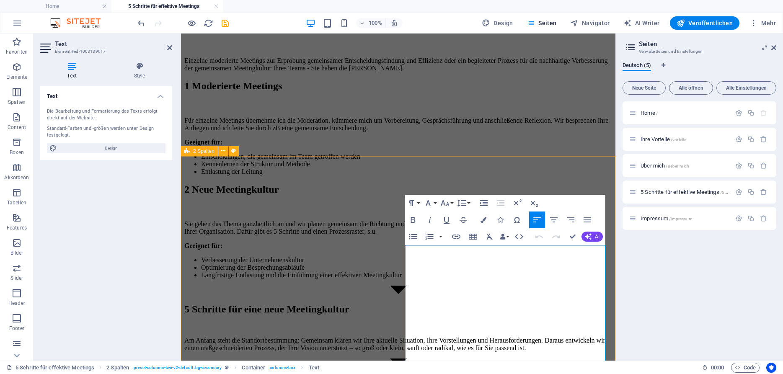
scroll to position [119, 0]
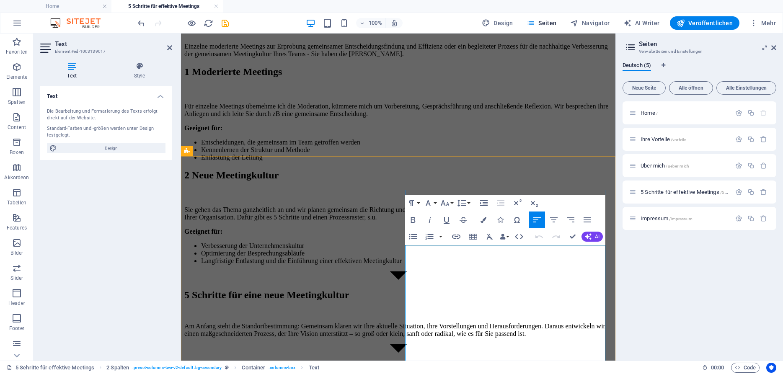
click at [455, 221] on p "Sie gehen das Thema ganzheitlich an und wir planen gemeinsam die Richtung und d…" at bounding box center [398, 213] width 428 height 15
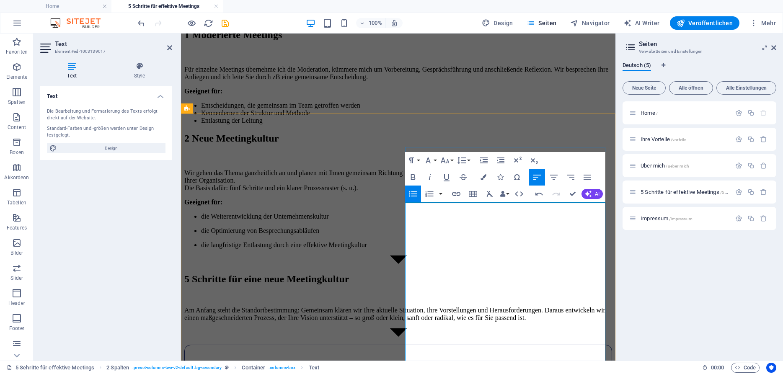
scroll to position [166, 0]
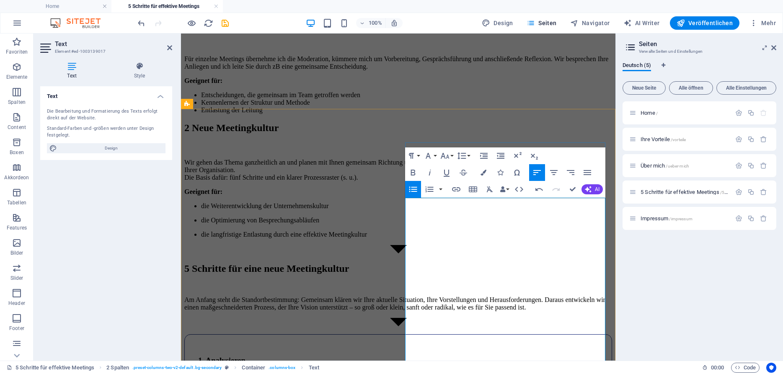
click at [460, 210] on li "die Weiterentwicklung der Unternehmenskultur" at bounding box center [406, 206] width 411 height 8
click at [414, 238] on ul "die Weiterentwicklung der Unternehmenskultur die Optimierung von Besprechungsab…" at bounding box center [398, 220] width 428 height 36
click at [415, 224] on p "die Optimierung von Besprechungsabläufen" at bounding box center [406, 221] width 411 height 8
click at [413, 238] on ul "die langfristige Entlastung durch eine effektive Meetingkultur" at bounding box center [398, 235] width 428 height 8
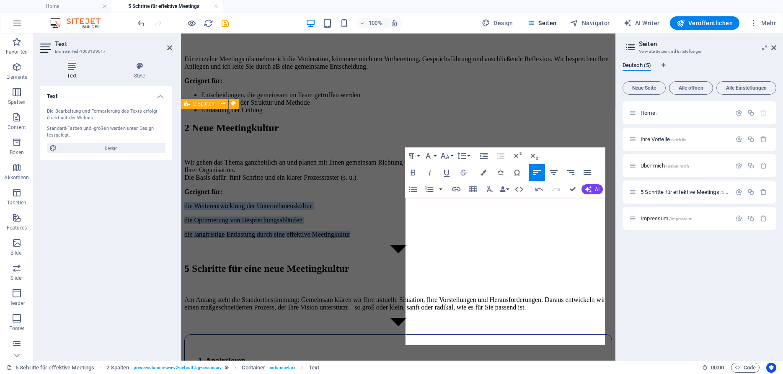
drag, startPoint x: 466, startPoint y: 337, endPoint x: 404, endPoint y: 296, distance: 74.1
click at [404, 255] on div "1 Moderierte Meetings Für einzelne Meetings übernehme ich die Moderation, kümme…" at bounding box center [398, 137] width 428 height 236
click at [414, 191] on icon "button" at bounding box center [413, 189] width 10 height 10
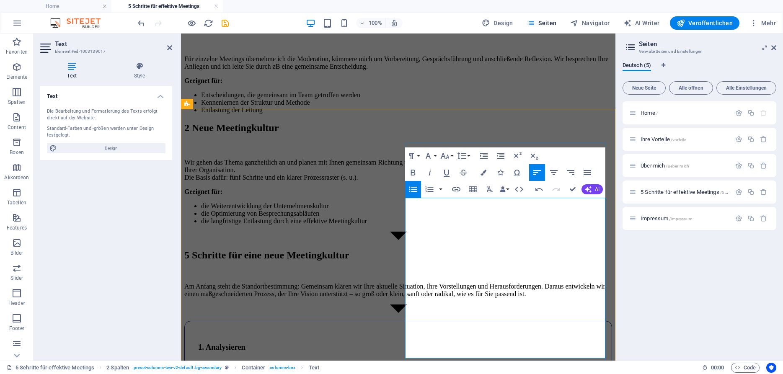
click at [459, 181] on p "Wir gehen das Thema ganzheitlich an und planen mit Ihnen gemeinsam Richtung und…" at bounding box center [398, 170] width 428 height 23
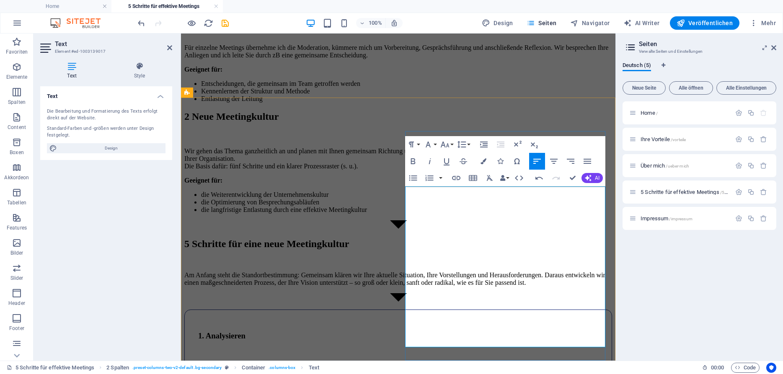
scroll to position [178, 0]
drag, startPoint x: 479, startPoint y: 205, endPoint x: 437, endPoint y: 204, distance: 41.5
click at [437, 170] on p "Wir gehen das Thema ganzheitlich an und planen mit Ihnen gemeinsam Richtung und…" at bounding box center [398, 158] width 428 height 23
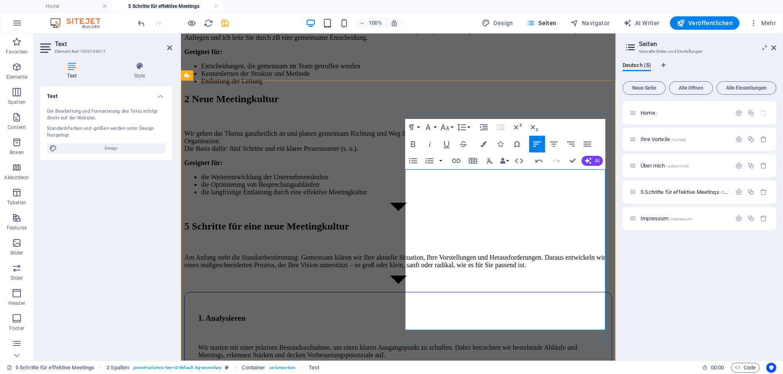
scroll to position [196, 0]
drag, startPoint x: 529, startPoint y: 228, endPoint x: 553, endPoint y: 229, distance: 24.3
click at [553, 152] on p "Wir gehen das Thema ganzheitlich an und planen gemeinsam Richtung und Weg für d…" at bounding box center [398, 140] width 428 height 23
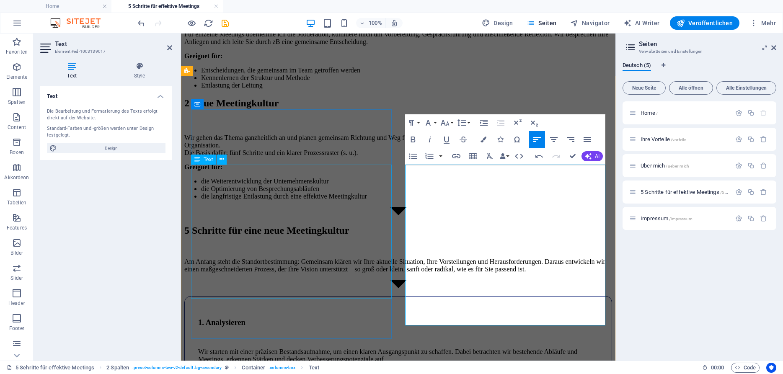
scroll to position [190, 0]
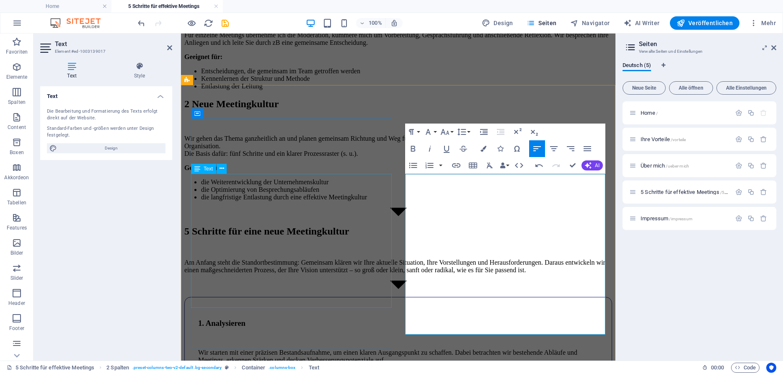
click at [260, 90] on div "Für einzelne Meetings übernehme ich die Moderation, kümmere mich um Vorbereitun…" at bounding box center [398, 60] width 428 height 59
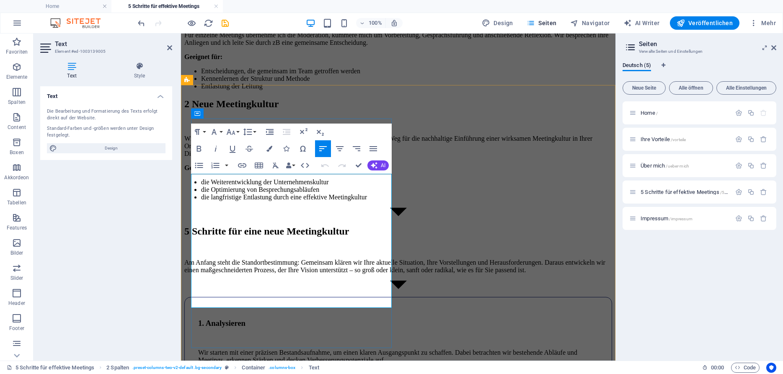
click at [267, 47] on p "Für einzelne Meetings übernehme ich die Moderation, kümmere mich um Vorbereitun…" at bounding box center [398, 38] width 428 height 15
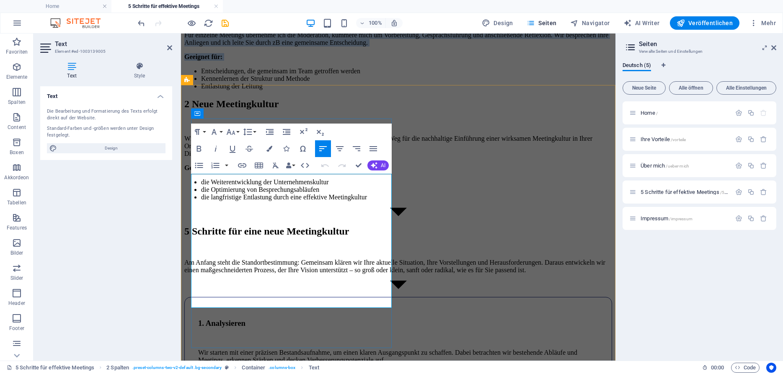
copy div "Für einzelne Meetings übernehme ich die Moderation, kümmere mich um Vorbereitun…"
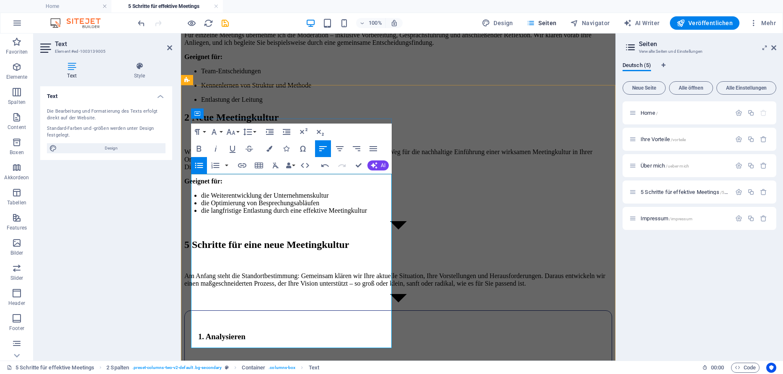
click at [246, 75] on li "Team-Entscheidungen" at bounding box center [406, 71] width 411 height 8
click at [199, 103] on ul "Team-Entscheidungen Kennenlernen von Struktur und Methode Entlastung der Leitung" at bounding box center [398, 85] width 428 height 36
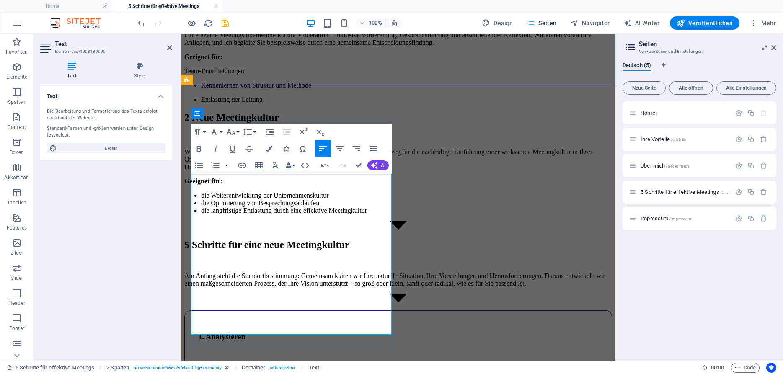
click at [200, 103] on ul "Kennenlernen von Struktur und Methode Entlastung der Leitung" at bounding box center [398, 93] width 428 height 22
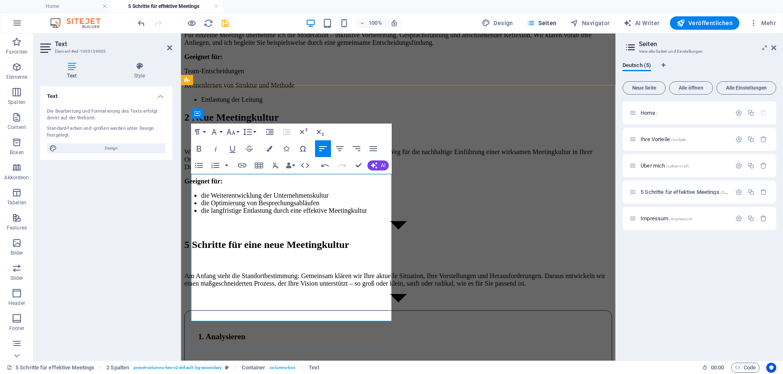
click at [199, 103] on ul "Entlastung der Leitung" at bounding box center [398, 100] width 428 height 8
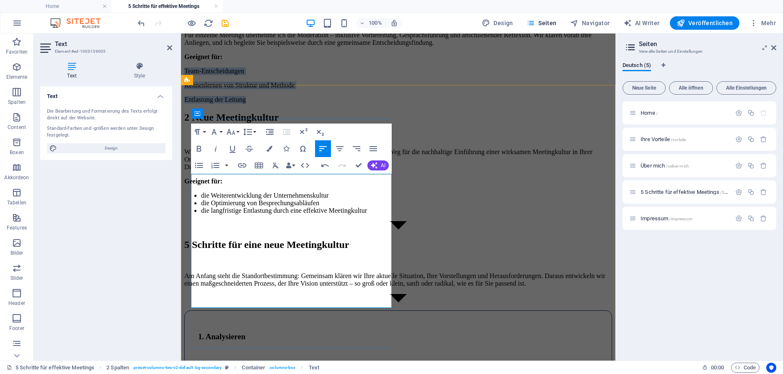
drag, startPoint x: 299, startPoint y: 302, endPoint x: 191, endPoint y: 273, distance: 111.4
click at [191, 103] on div "Für einzelne Meetings übernehme ich die Moderation – inklusive Vorbereitung, Ge…" at bounding box center [398, 67] width 428 height 72
click at [198, 163] on icon "button" at bounding box center [199, 165] width 8 height 5
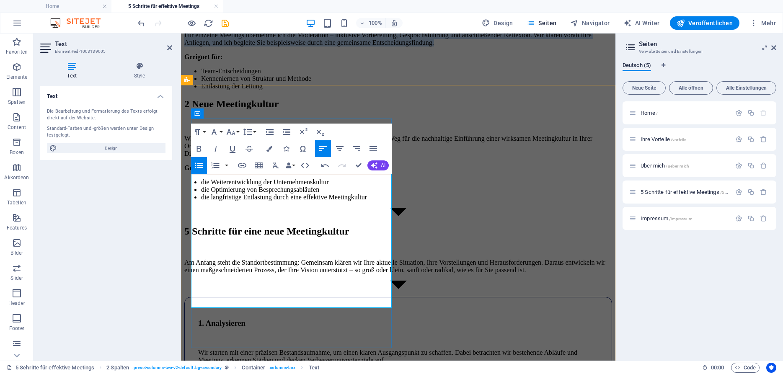
click at [218, 75] on li "Team-Entscheidungen" at bounding box center [406, 71] width 411 height 8
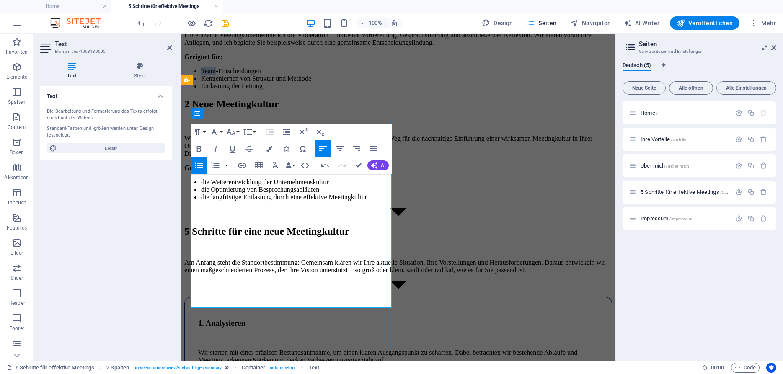
click at [218, 75] on li "Team-Entscheidungen" at bounding box center [406, 71] width 411 height 8
click at [279, 75] on li "Entscheidungen" at bounding box center [406, 71] width 411 height 8
click at [409, 201] on div "Wir gehen das Thema ganzheitlich an und planen gemeinsam Richtung und Weg für d…" at bounding box center [398, 168] width 428 height 66
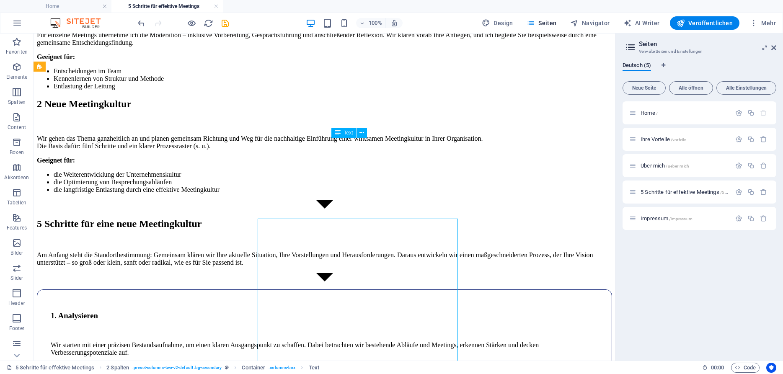
scroll to position [145, 0]
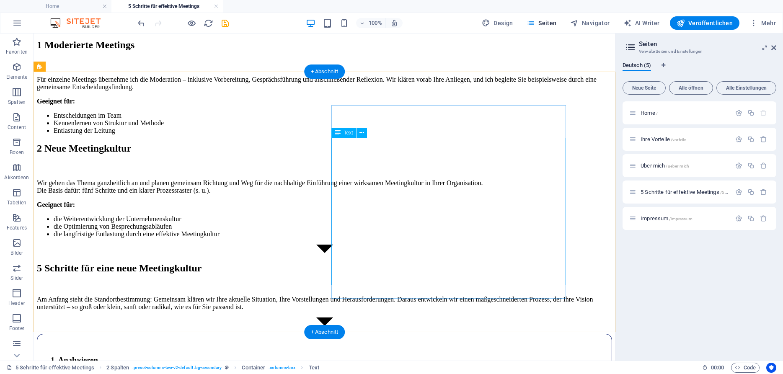
click at [424, 179] on div "Wir gehen das Thema ganzheitlich an und planen gemeinsam Richtung und Weg für d…" at bounding box center [324, 208] width 575 height 59
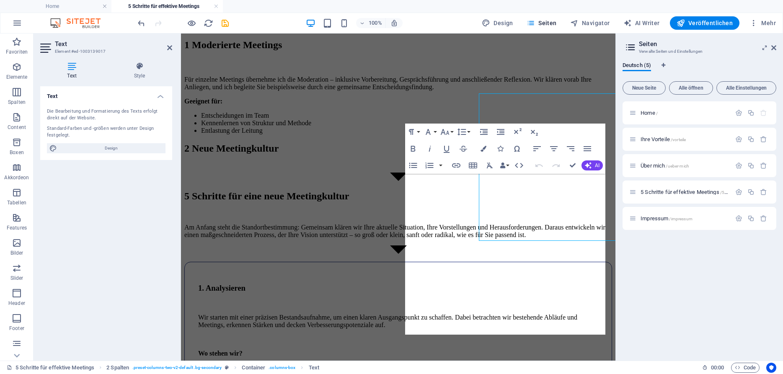
scroll to position [190, 0]
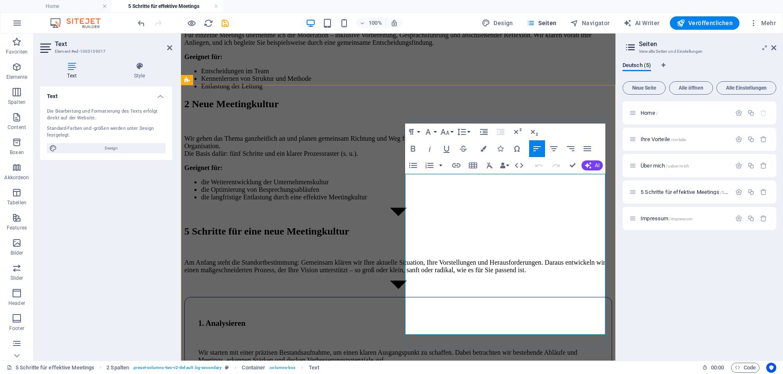
click at [559, 158] on p "Wir gehen das Thema ganzheitlich an und planen gemeinsam Richtung und Weg für d…" at bounding box center [398, 146] width 428 height 23
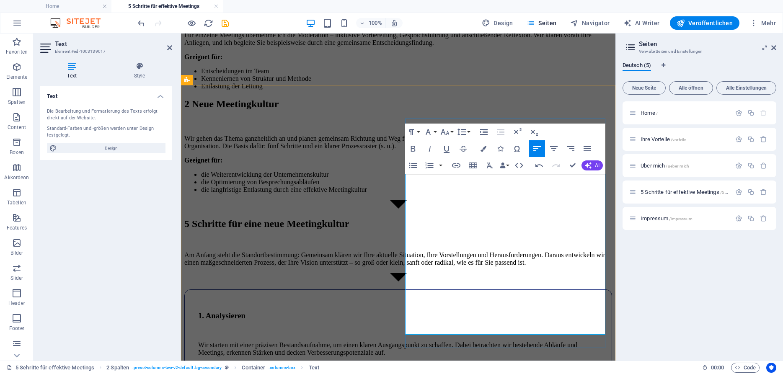
click at [418, 150] on p "Wir gehen das Thema ganzheitlich an und planen gemeinsam Richtung und Weg für d…" at bounding box center [398, 142] width 428 height 15
click at [424, 150] on p "Wir gehen das Thema ganzheitlich an und planen gemeinsam Richtung und Weg für d…" at bounding box center [398, 142] width 428 height 15
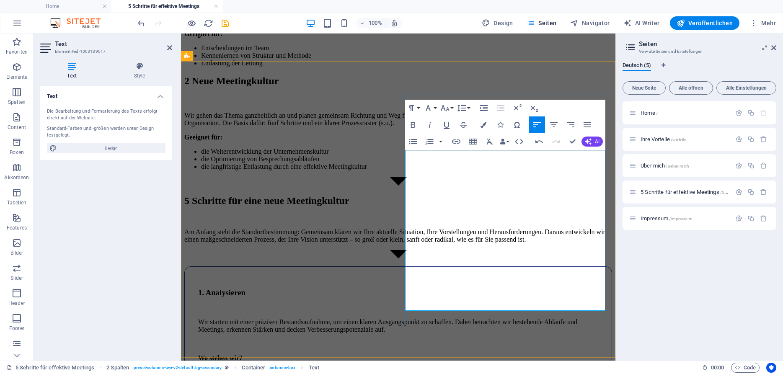
scroll to position [214, 0]
drag, startPoint x: 433, startPoint y: 208, endPoint x: 507, endPoint y: 215, distance: 74.5
click at [507, 126] on p "Wir gehen das Thema ganzheitlich an und planen gemeinsam Richtung und Weg für d…" at bounding box center [398, 118] width 428 height 15
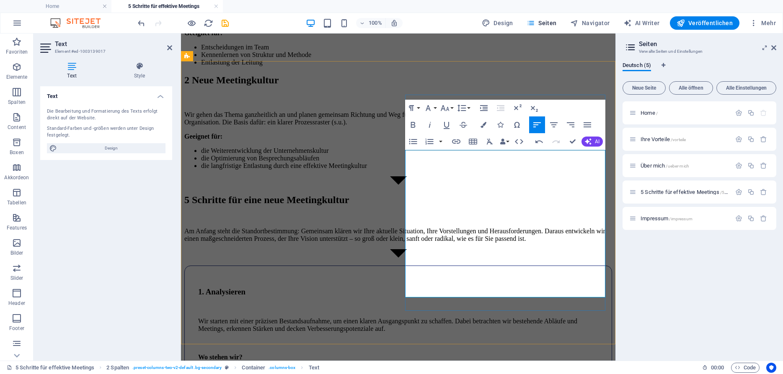
click at [530, 126] on p "Wir gehen das Thema ganzheitlich an und planen gemeinsam Richtung und Weg für d…" at bounding box center [398, 118] width 428 height 15
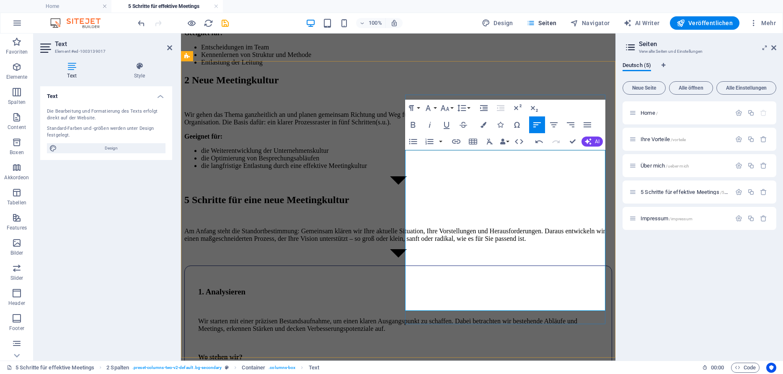
click at [529, 126] on p "Wir gehen das Thema ganzheitlich an und planen gemeinsam Richtung und Weg für d…" at bounding box center [398, 118] width 428 height 15
click at [354, 66] on div "1 Moderierte Meetings Für einzelne Meetings übernehme ich die Moderation – inkl…" at bounding box center [398, 18] width 428 height 95
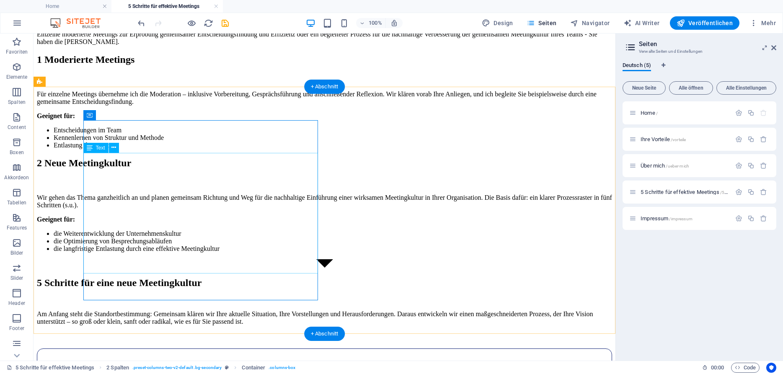
scroll to position [130, 0]
click at [390, 178] on div at bounding box center [324, 183] width 575 height 10
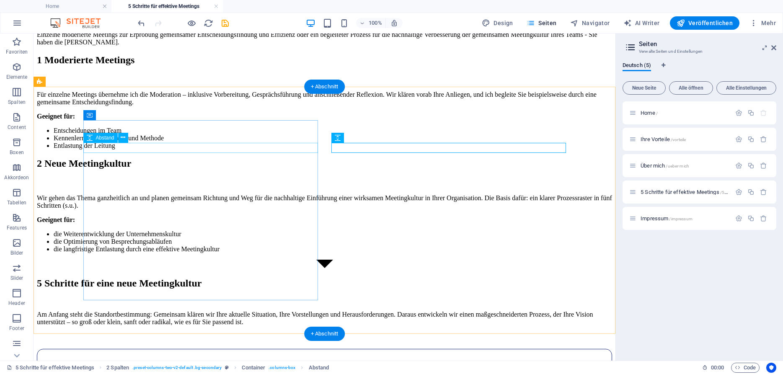
click at [293, 84] on div at bounding box center [324, 79] width 575 height 10
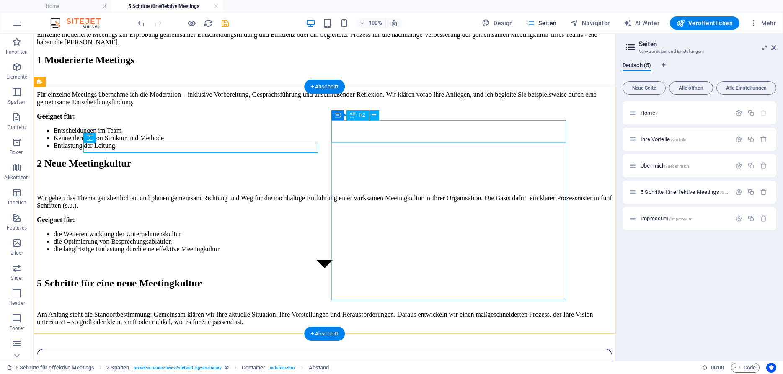
click at [349, 158] on div "2 Neue Meetingkultur" at bounding box center [324, 163] width 575 height 11
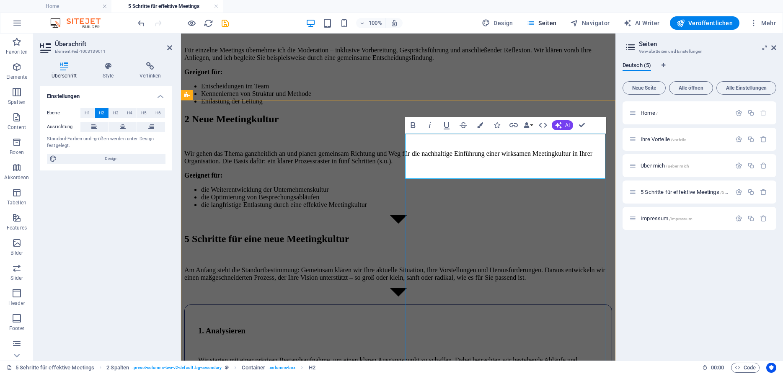
click at [416, 125] on h2 "2 Neue Meetingkultur" at bounding box center [398, 119] width 428 height 11
click at [204, 21] on div "1 Moderierte Meetings" at bounding box center [398, 15] width 428 height 11
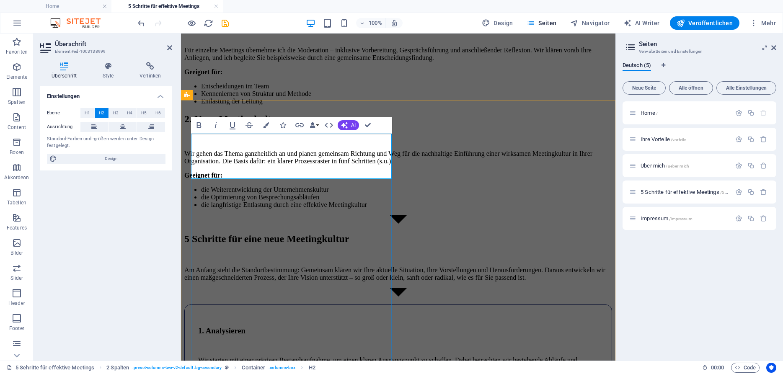
click at [199, 21] on h2 "1 Moderierte Meetings" at bounding box center [398, 15] width 428 height 11
click at [240, 105] on div "Für einzelne Meetings übernehme ich die Moderation – inklusive Vorbereitung, Ge…" at bounding box center [398, 76] width 428 height 59
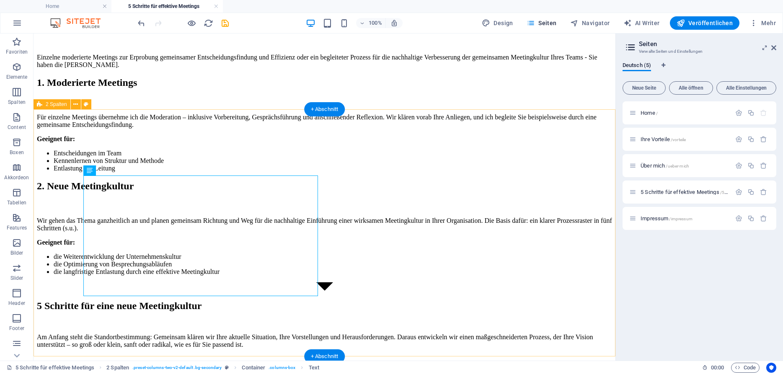
scroll to position [0, 0]
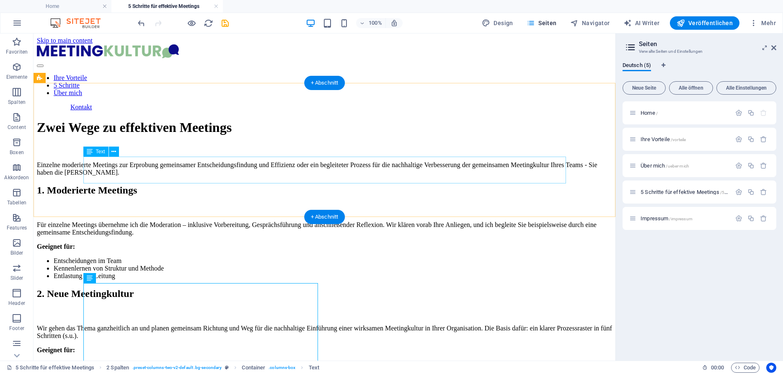
click at [417, 174] on div "Einzelne moderierte Meetings zur Erprobung gemeinsamer Entscheidungsfindung und…" at bounding box center [324, 168] width 575 height 15
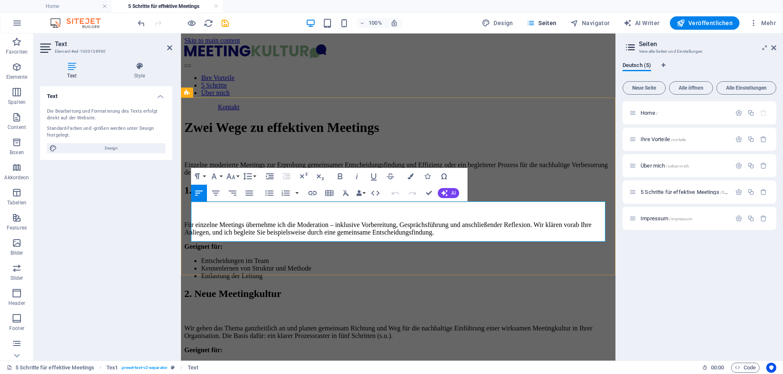
click at [437, 176] on p "Einzelne moderierte Meetings zur Erprobung gemeinsamer Entscheidungsfindung und…" at bounding box center [398, 168] width 428 height 15
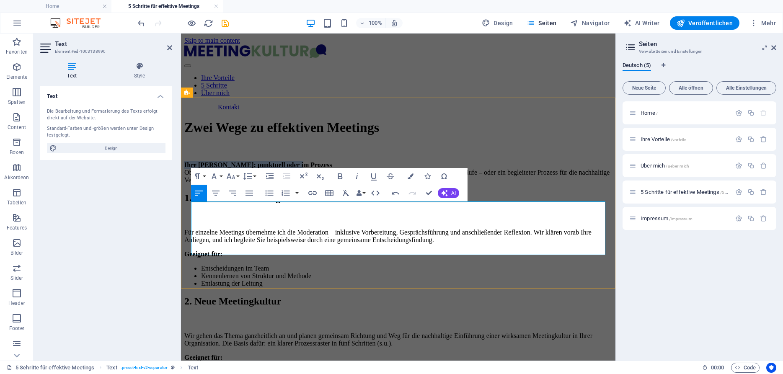
drag, startPoint x: 350, startPoint y: 210, endPoint x: 191, endPoint y: 210, distance: 159.2
click at [191, 184] on p "Ihre Wahl: punktuell oder im Prozess Ob einzelne moderierte Meetings zur Erprob…" at bounding box center [398, 172] width 428 height 23
click at [341, 175] on icon "button" at bounding box center [340, 176] width 10 height 10
click at [241, 184] on p "Ihre Wahl: punktuell oder im Prozess Ob einzelne moderierte Meetings zur Erprob…" at bounding box center [398, 172] width 428 height 23
drag, startPoint x: 241, startPoint y: 209, endPoint x: 177, endPoint y: 208, distance: 63.3
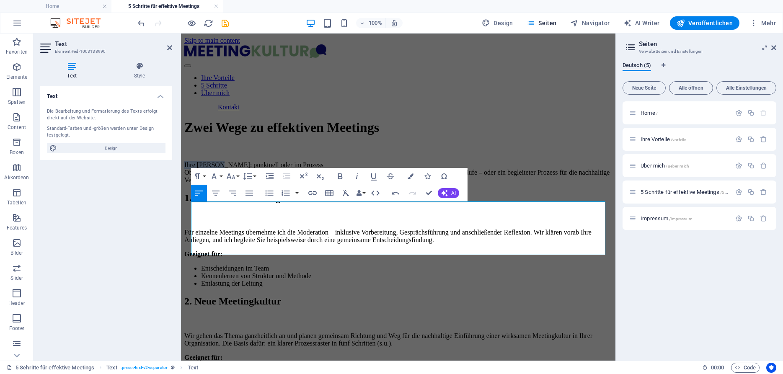
click at [383, 184] on p "Ihre Wahl: punktuell oder im Prozess Ob einzelne moderierte Meetings zur Erprob…" at bounding box center [398, 172] width 428 height 23
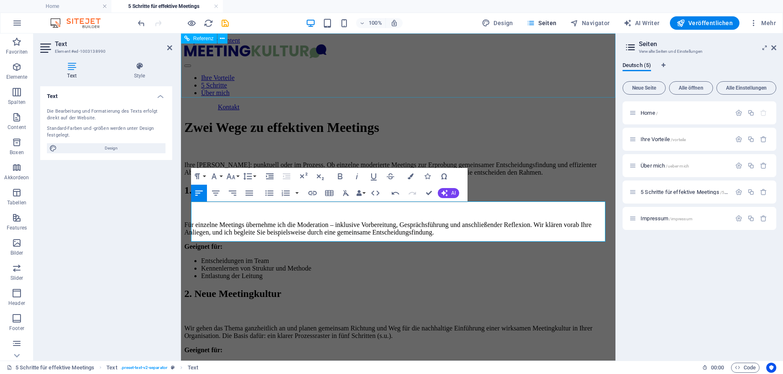
click at [556, 93] on div "Ihre Vorteile 5 Schritte Über mich Kontakt" at bounding box center [398, 77] width 428 height 67
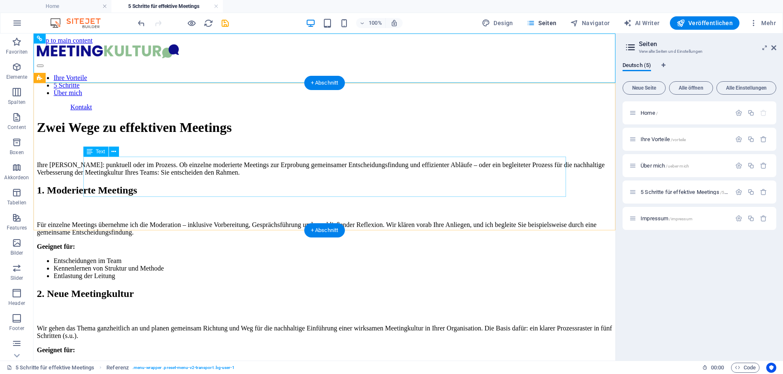
click at [191, 161] on div "Ihre Wahl: punktuell oder im Prozess. Ob einzelne moderierte Meetings zur Erpro…" at bounding box center [324, 168] width 575 height 15
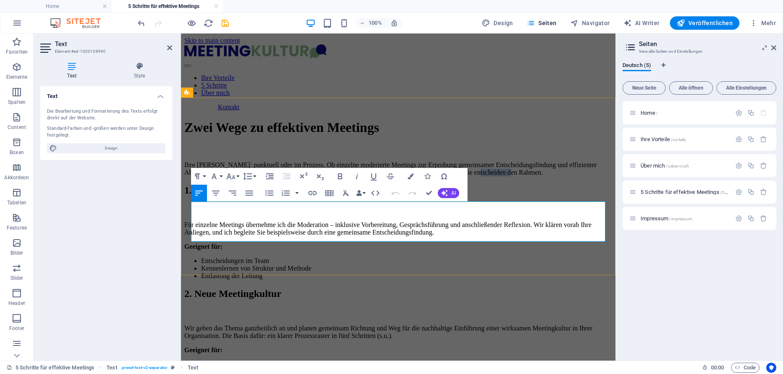
drag, startPoint x: 499, startPoint y: 234, endPoint x: 444, endPoint y: 233, distance: 54.5
click at [444, 176] on p "Ihre Wahl: punktuell oder im Prozess. Ob einzelne moderierte Meetings zur Erpro…" at bounding box center [398, 168] width 428 height 15
click at [459, 176] on p "Ihre Wahl: punktuell oder im Prozess. Ob einzelne moderierte Meetings zur Erpro…" at bounding box center [398, 168] width 428 height 15
drag, startPoint x: 241, startPoint y: 206, endPoint x: 189, endPoint y: 205, distance: 52.8
click at [189, 176] on div "Zwei Wege zu effektiven Meetings Ihre Wahl: punktuell oder im Prozess. Ob einze…" at bounding box center [398, 148] width 428 height 56
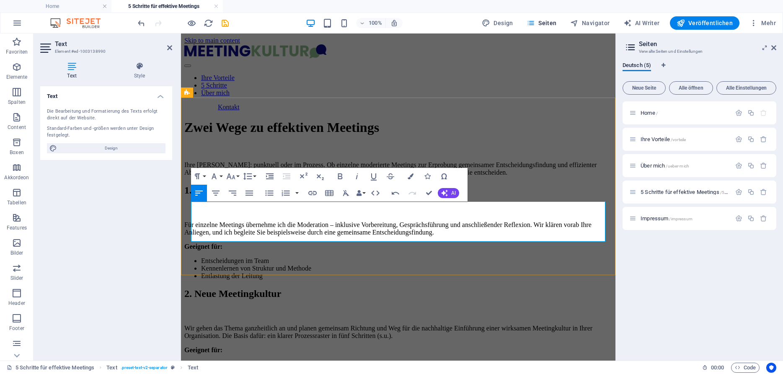
click at [455, 176] on p "Ihre Wahl: punktuell oder im Prozess. Ob einzelne moderierte Meetings zur Erpro…" at bounding box center [398, 168] width 428 height 15
drag, startPoint x: 455, startPoint y: 235, endPoint x: 389, endPoint y: 236, distance: 66.2
click at [389, 176] on p "Ihre Wahl: punktuell oder im Prozess. Ob einzelne moderierte Meetings zur Erpro…" at bounding box center [398, 168] width 428 height 15
click at [453, 176] on p "Ihre Wahl: punktuell oder im Prozess. Ob einzelne moderierte Meetings zur Erpro…" at bounding box center [398, 168] width 428 height 15
drag, startPoint x: 451, startPoint y: 236, endPoint x: 379, endPoint y: 233, distance: 72.1
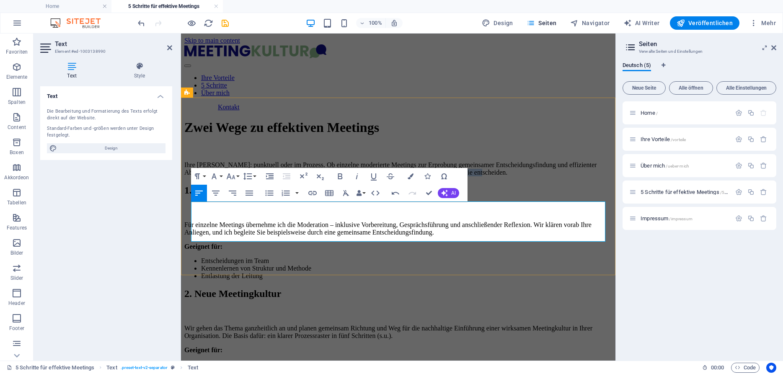
click at [379, 176] on p "Ihre Wahl: punktuell oder im Prozess. Ob einzelne moderierte Meetings zur Erpro…" at bounding box center [398, 168] width 428 height 15
click at [193, 176] on p "Ihre Wahl: punktuell oder im Prozess. Ob einzelne moderierte Meetings zur Erpro…" at bounding box center [398, 168] width 428 height 15
drag, startPoint x: 502, startPoint y: 235, endPoint x: 191, endPoint y: 209, distance: 312.4
click at [191, 176] on p "Ihre Wahl: Sie entscheiden, punktuell oder im Prozess. Ob einzelne moderierte M…" at bounding box center [398, 168] width 428 height 15
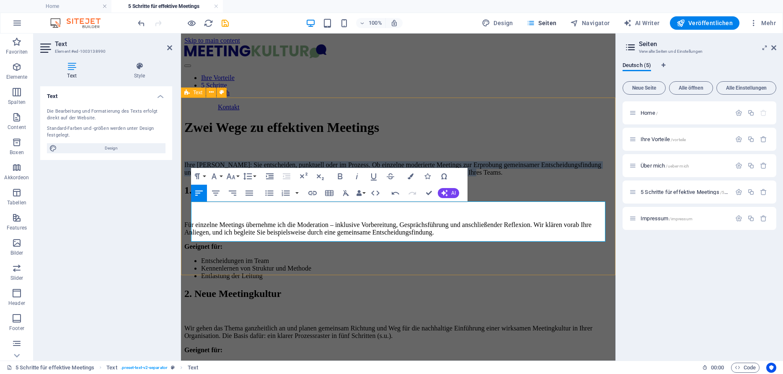
copy p "Ihre Wahl: Sie entscheiden, punktuell oder im Prozess. Ob einzelne moderierte M…"
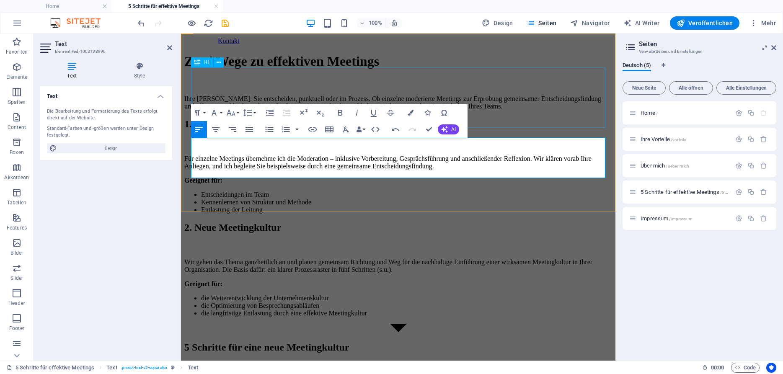
scroll to position [67, 0]
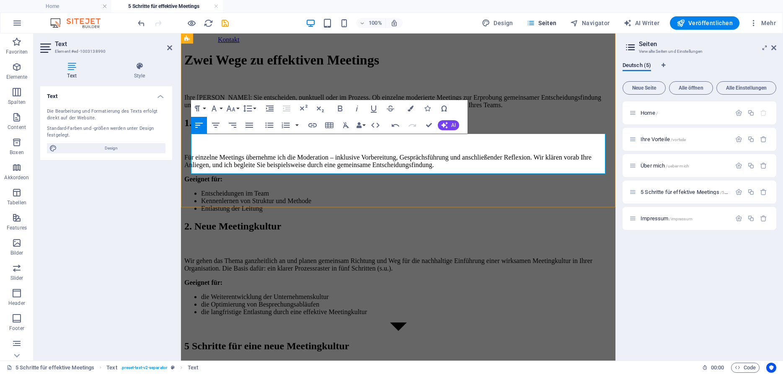
click at [502, 109] on p "Ihre Wahl: Sie entscheiden, punktuell oder im Prozess. Ob einzelne moderierte M…" at bounding box center [398, 101] width 428 height 15
click at [522, 68] on div "Zwei Wege zu effektiven Meetings" at bounding box center [398, 60] width 428 height 16
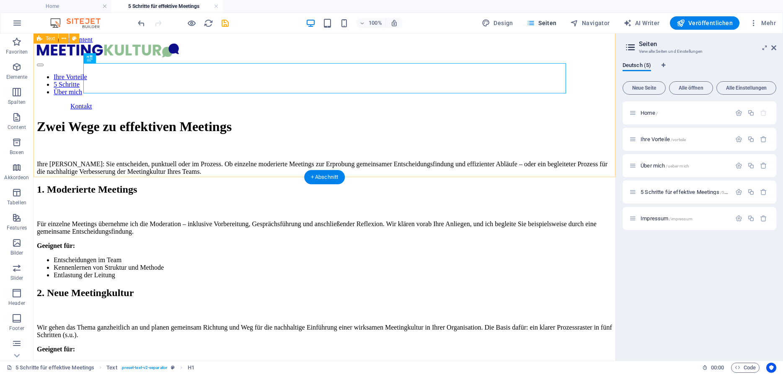
scroll to position [0, 0]
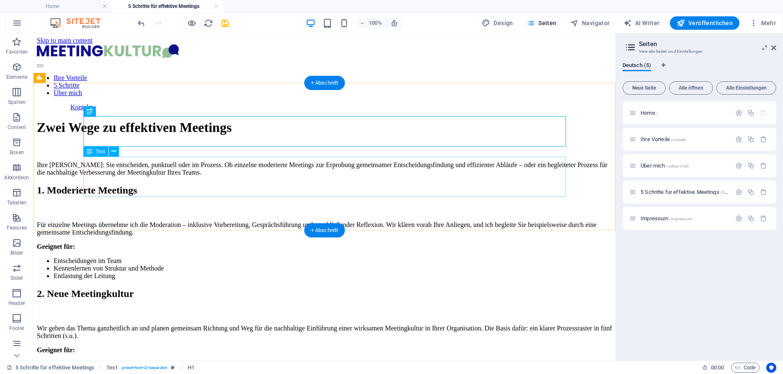
click at [279, 171] on div "Ihre Wahl: Sie entscheiden, punktuell oder im Prozess. Ob einzelne moderierte M…" at bounding box center [324, 168] width 575 height 15
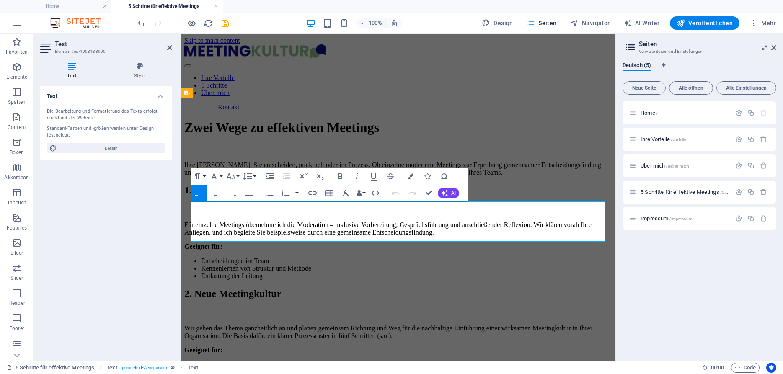
click at [337, 176] on p "Ihre Wahl: Sie entscheiden, punktuell oder im Prozess. Ob einzelne moderierte M…" at bounding box center [398, 168] width 428 height 15
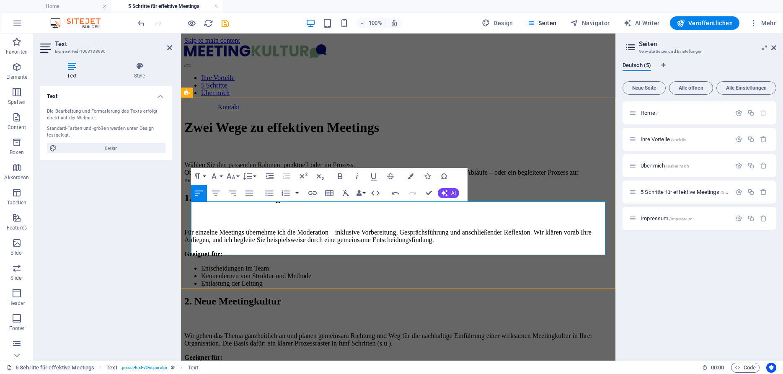
click at [470, 184] on p "Wählen Sie den passenden Rahmen: punktuell oder im Prozess. Ob einzelne moderie…" at bounding box center [398, 172] width 428 height 23
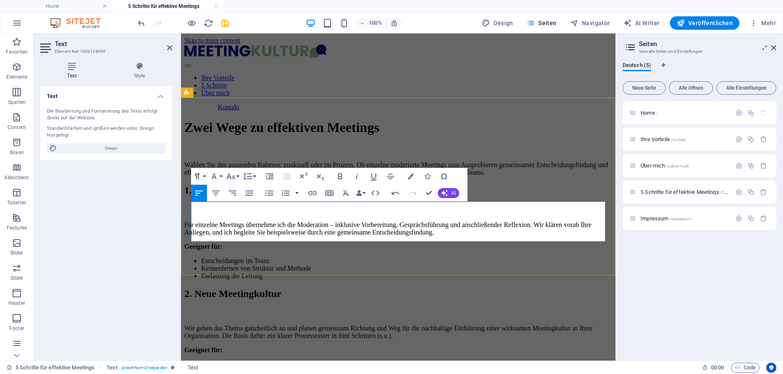
drag, startPoint x: 528, startPoint y: 223, endPoint x: 516, endPoint y: 223, distance: 11.3
click at [516, 176] on p "Wählen Sie den passenden Rahmen: punktuell oder im Prozess. Ob einzelne moderie…" at bounding box center [398, 168] width 428 height 15
copy p "–"
click at [384, 176] on p "Wählen Sie den passenden Rahmen: punktuell oder im Prozess. Ob einzelne moderie…" at bounding box center [398, 168] width 428 height 15
drag, startPoint x: 457, startPoint y: 208, endPoint x: 474, endPoint y: 210, distance: 17.4
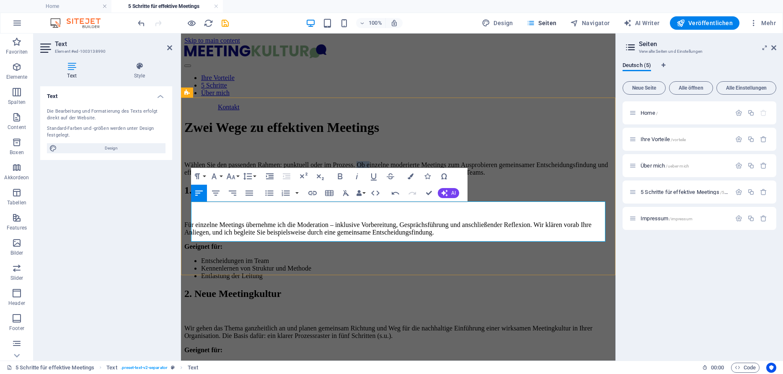
click at [474, 176] on p "Wählen Sie den passenden Rahmen: punktuell oder im Prozess. Ob einzelne moderie…" at bounding box center [398, 168] width 428 height 15
drag, startPoint x: 341, startPoint y: 207, endPoint x: 336, endPoint y: 209, distance: 5.3
click at [336, 176] on p "Wählen Sie den passenden Rahmen: punktuell oder im Prozess. Einzelne moderierte…" at bounding box center [398, 168] width 428 height 15
drag, startPoint x: 505, startPoint y: 221, endPoint x: 498, endPoint y: 222, distance: 7.1
click at [498, 176] on p "Wählen Sie den passenden Rahmen: punktuell oder im Prozess. Einzelne moderierte…" at bounding box center [398, 168] width 428 height 15
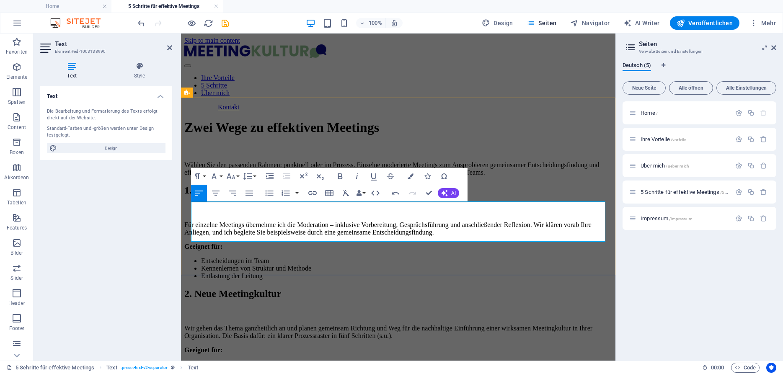
copy p "–"
drag, startPoint x: 345, startPoint y: 212, endPoint x: 338, endPoint y: 212, distance: 7.1
click at [338, 176] on p "Wählen Sie den passenden Rahmen: punktuell oder im Prozess. Einzelne moderierte…" at bounding box center [398, 168] width 428 height 15
click at [340, 176] on p "Wählen Sie den passenden Rahmen– punktuell oder im Prozess. Einzelne moderierte…" at bounding box center [398, 168] width 428 height 15
click at [457, 176] on p "Wählen Sie den passenden Rahmen – punktuell oder im Prozess. Einzelne moderiert…" at bounding box center [398, 168] width 428 height 15
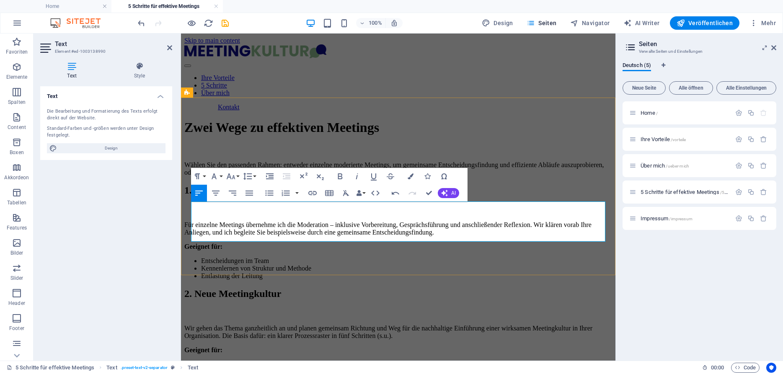
click at [370, 176] on p "Wählen Sie den passenden Rahmen: entweder einzelne moderierte Meetings, um geme…" at bounding box center [398, 168] width 428 height 15
click at [461, 176] on p "Wählen Sie den passenden Rahmen: einzelne moderierte Meetings, um gemeinsame En…" at bounding box center [398, 168] width 428 height 15
click at [517, 135] on div "Zwei Wege zu effektiven Meetings" at bounding box center [398, 128] width 428 height 16
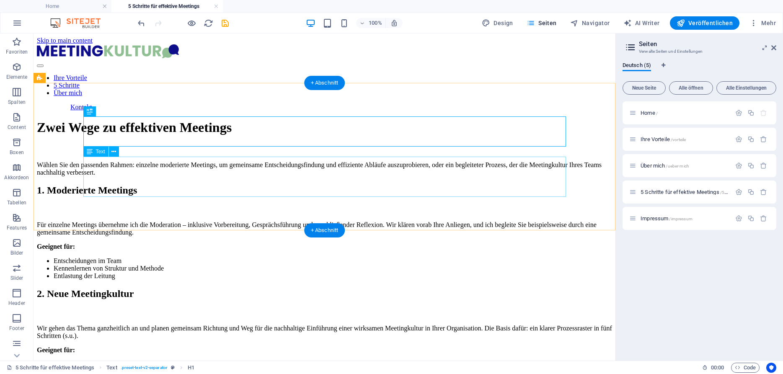
click at [384, 169] on div "Wählen Sie den passenden Rahmen: einzelne moderierte Meetings, um gemeinsame En…" at bounding box center [324, 168] width 575 height 15
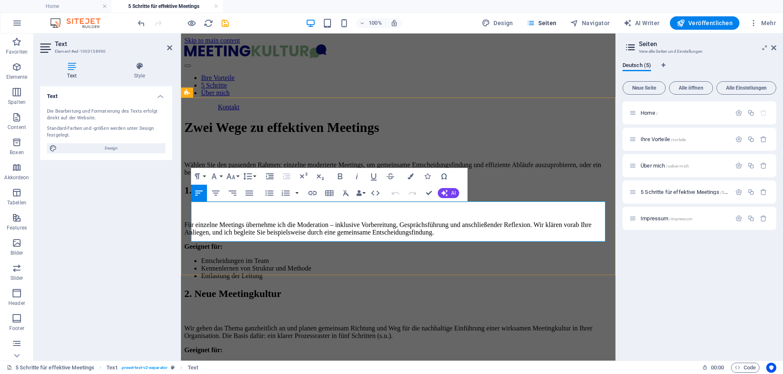
click at [334, 176] on p "Wählen Sie den passenden Rahmen: einzelne moderierte Meetings, um gemeinsame En…" at bounding box center [398, 168] width 428 height 15
click at [207, 175] on button "Paragraph Format" at bounding box center [199, 176] width 16 height 17
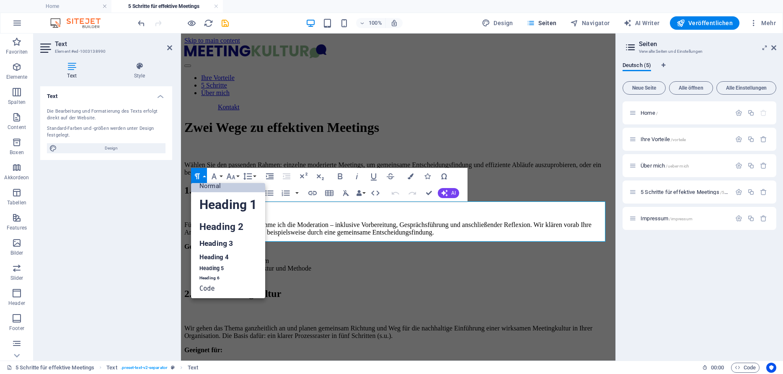
scroll to position [7, 0]
click at [224, 186] on link "Normal" at bounding box center [228, 186] width 74 height 13
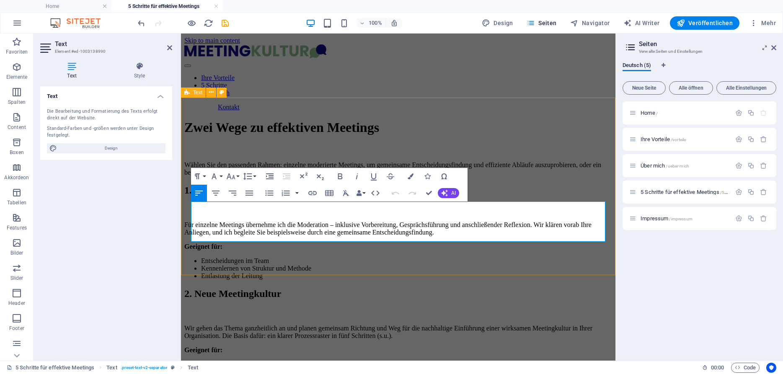
click at [412, 176] on div "Zwei Wege zu effektiven Meetings Wählen Sie den passenden Rahmen: einzelne mode…" at bounding box center [398, 148] width 428 height 56
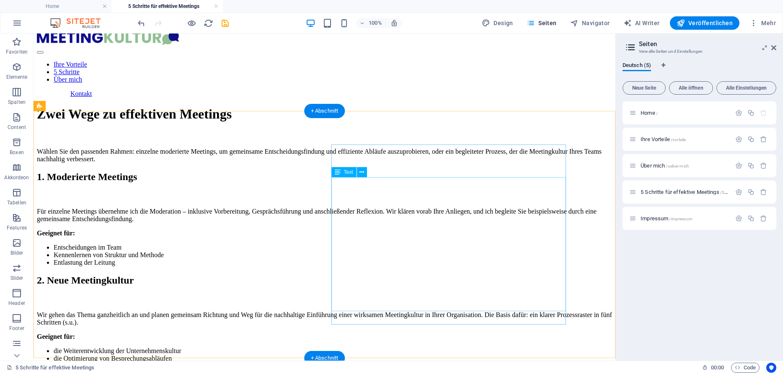
scroll to position [0, 0]
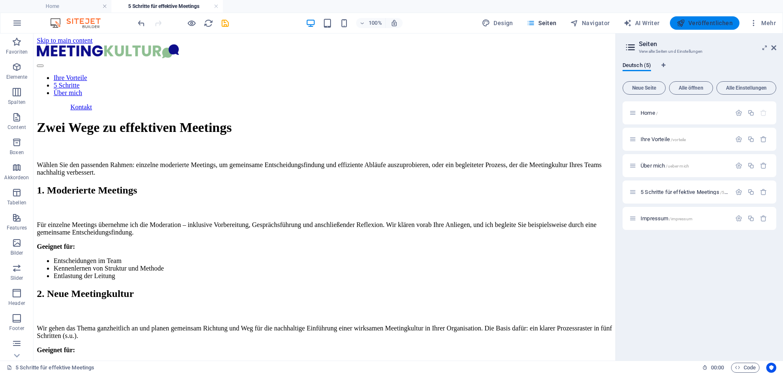
click at [711, 23] on span "Veröffentlichen" at bounding box center [705, 23] width 56 height 8
